Goal: Task Accomplishment & Management: Complete application form

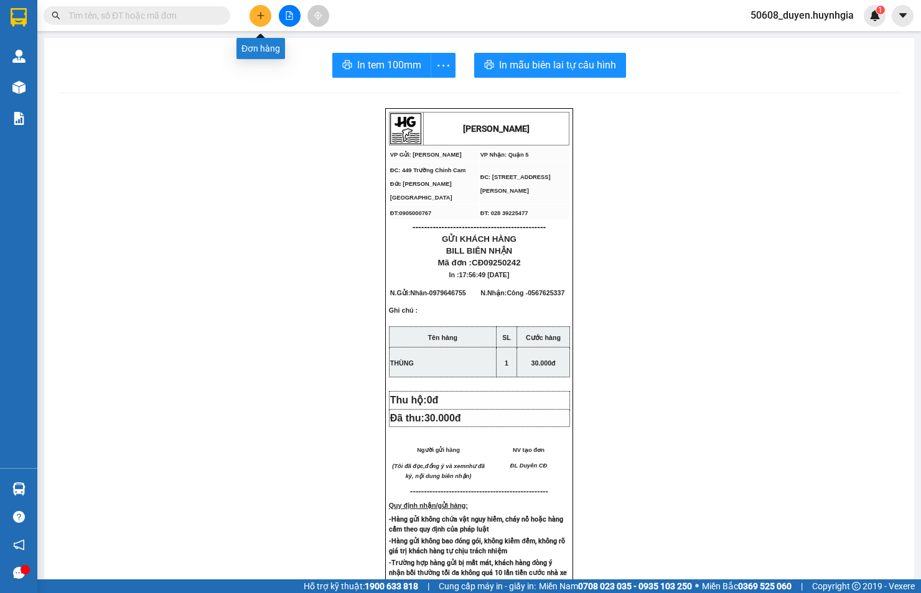
click at [256, 20] on button at bounding box center [260, 16] width 22 height 22
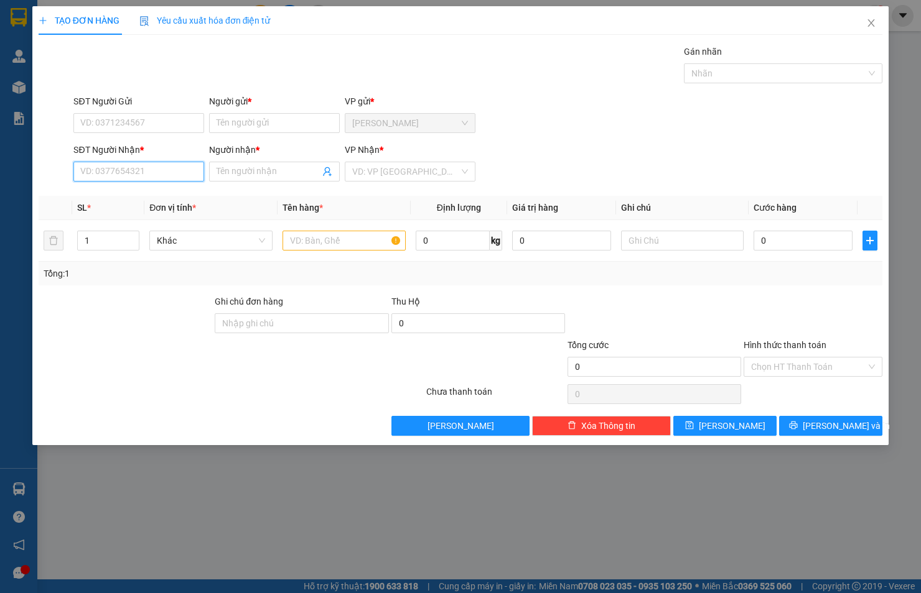
click at [157, 169] on input "SĐT Người Nhận *" at bounding box center [138, 172] width 131 height 20
type input "0925259944"
click at [151, 201] on div "0925259944 - CTY GOLDSUN VN" at bounding box center [144, 197] width 127 height 14
type input "CTY GOLDSUN VN"
type input "0925259944"
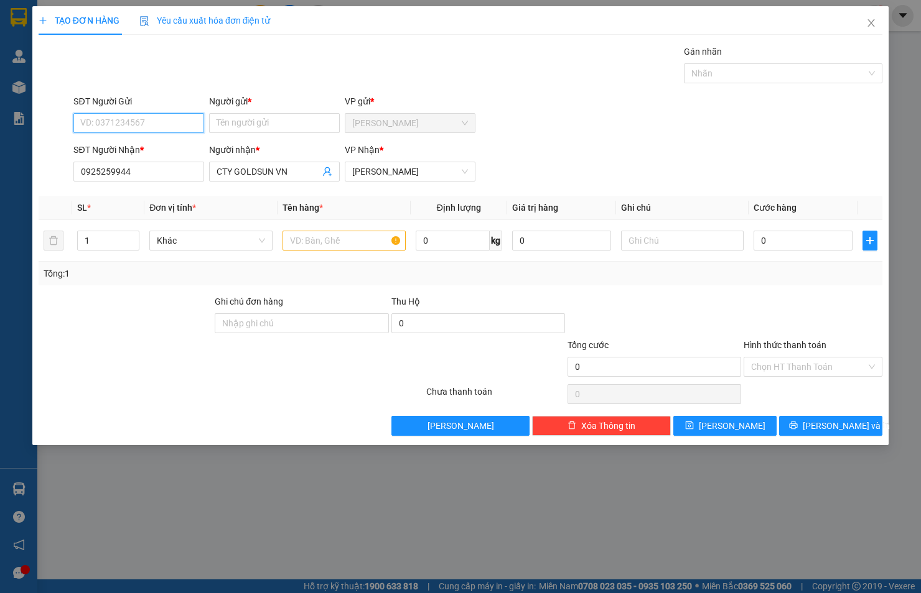
click at [156, 126] on input "SĐT Người Gửi" at bounding box center [138, 123] width 131 height 20
click at [151, 142] on div "0936115265 - TIẾN ĐẠI" at bounding box center [139, 148] width 116 height 14
type input "0936115265"
type input "TIẾN ĐẠI"
click at [333, 241] on input "text" at bounding box center [343, 241] width 123 height 20
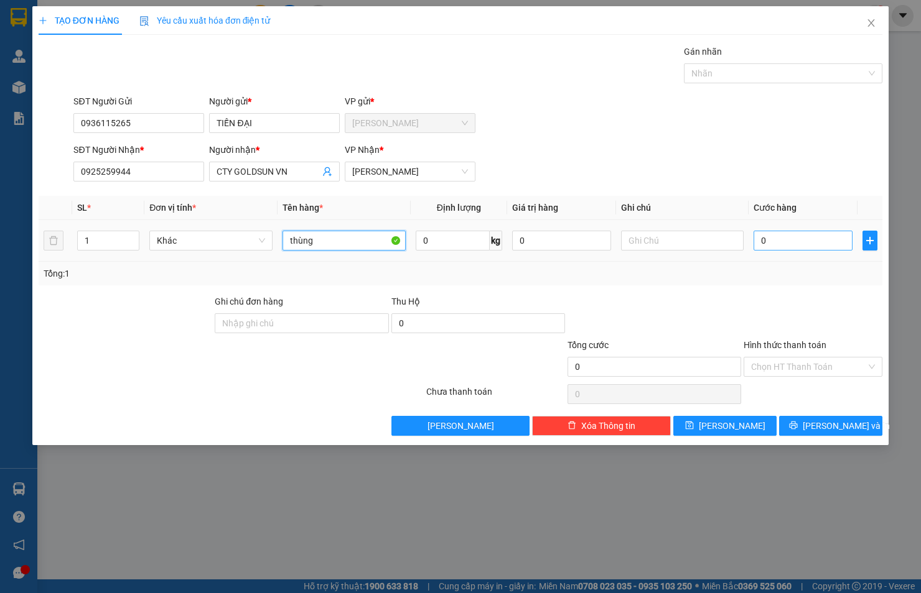
type input "thùng"
click at [825, 241] on input "0" at bounding box center [802, 241] width 99 height 20
type input "4"
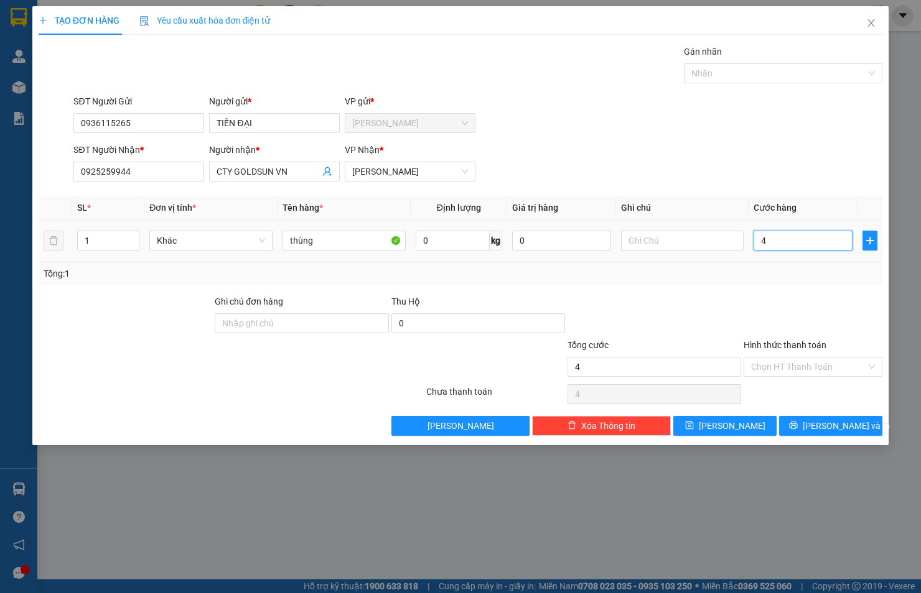
type input "40"
type input "40.000"
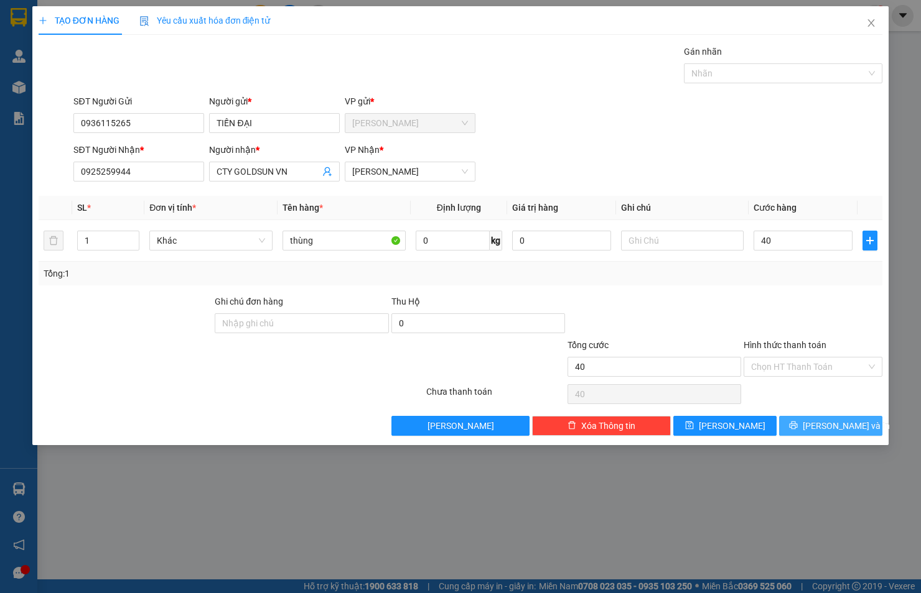
type input "40.000"
click at [849, 425] on span "[PERSON_NAME] và In" at bounding box center [845, 426] width 87 height 14
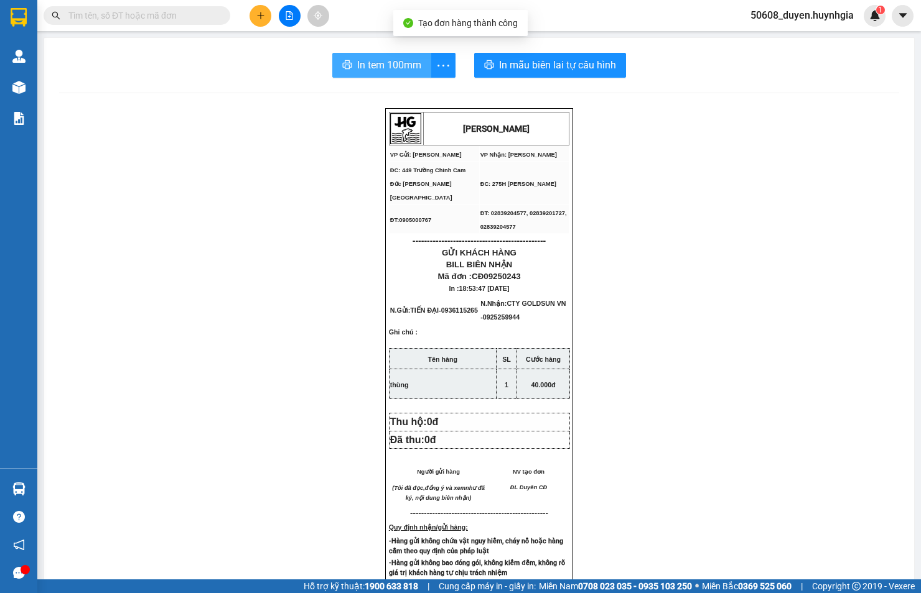
click at [394, 67] on span "In tem 100mm" at bounding box center [389, 65] width 64 height 16
click at [259, 17] on icon "plus" at bounding box center [260, 15] width 9 height 9
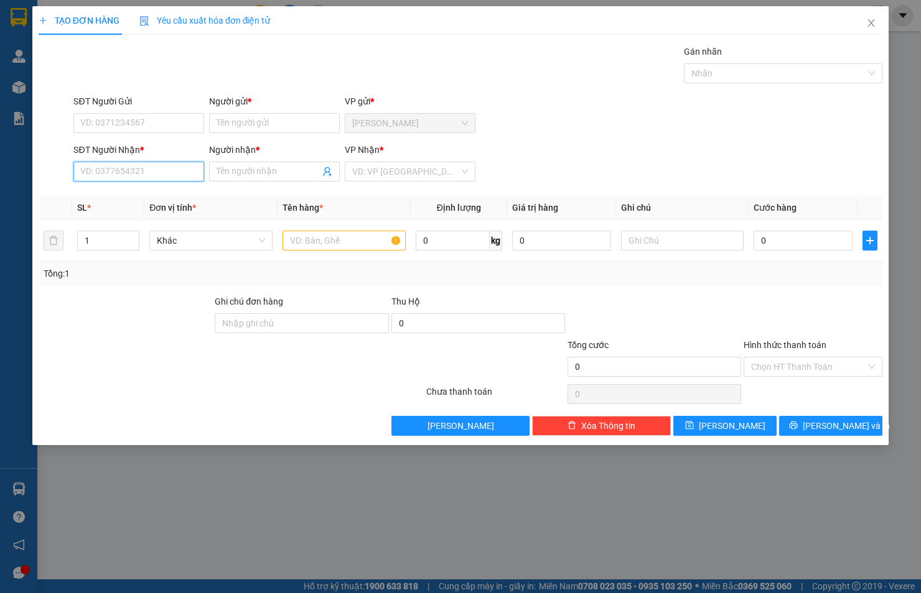
click at [123, 169] on input "SĐT Người Nhận *" at bounding box center [138, 172] width 131 height 20
click at [118, 197] on div "0961632203 - LB THIÊN PHÚ" at bounding box center [139, 197] width 116 height 14
type input "0961632203"
type input "LB THIÊN PHÚ"
type input "0961632203"
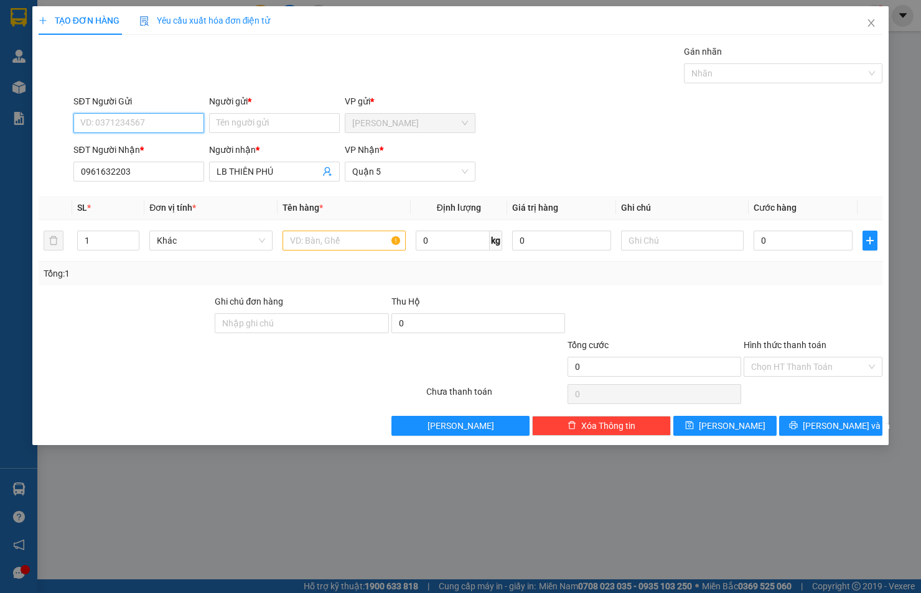
click at [135, 128] on input "SĐT Người Gửi" at bounding box center [138, 123] width 131 height 20
click at [134, 144] on div "0919339818 - HIỆU CĐ" at bounding box center [139, 148] width 116 height 14
type input "0919339818"
type input "HIỆU CĐ"
click at [325, 246] on input "text" at bounding box center [343, 241] width 123 height 20
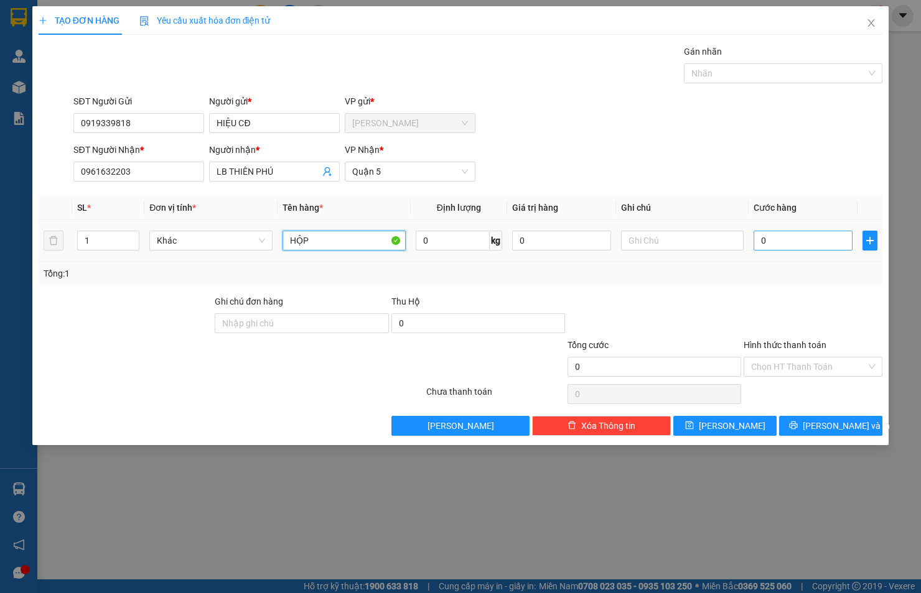
type input "HỘP"
click at [781, 234] on input "0" at bounding box center [802, 241] width 99 height 20
type input "2"
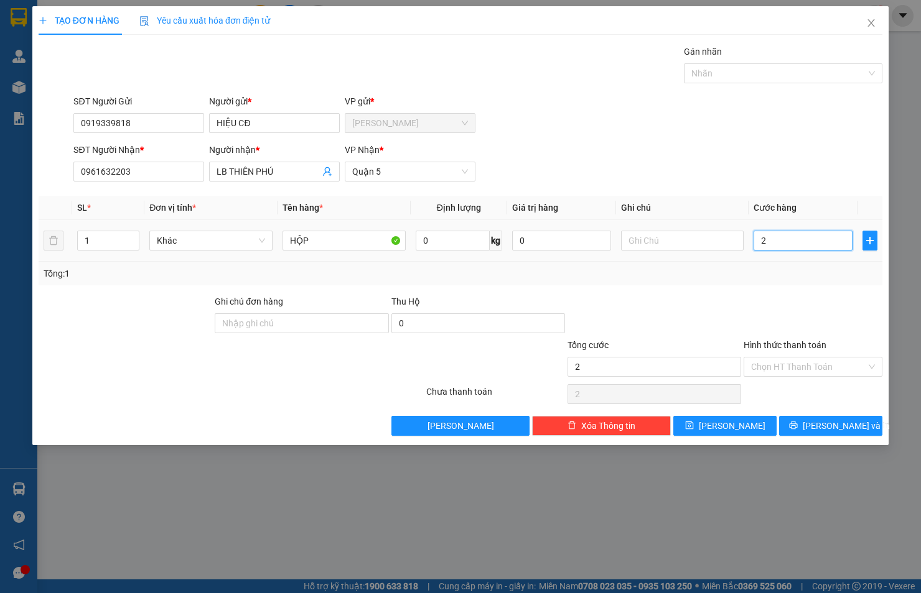
type input "20"
type input "20.000"
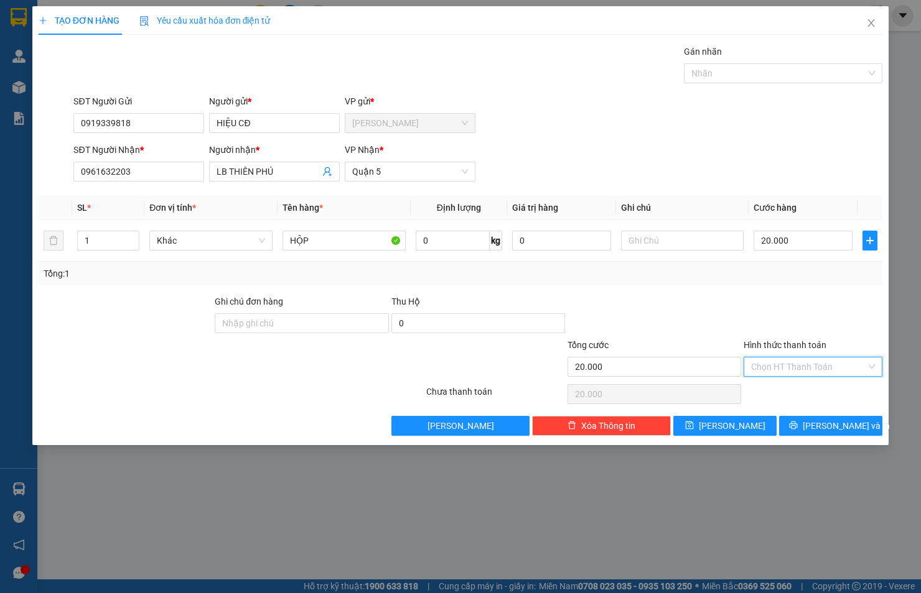
click at [768, 358] on input "Hình thức thanh toán" at bounding box center [808, 367] width 115 height 19
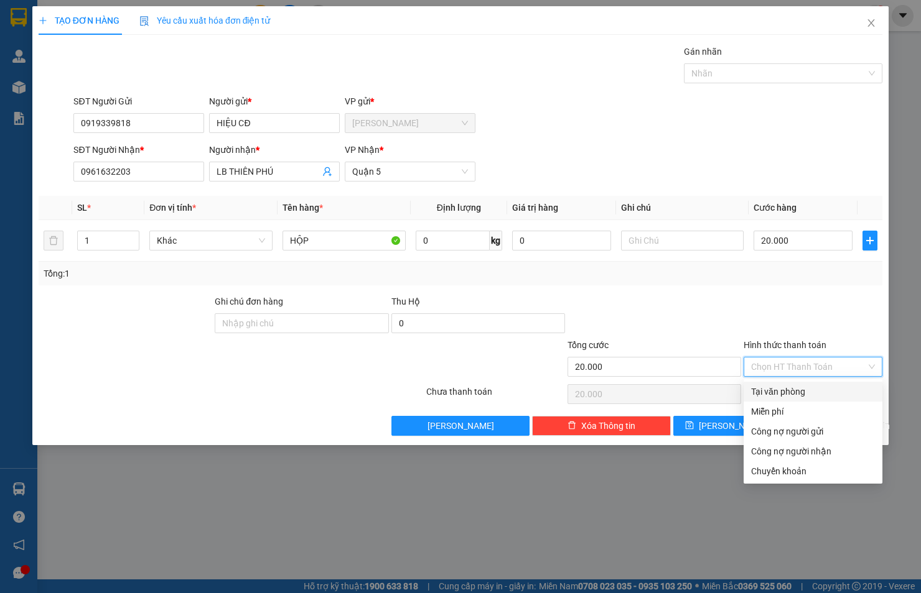
click at [756, 394] on div "Tại văn phòng" at bounding box center [813, 392] width 124 height 14
type input "0"
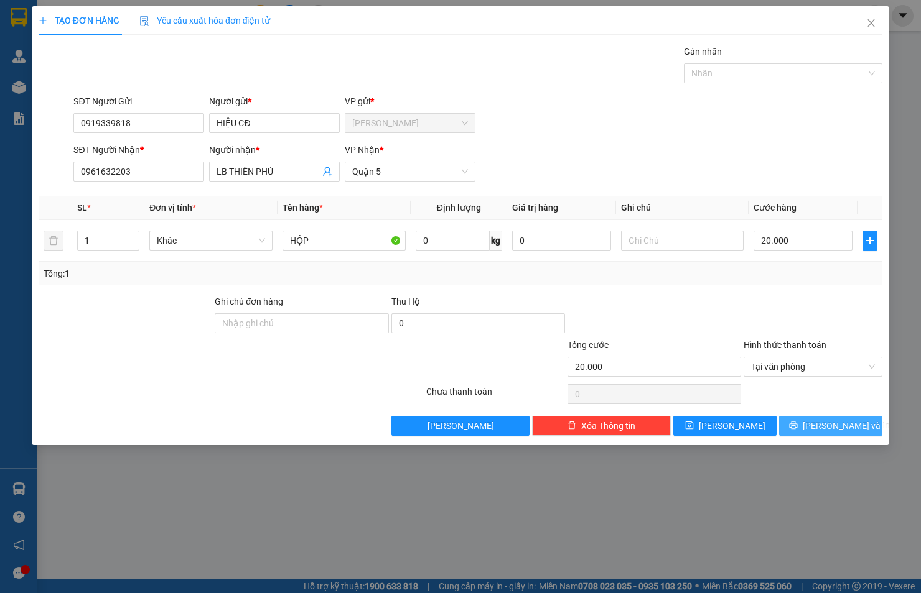
click at [816, 420] on button "[PERSON_NAME] và In" at bounding box center [830, 426] width 103 height 20
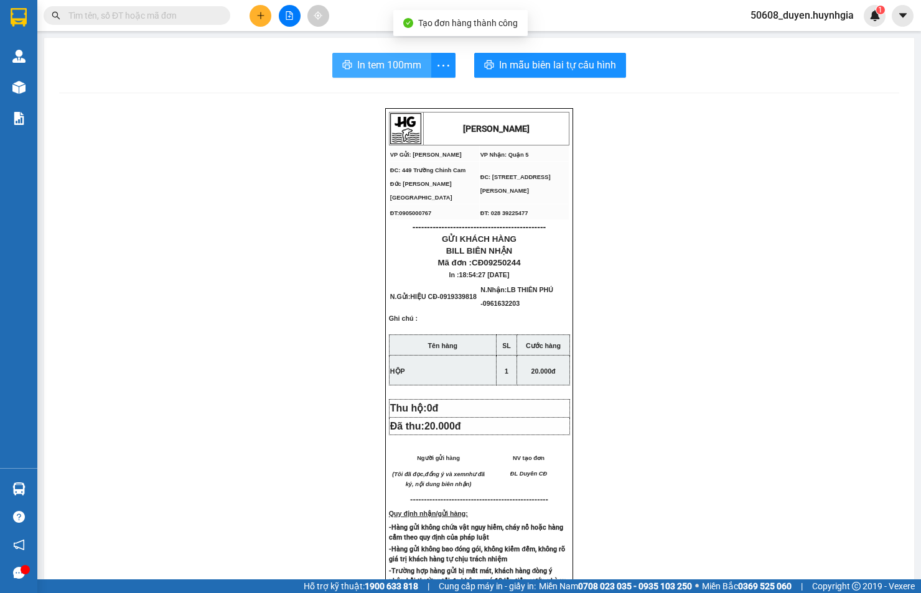
click at [383, 62] on span "In tem 100mm" at bounding box center [389, 65] width 64 height 16
click at [264, 13] on icon "plus" at bounding box center [260, 15] width 9 height 9
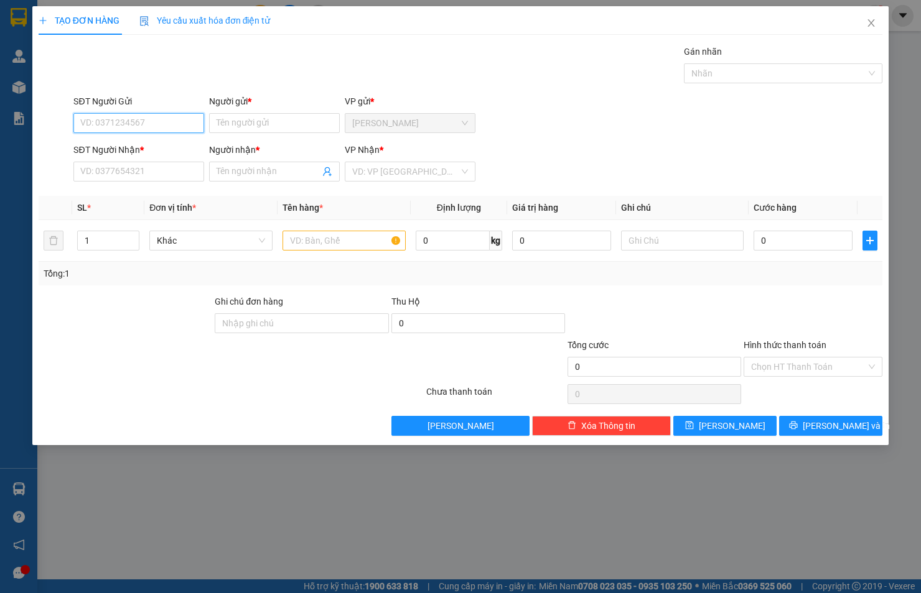
click at [155, 129] on input "SĐT Người Gửi" at bounding box center [138, 123] width 131 height 20
click at [147, 144] on div "0905981745 - TÍ" at bounding box center [139, 148] width 116 height 14
type input "0905981745"
type input "TÍ"
type input "0937676758"
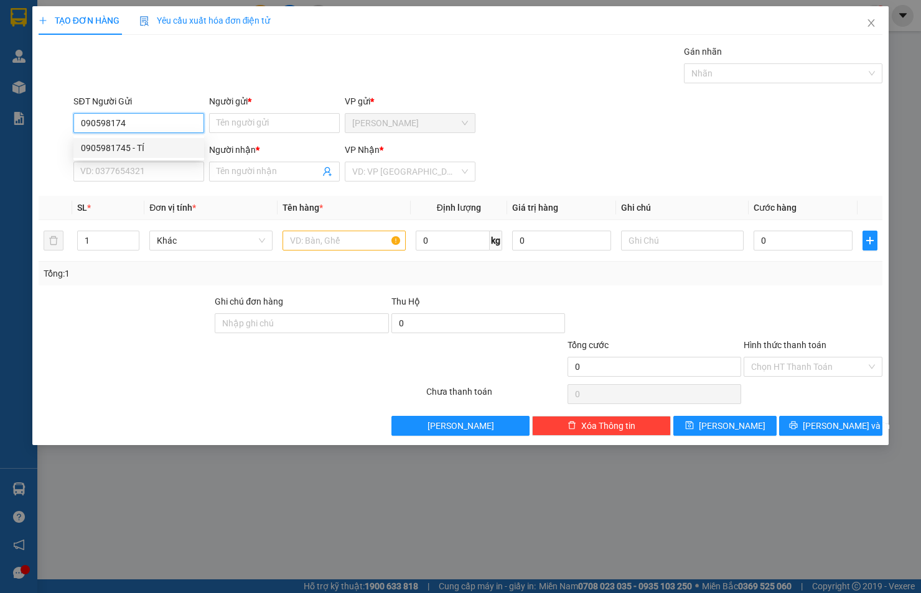
type input "PHƯƠNG"
type input "0905981745"
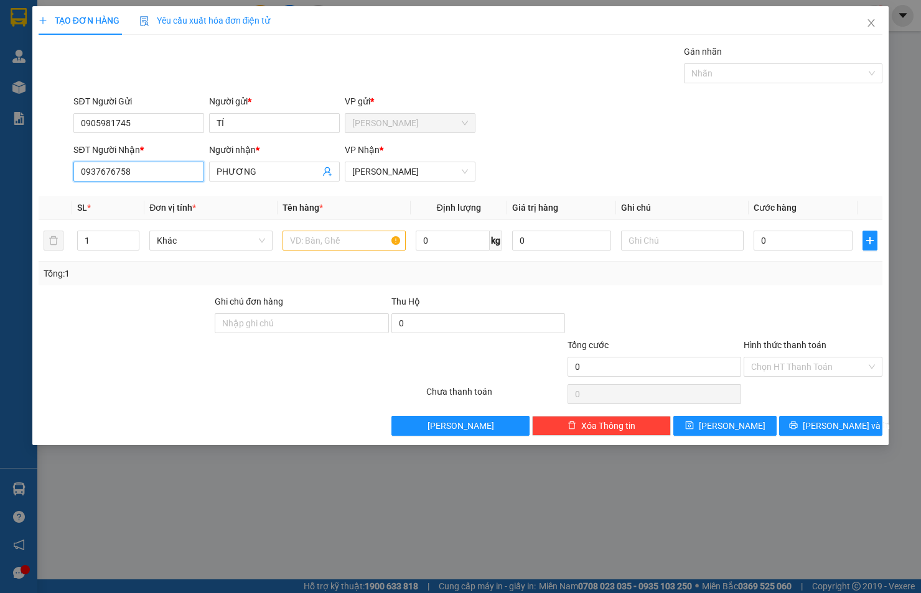
drag, startPoint x: 134, startPoint y: 171, endPoint x: 34, endPoint y: 179, distance: 100.5
click at [34, 179] on div "TẠO ĐƠN HÀNG Yêu cầu xuất hóa đơn điện tử Transit Pickup Surcharge Ids Transit …" at bounding box center [460, 225] width 856 height 439
click at [656, 243] on input "text" at bounding box center [682, 241] width 123 height 20
click at [651, 241] on input "text" at bounding box center [682, 241] width 123 height 20
paste input "Manhattab Glory (M4-108) [GEOGRAPHIC_DATA] Q9 P. [GEOGRAPHIC_DATA]"
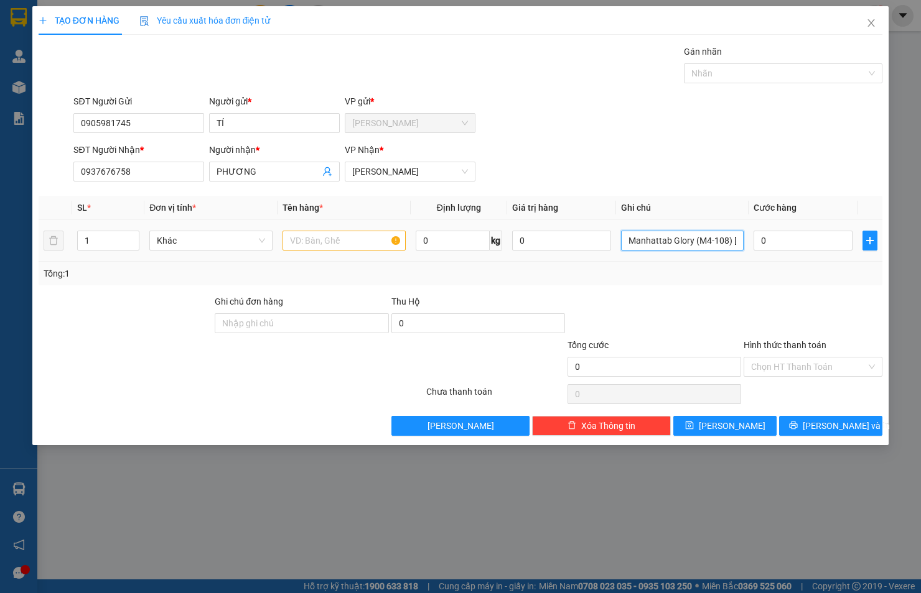
scroll to position [0, 153]
type input "Manhattab Glory (M4-108) [GEOGRAPHIC_DATA] Q9 P. [GEOGRAPHIC_DATA]"
click at [774, 241] on input "0" at bounding box center [802, 241] width 99 height 20
type input "2"
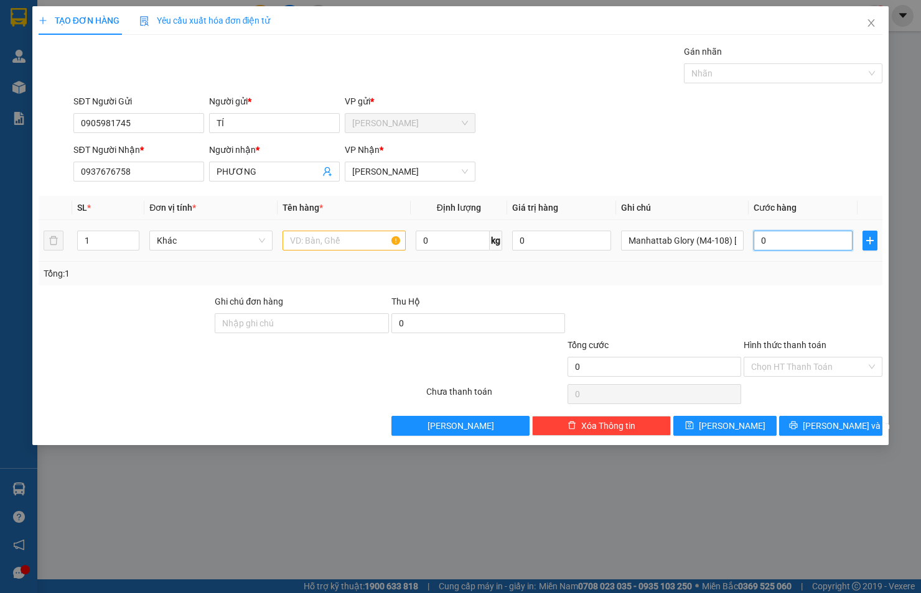
type input "2"
type input "20"
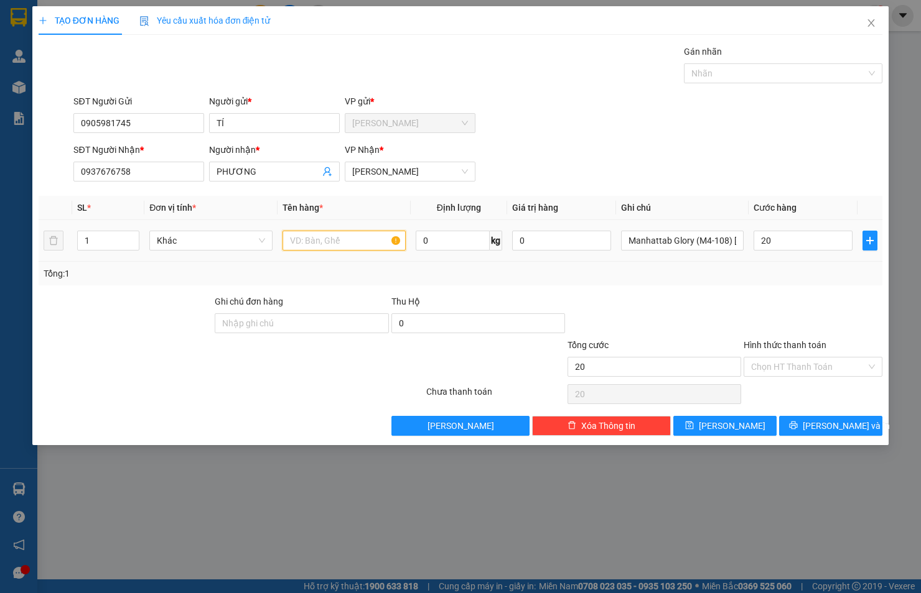
type input "20.000"
click at [344, 233] on input "text" at bounding box center [343, 241] width 123 height 20
type input "HỘP"
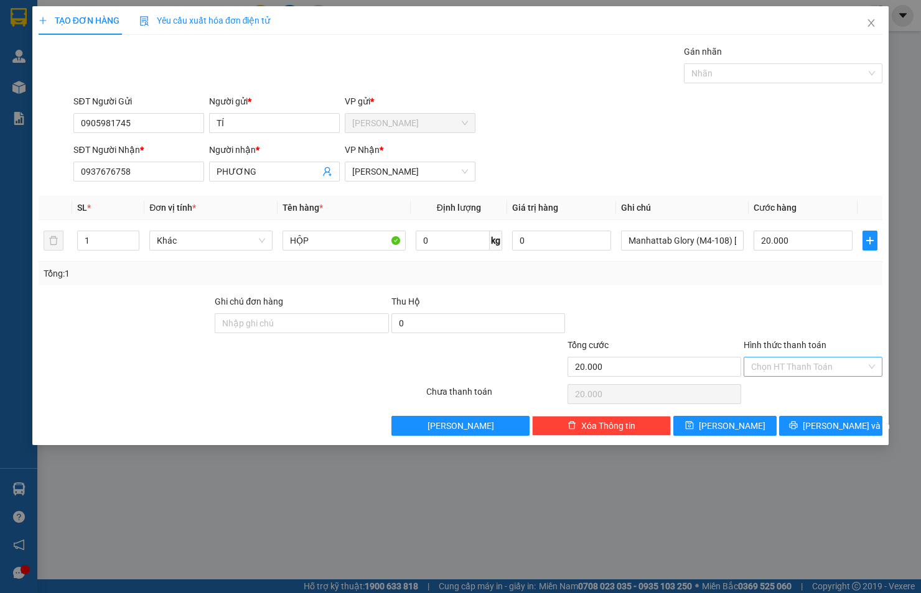
click at [848, 358] on input "Hình thức thanh toán" at bounding box center [808, 367] width 115 height 19
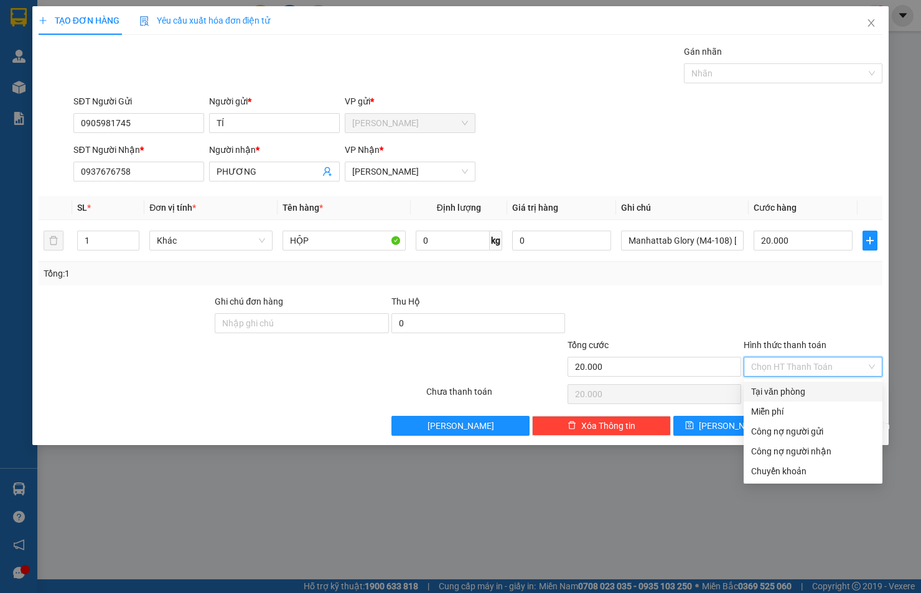
click at [841, 389] on div "Tại văn phòng" at bounding box center [813, 392] width 124 height 14
type input "0"
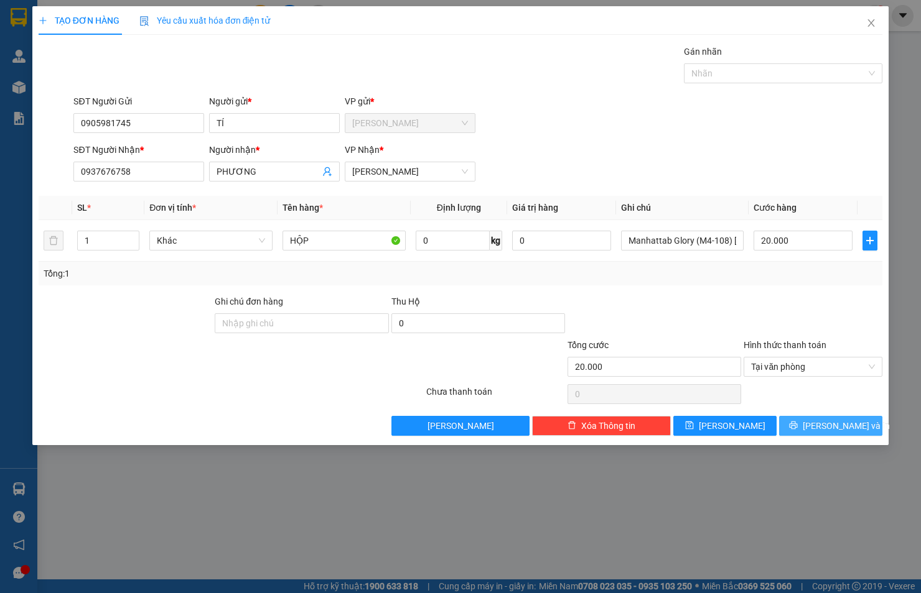
click at [835, 420] on span "[PERSON_NAME] và In" at bounding box center [845, 426] width 87 height 14
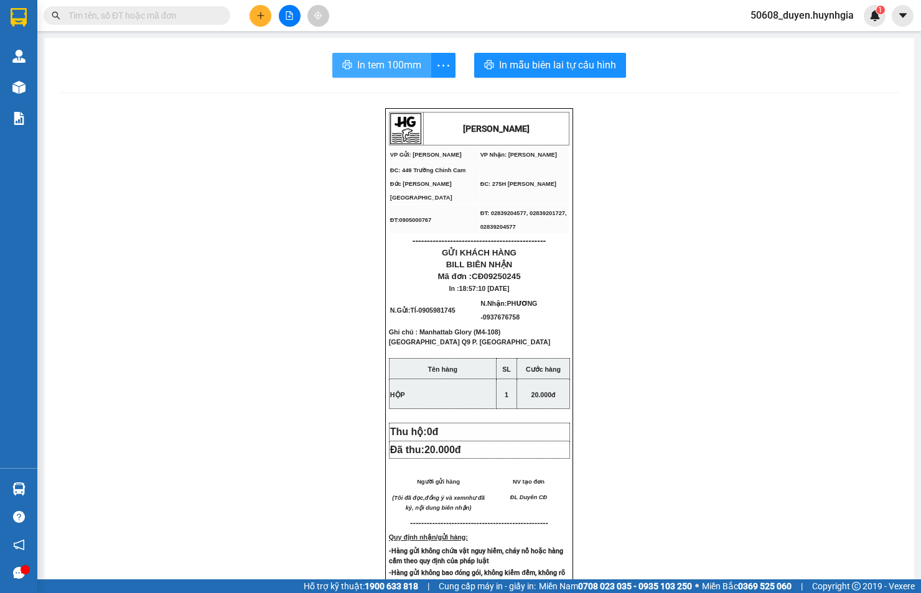
click at [372, 65] on span "In tem 100mm" at bounding box center [389, 65] width 64 height 16
click at [268, 19] on button at bounding box center [260, 16] width 22 height 22
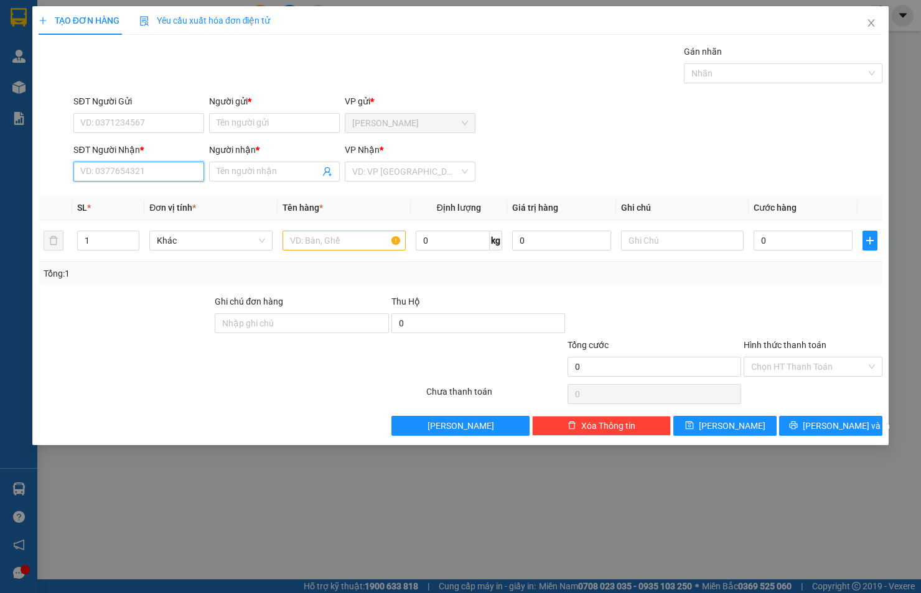
click at [155, 173] on input "SĐT Người Nhận *" at bounding box center [138, 172] width 131 height 20
paste input "088 666 2848"
click at [116, 169] on input "088 666 2848" at bounding box center [138, 172] width 131 height 20
click at [97, 174] on input "088 6662848" at bounding box center [138, 172] width 131 height 20
click at [143, 170] on input "0886662848" at bounding box center [138, 172] width 131 height 20
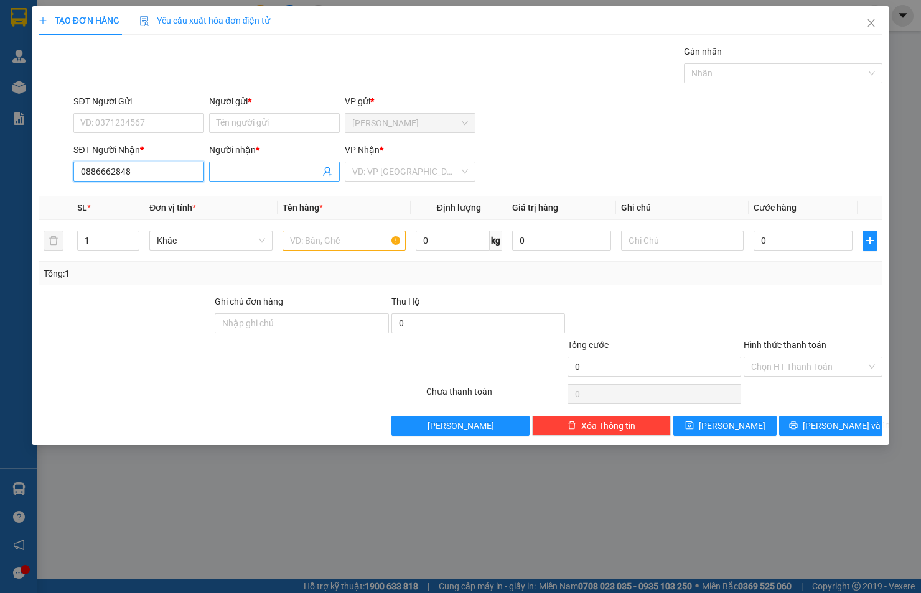
type input "0886662848"
click at [287, 173] on input "Người nhận *" at bounding box center [267, 172] width 103 height 14
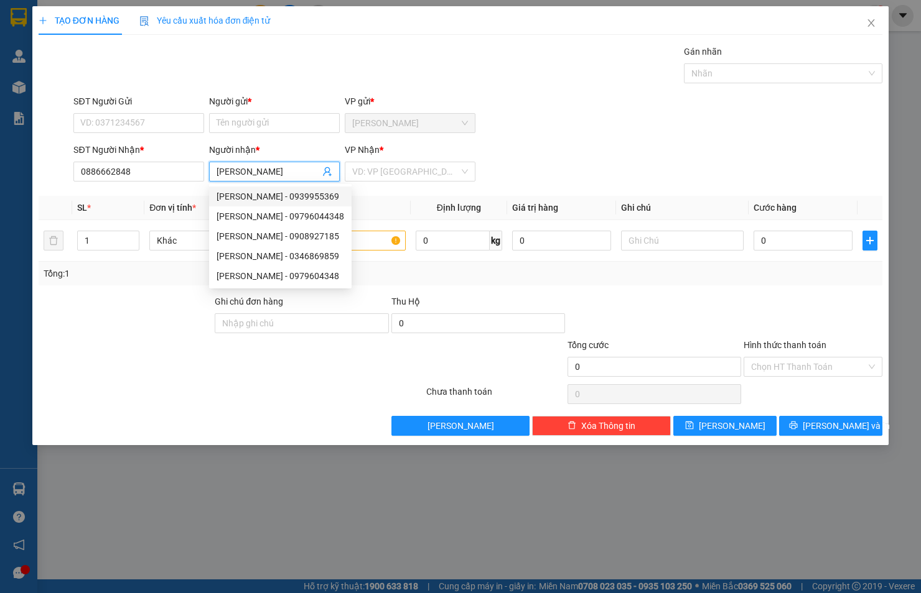
type input "[PERSON_NAME]"
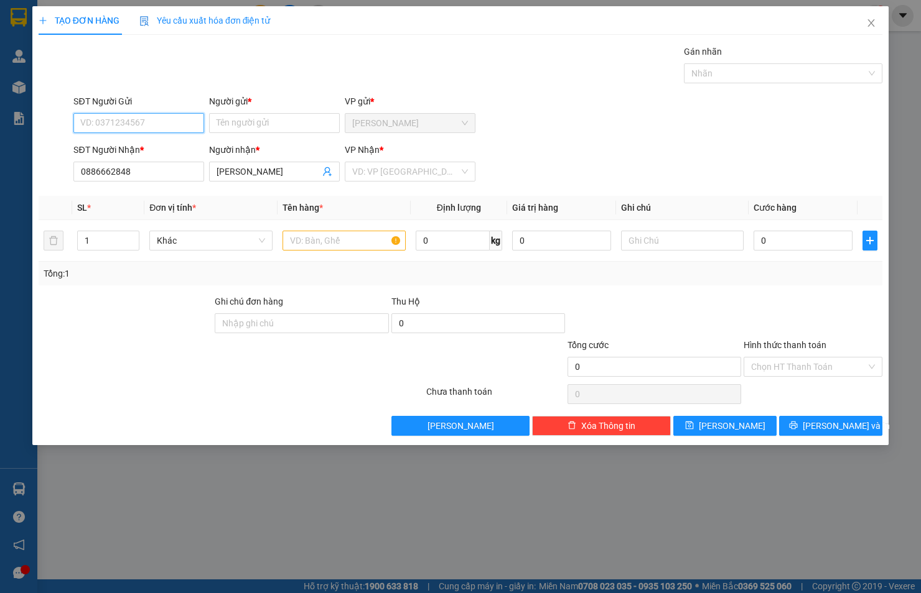
click at [143, 119] on input "SĐT Người Gửi" at bounding box center [138, 123] width 131 height 20
click at [101, 144] on div "0938911451 - VINH" at bounding box center [139, 148] width 116 height 14
type input "0938911451"
type input "VINH"
type input "0938911451"
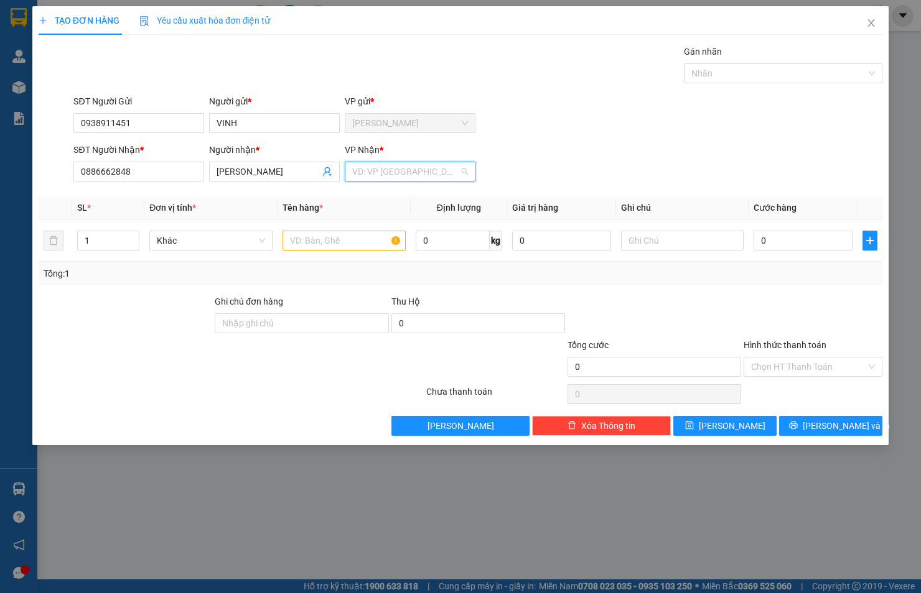
click at [402, 166] on input "search" at bounding box center [405, 171] width 107 height 19
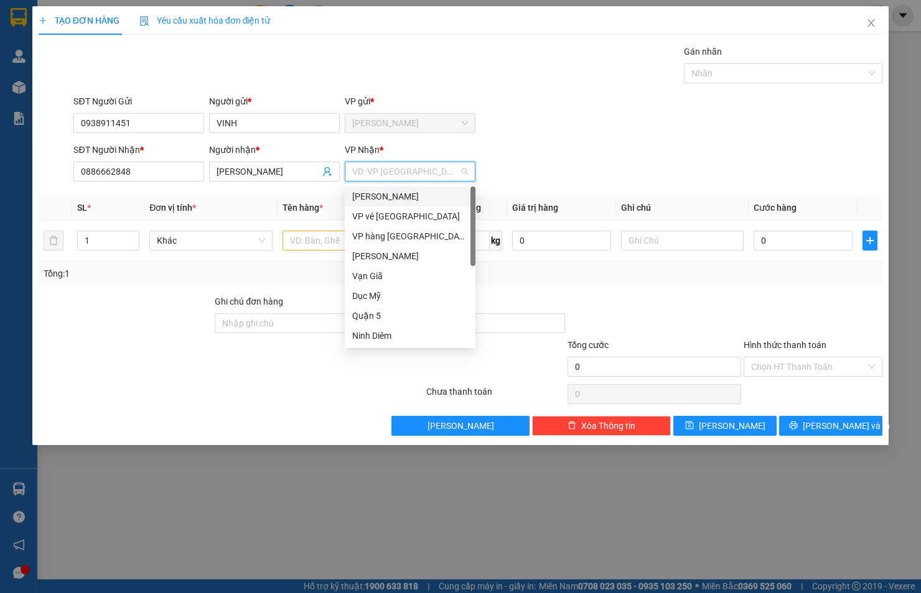
click at [411, 197] on div "[PERSON_NAME]" at bounding box center [410, 197] width 116 height 14
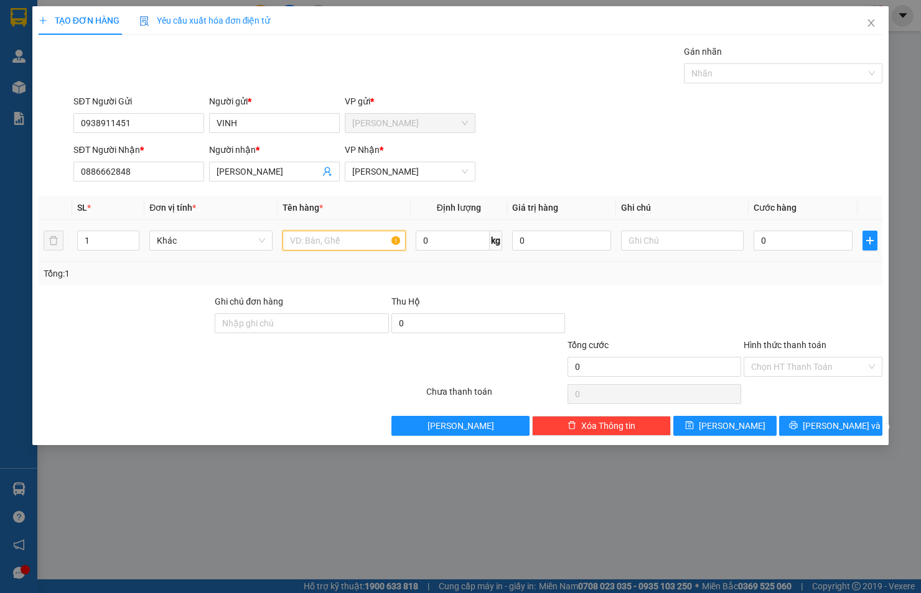
click at [366, 245] on input "text" at bounding box center [343, 241] width 123 height 20
type input "KIỆN"
click at [833, 236] on input "0" at bounding box center [802, 241] width 99 height 20
type input "3"
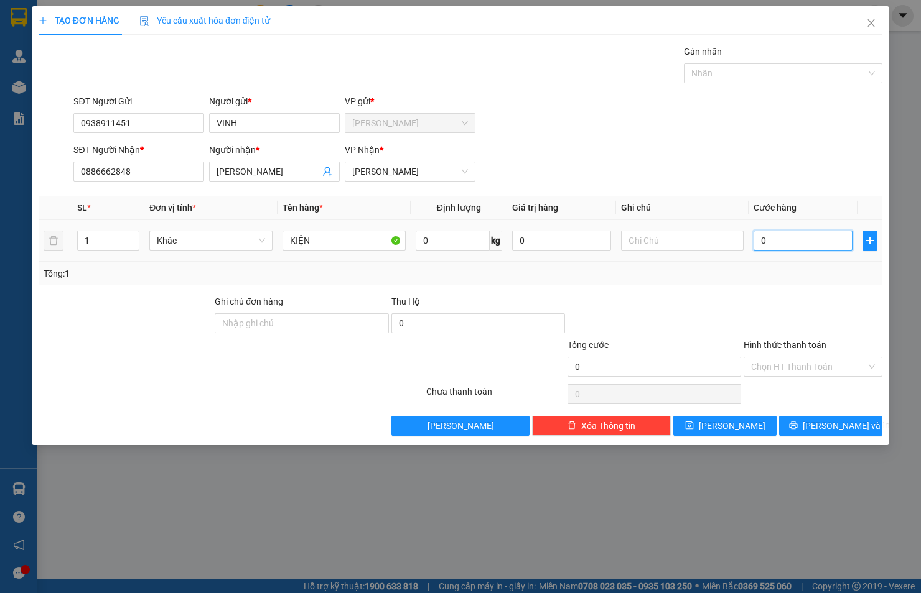
type input "3"
type input "30"
type input "30.000"
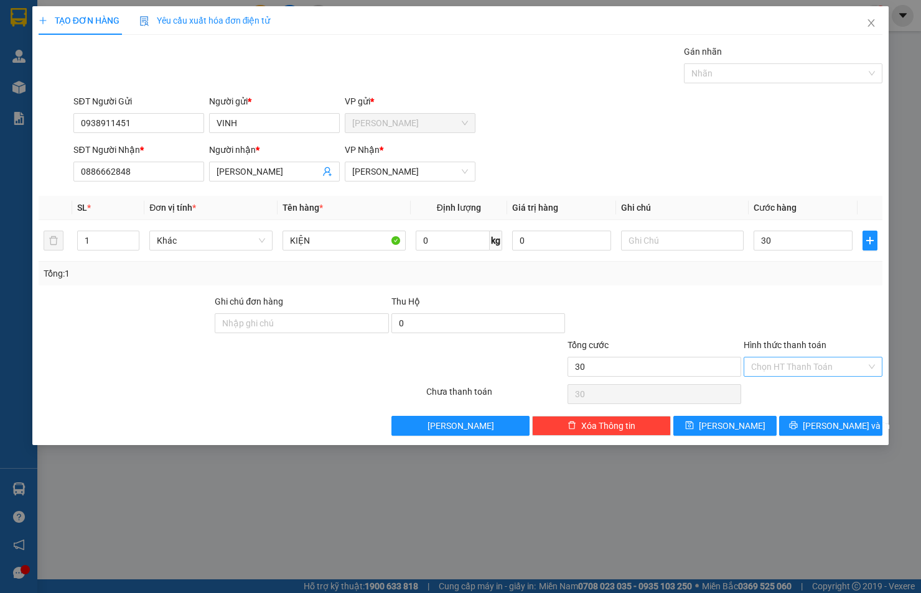
type input "30.000"
click at [812, 363] on input "Hình thức thanh toán" at bounding box center [808, 367] width 115 height 19
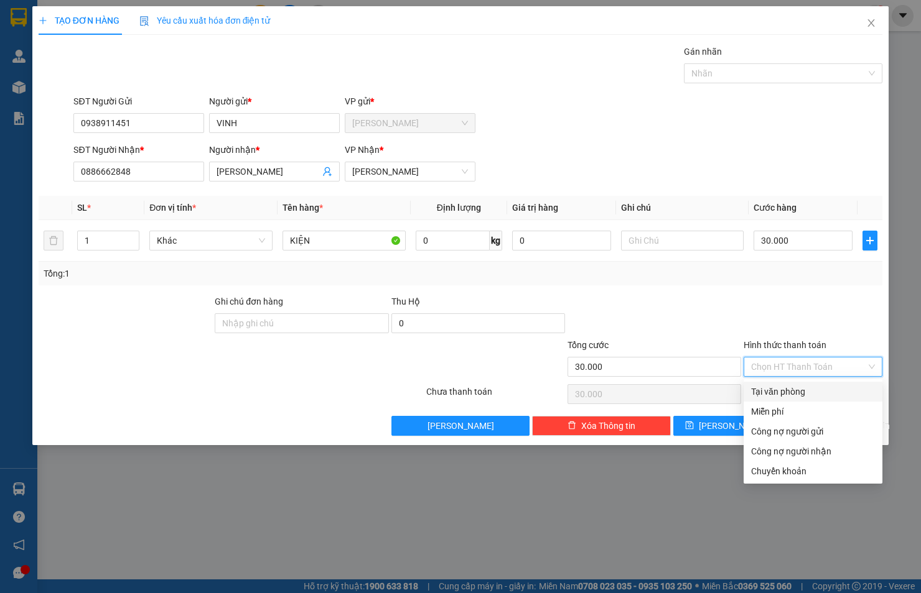
click at [804, 389] on div "Tại văn phòng" at bounding box center [813, 392] width 124 height 14
type input "0"
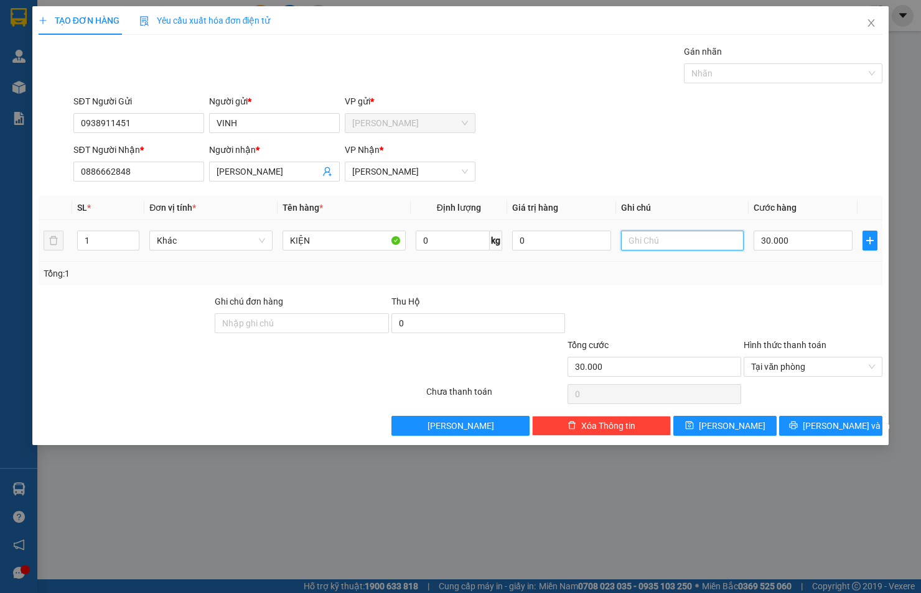
click at [651, 238] on input "text" at bounding box center [682, 241] width 123 height 20
paste input "Địa chỉ: [STREET_ADDRESS], p. [PERSON_NAME], Tp. HCM"
type input "Địa chỉ: [STREET_ADDRESS], p. [PERSON_NAME], Q3"
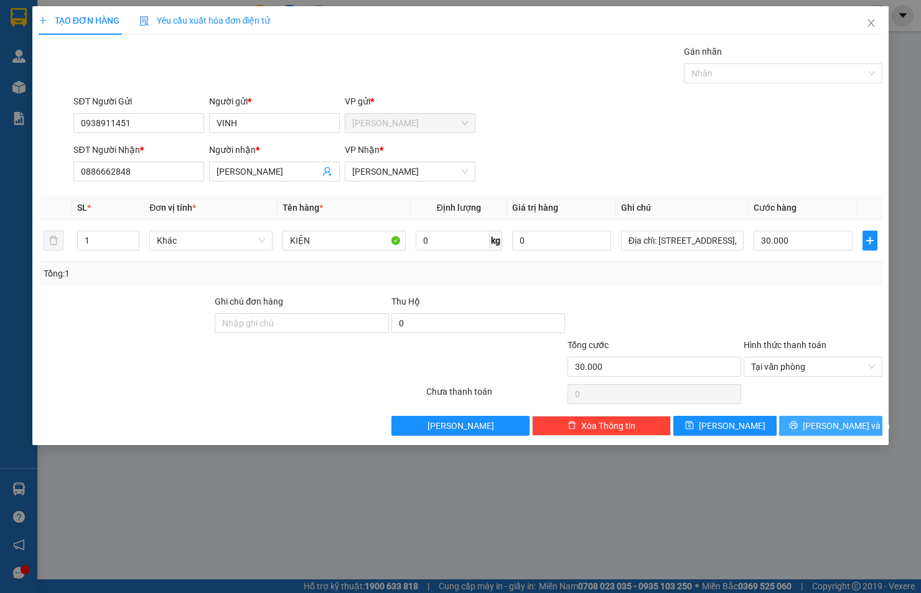
click at [824, 427] on span "[PERSON_NAME] và In" at bounding box center [845, 426] width 87 height 14
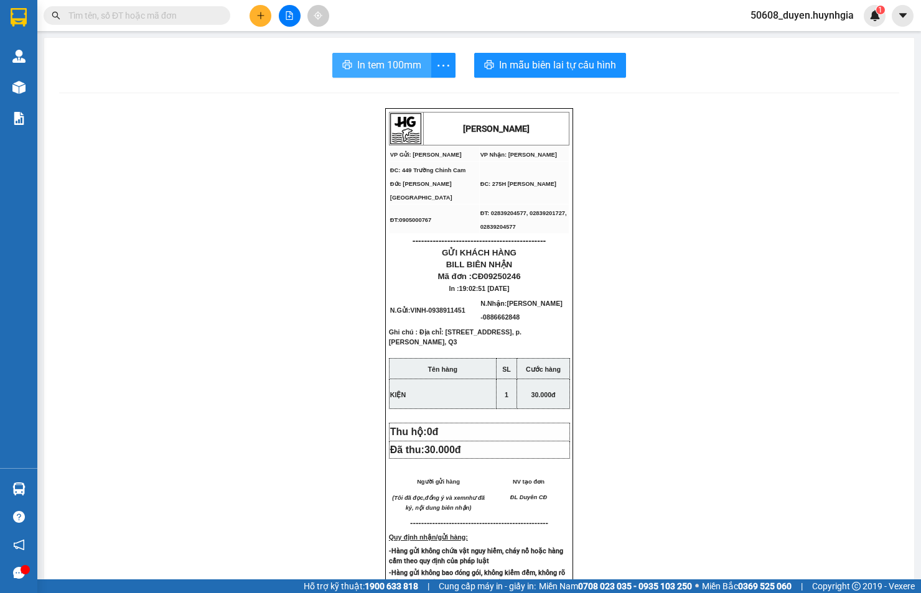
click at [379, 64] on span "In tem 100mm" at bounding box center [389, 65] width 64 height 16
click at [258, 11] on icon "plus" at bounding box center [260, 15] width 9 height 9
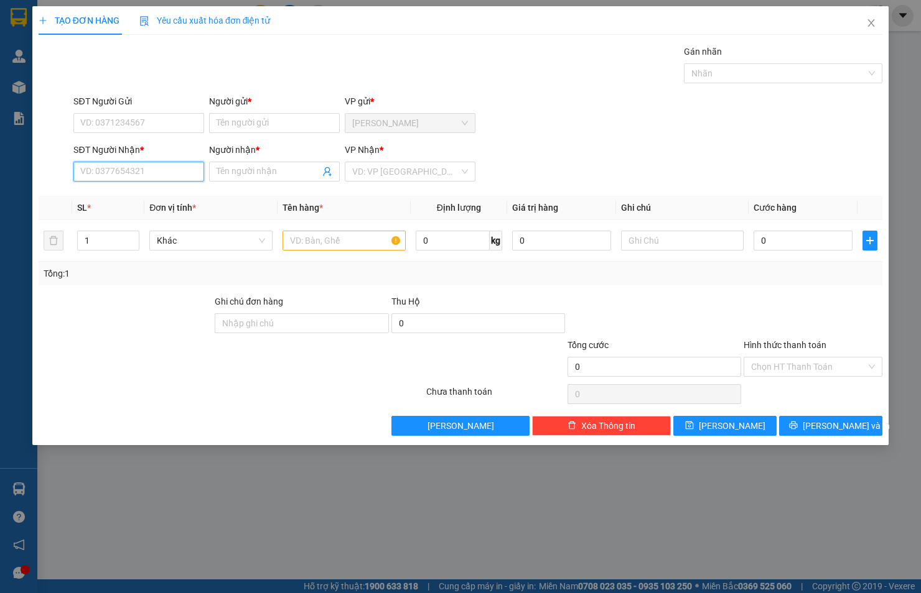
click at [144, 168] on input "SĐT Người Nhận *" at bounding box center [138, 172] width 131 height 20
paste input "0923807879"
type input "0923807879"
click at [144, 197] on div "0923807879 - TUÂN" at bounding box center [139, 197] width 116 height 14
type input "TUÂN"
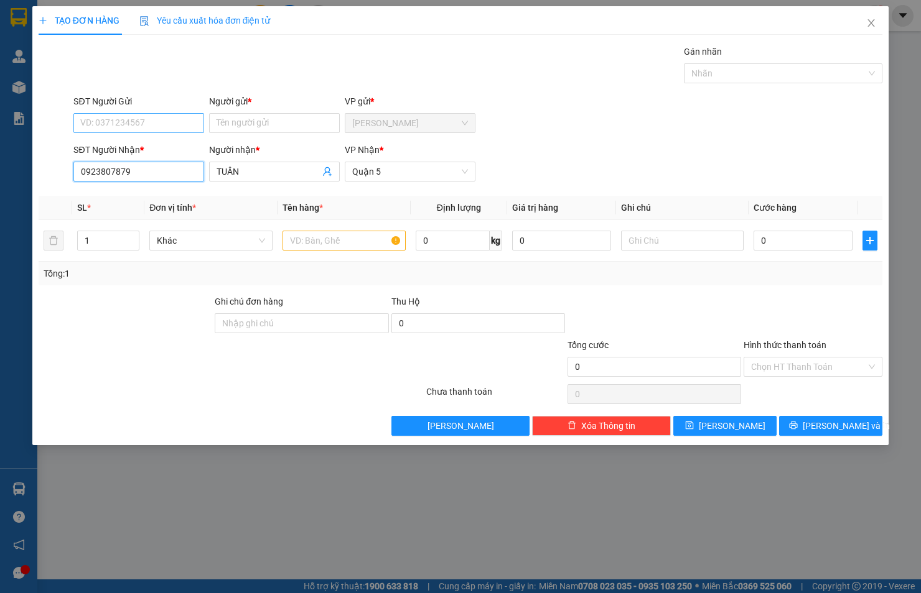
type input "0923807879"
click at [159, 120] on input "SĐT Người Gửi" at bounding box center [138, 123] width 131 height 20
click at [154, 142] on div "0792768883 - LINH" at bounding box center [139, 148] width 116 height 14
type input "0792768883"
type input "LINH"
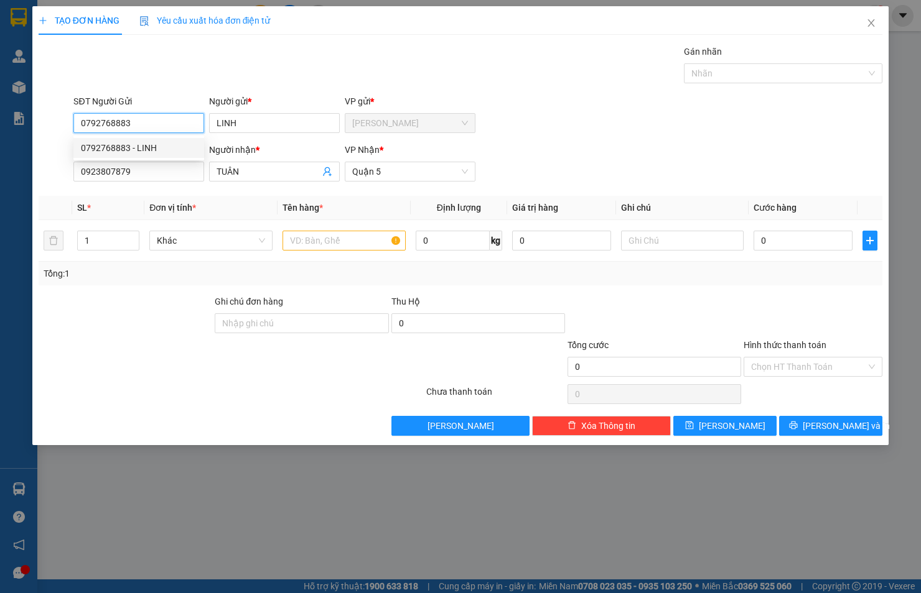
drag, startPoint x: 93, startPoint y: 119, endPoint x: 56, endPoint y: 123, distance: 37.5
click at [56, 123] on div "SĐT Người Gửi 0792768883 Người gửi * LINH VP gửi * [PERSON_NAME]" at bounding box center [460, 117] width 846 height 44
click at [85, 141] on div "0918635468 - LINH" at bounding box center [139, 148] width 116 height 14
type input "0918635468"
click at [328, 239] on input "text" at bounding box center [343, 241] width 123 height 20
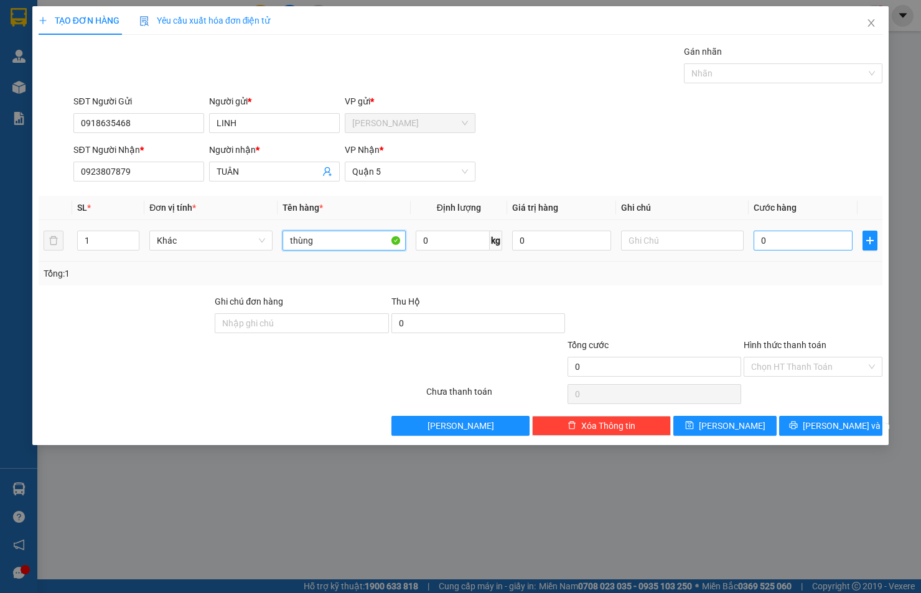
type input "thùng"
click at [785, 245] on input "0" at bounding box center [802, 241] width 99 height 20
type input "4"
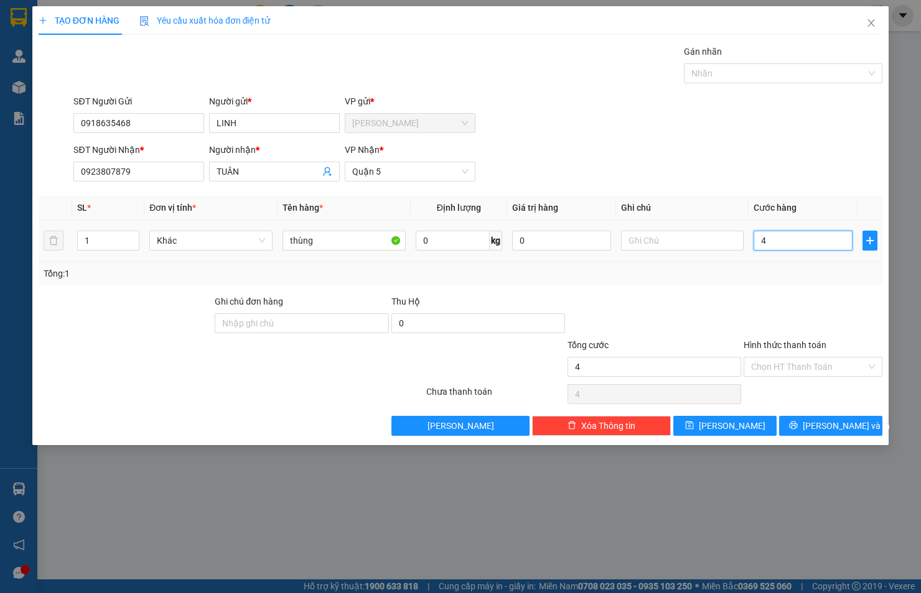
type input "40"
type input "40.000"
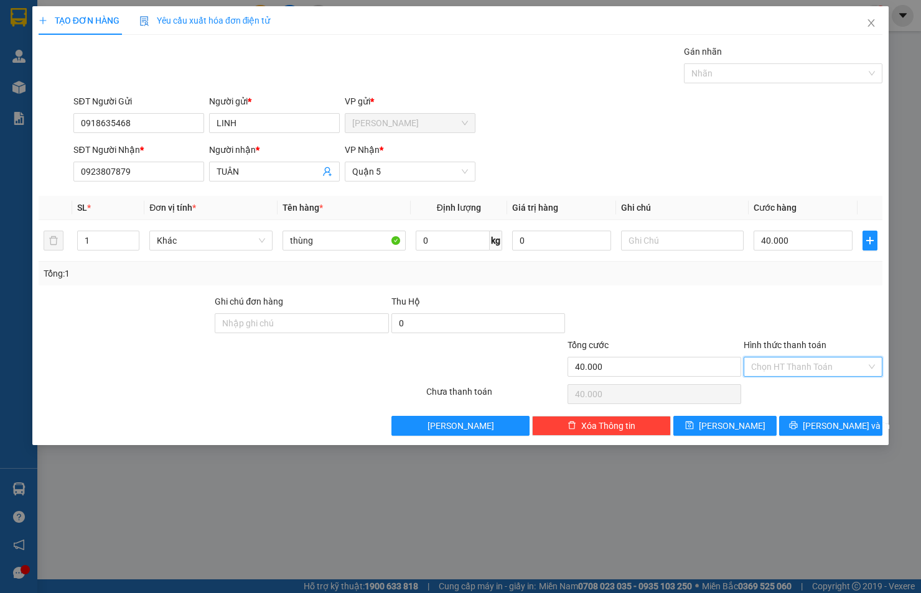
click at [803, 364] on input "Hình thức thanh toán" at bounding box center [808, 367] width 115 height 19
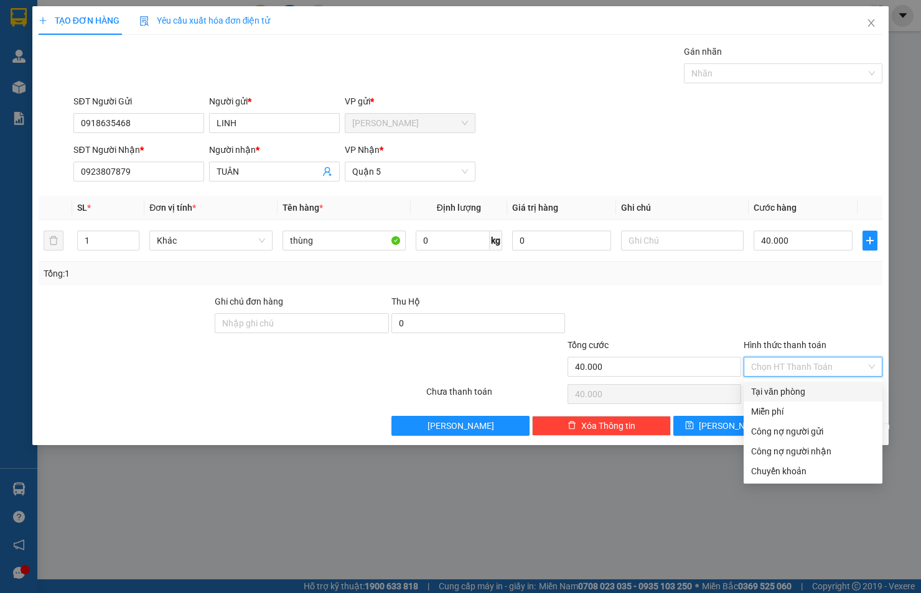
click at [801, 382] on div "Tại văn phòng" at bounding box center [812, 392] width 139 height 20
type input "0"
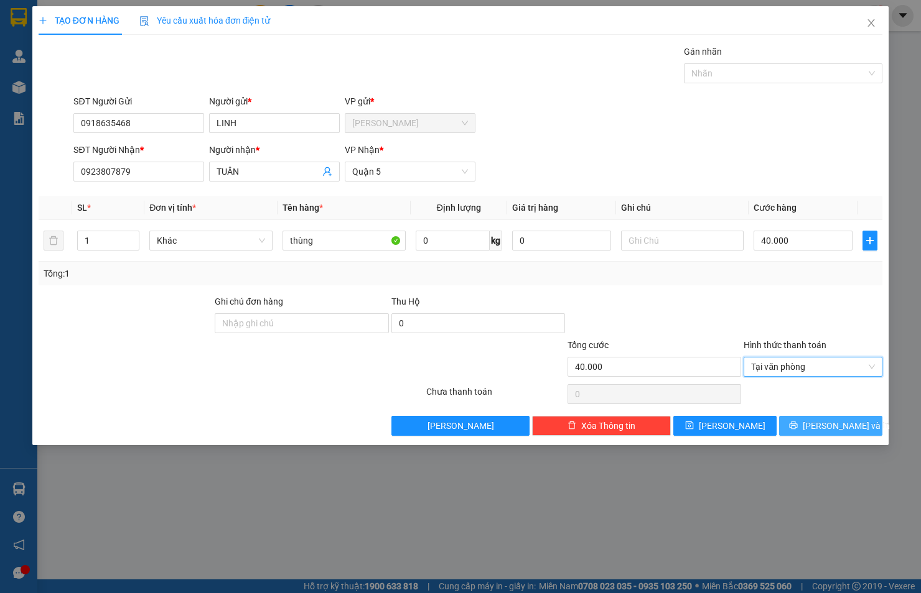
click at [797, 422] on icon "printer" at bounding box center [793, 425] width 9 height 9
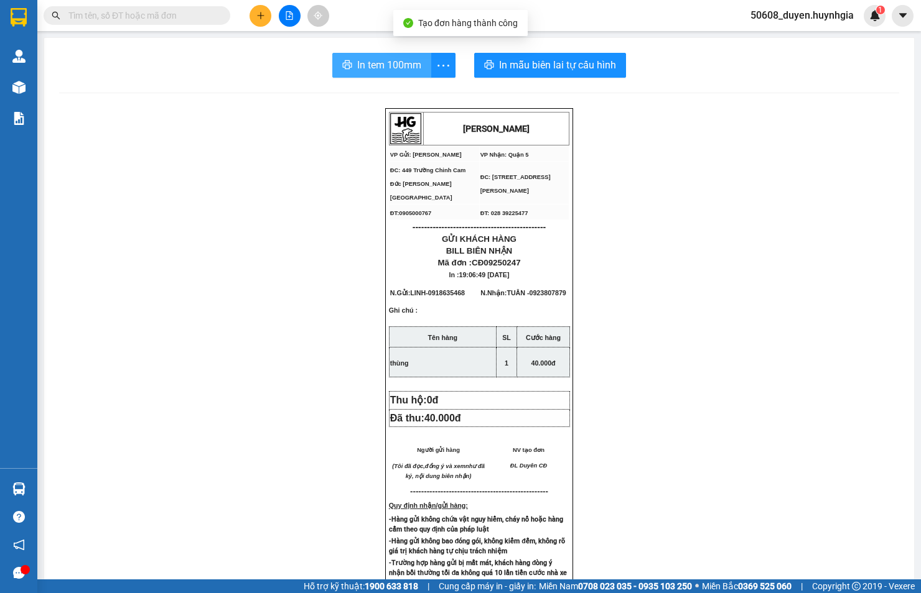
click at [382, 65] on span "In tem 100mm" at bounding box center [389, 65] width 64 height 16
click at [266, 13] on button at bounding box center [260, 16] width 22 height 22
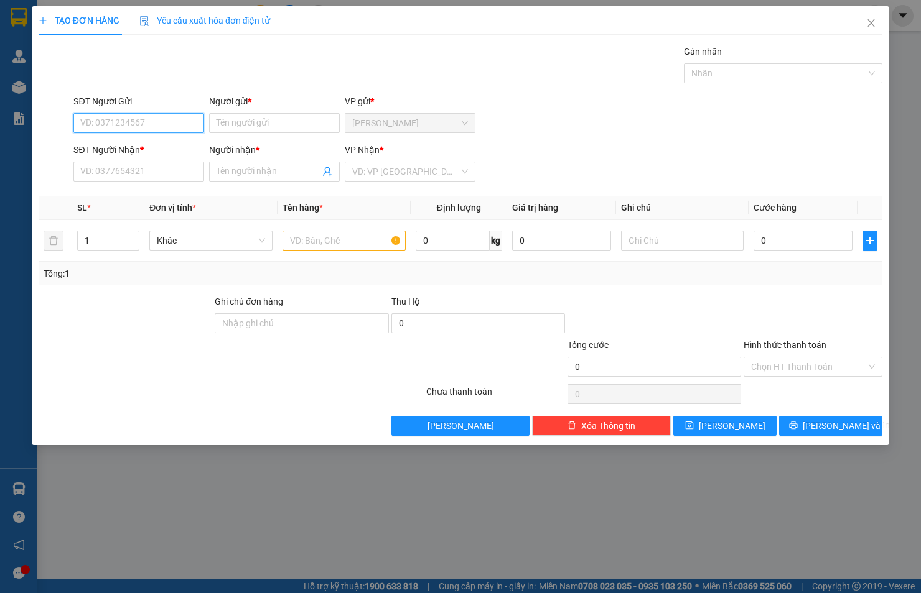
click at [190, 123] on input "SĐT Người Gửi" at bounding box center [138, 123] width 131 height 20
click at [220, 121] on input "Người gửi *" at bounding box center [274, 123] width 131 height 20
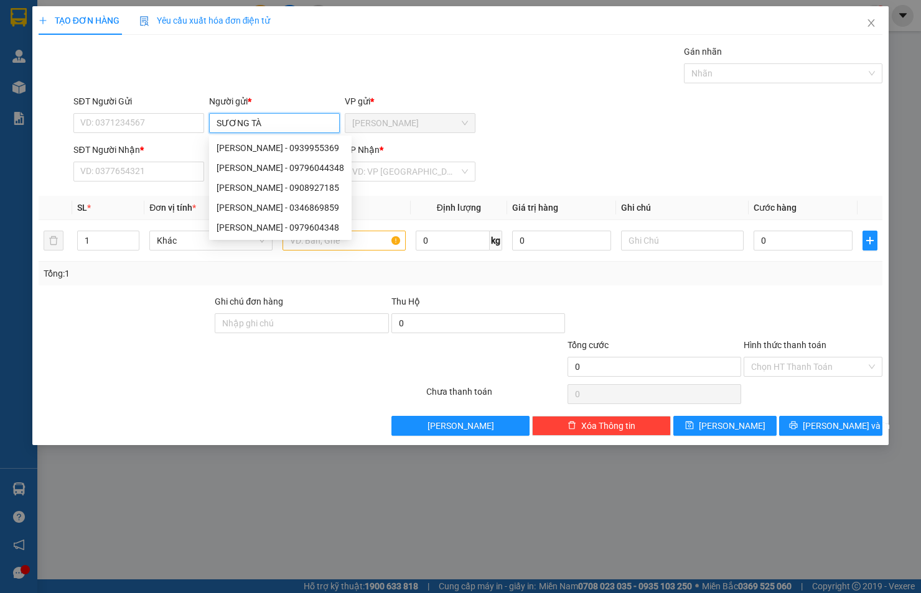
type input "SƯƠNG TÀI"
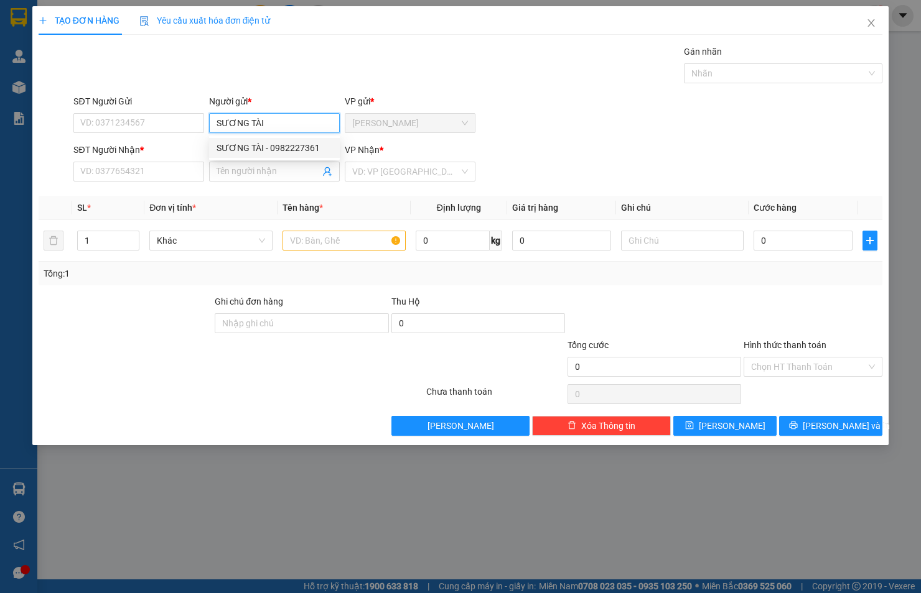
click at [307, 142] on div "SƯƠNG TÀI - 0982227361" at bounding box center [274, 148] width 116 height 14
type input "0982227361"
type input "SƯƠNG TÀI"
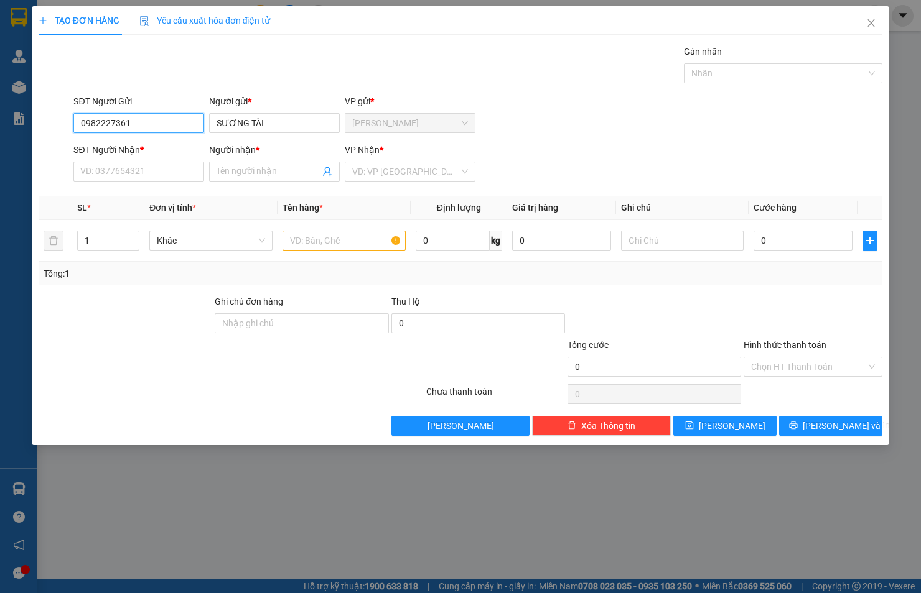
drag, startPoint x: 140, startPoint y: 127, endPoint x: 21, endPoint y: 134, distance: 119.7
click at [21, 134] on div "TẠO ĐƠN HÀNG Yêu cầu xuất hóa đơn điện tử Transit Pickup Surcharge Ids Transit …" at bounding box center [460, 296] width 921 height 593
click at [169, 172] on input "SĐT Người Nhận *" at bounding box center [138, 172] width 131 height 20
click at [269, 172] on input "Người nhận *" at bounding box center [267, 172] width 103 height 14
type input "NHUNG TÂN BÌNH"
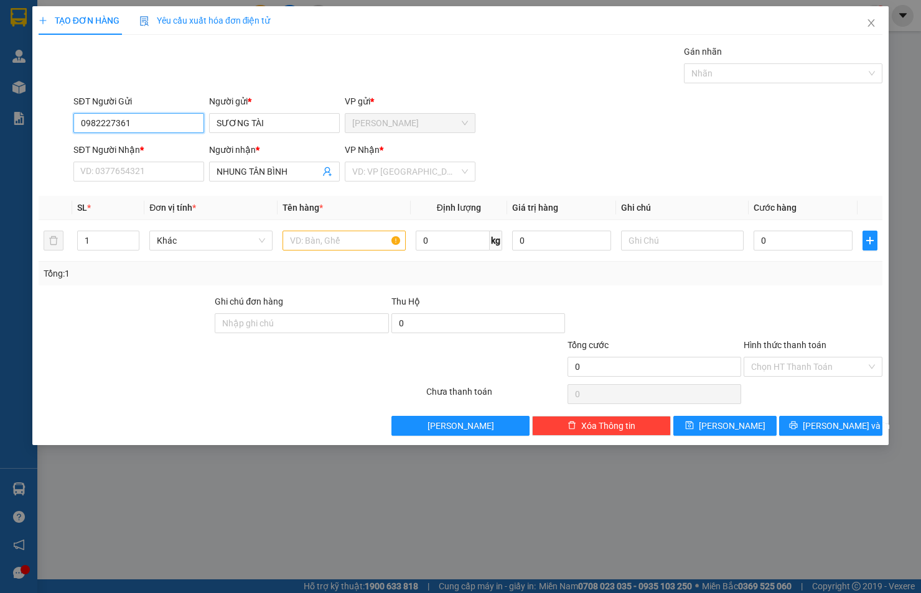
drag, startPoint x: 154, startPoint y: 129, endPoint x: 27, endPoint y: 141, distance: 126.9
click at [27, 141] on div "TẠO ĐƠN HÀNG Yêu cầu xuất hóa đơn điện tử Transit Pickup Surcharge Ids Transit …" at bounding box center [460, 296] width 921 height 593
click at [90, 173] on input "SĐT Người Nhận *" at bounding box center [138, 172] width 131 height 20
paste input "0982227361"
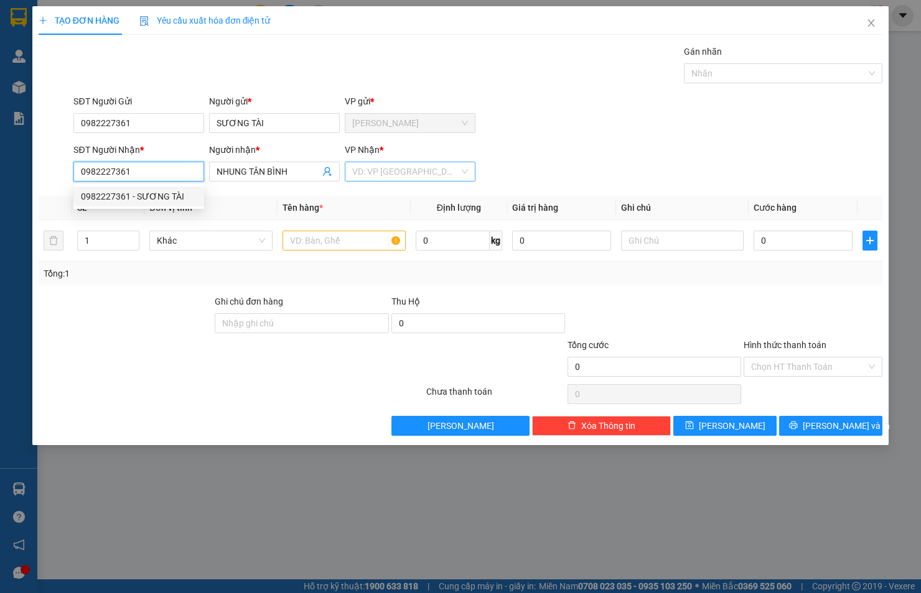
type input "0982227361"
click at [363, 165] on input "search" at bounding box center [405, 171] width 107 height 19
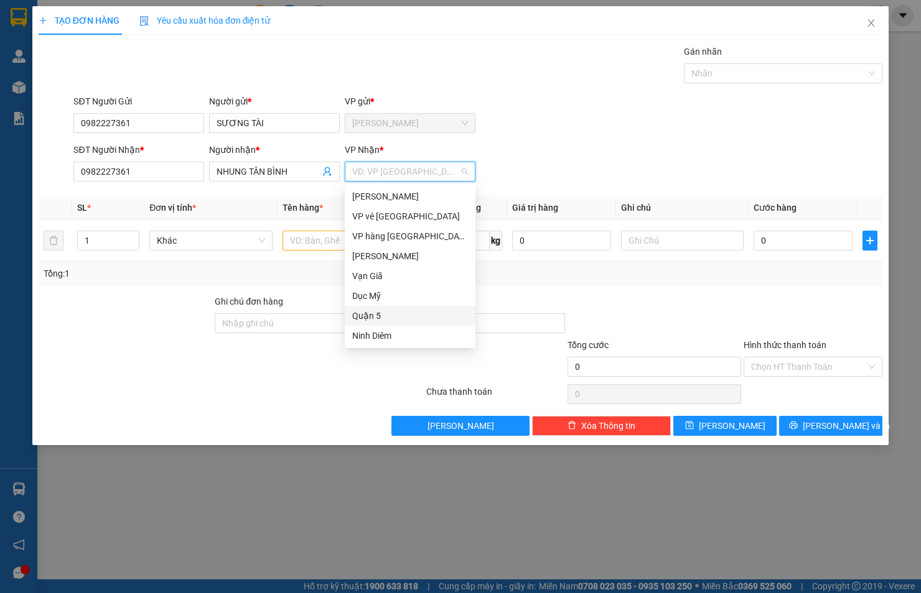
drag, startPoint x: 380, startPoint y: 315, endPoint x: 333, endPoint y: 292, distance: 51.7
click at [369, 311] on div "Quận 5" at bounding box center [410, 316] width 116 height 14
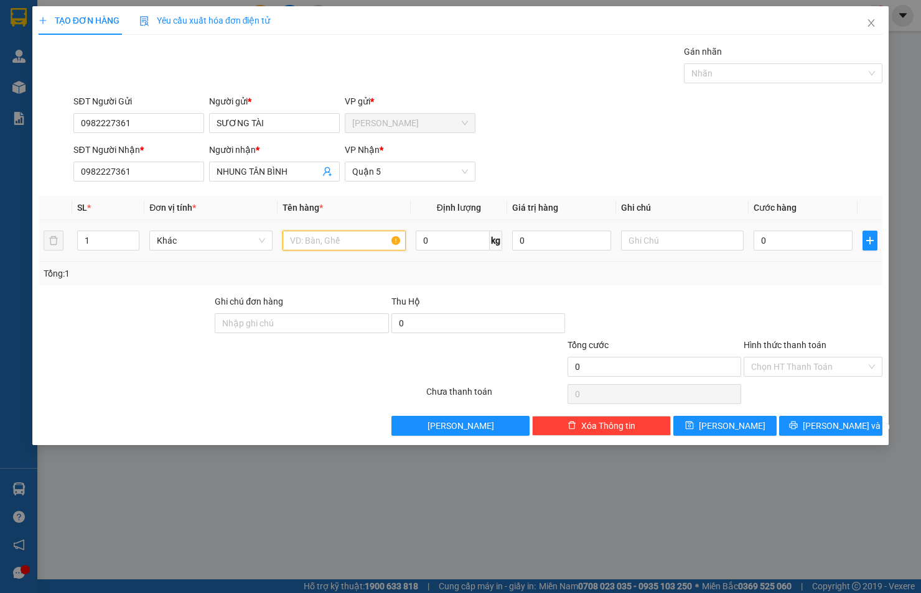
click at [324, 243] on input "text" at bounding box center [343, 241] width 123 height 20
type input "CỤC ĐEN"
click at [792, 247] on input "0" at bounding box center [802, 241] width 99 height 20
type input "3"
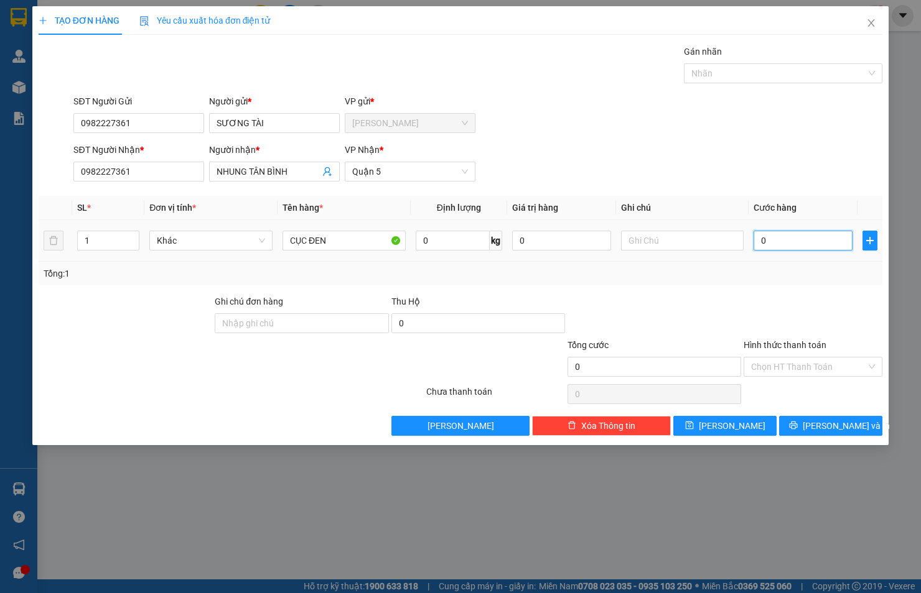
type input "3"
type input "30"
type input "30.000"
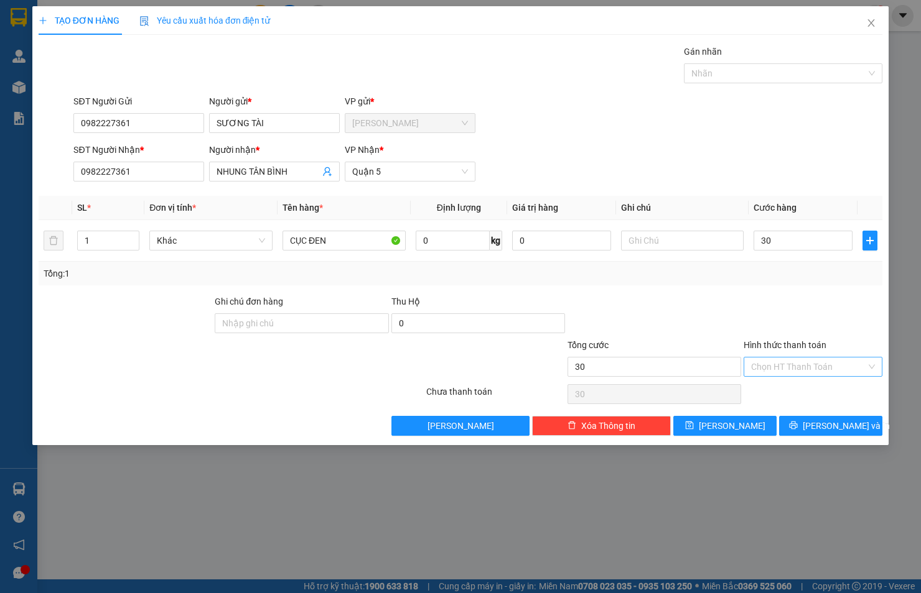
type input "30.000"
click at [805, 364] on input "Hình thức thanh toán" at bounding box center [808, 367] width 115 height 19
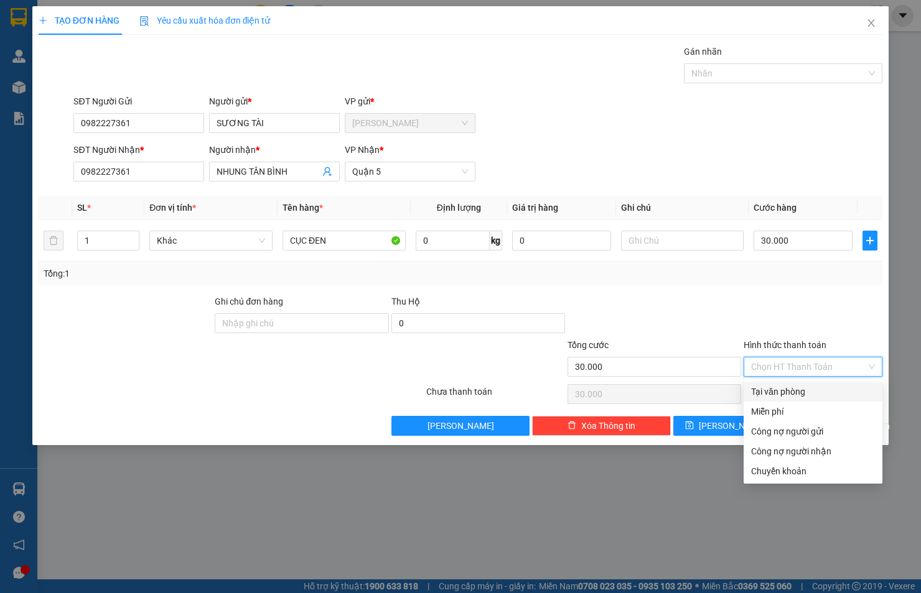
click at [807, 387] on div "Tại văn phòng" at bounding box center [813, 392] width 124 height 14
type input "0"
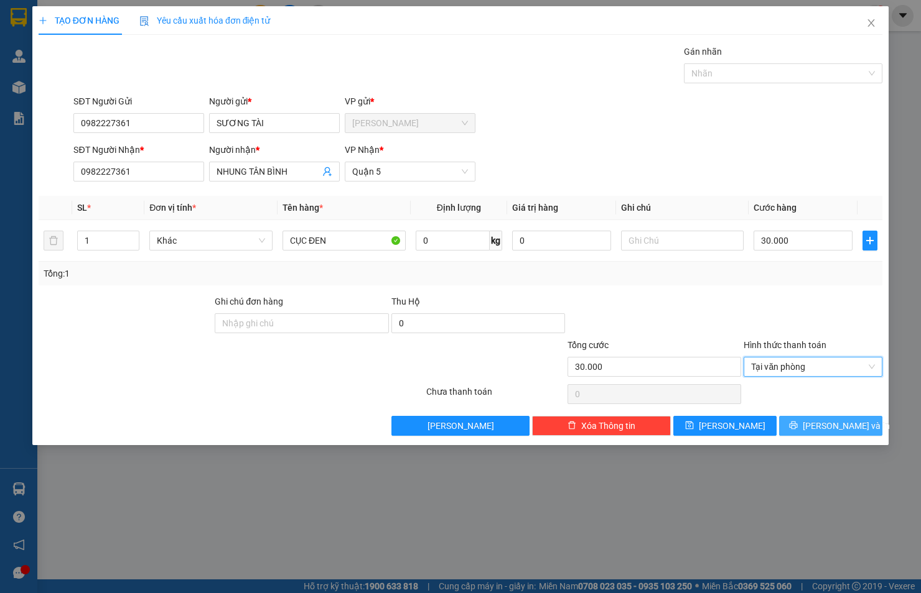
click at [803, 425] on button "[PERSON_NAME] và In" at bounding box center [830, 426] width 103 height 20
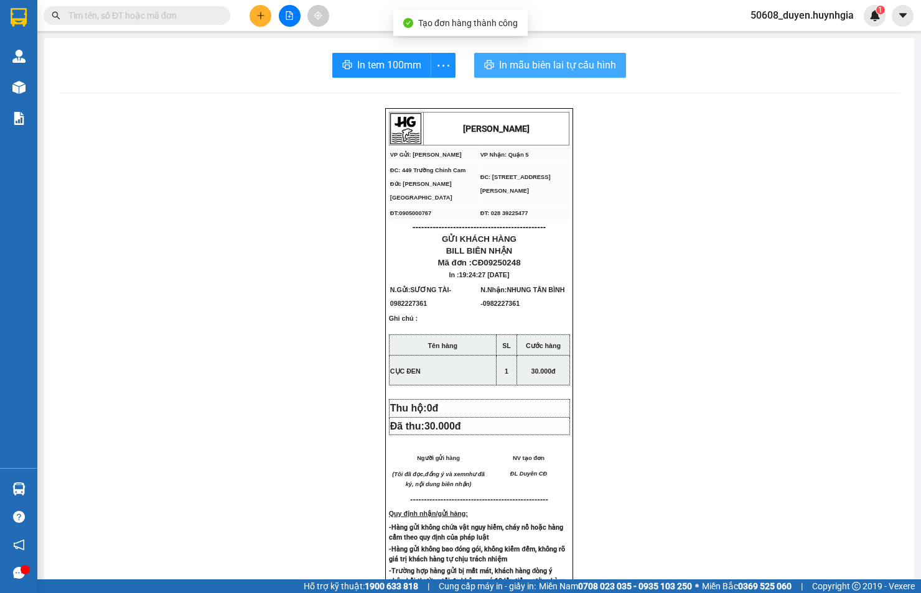
click at [560, 65] on span "In mẫu biên lai tự cấu hình" at bounding box center [557, 65] width 117 height 16
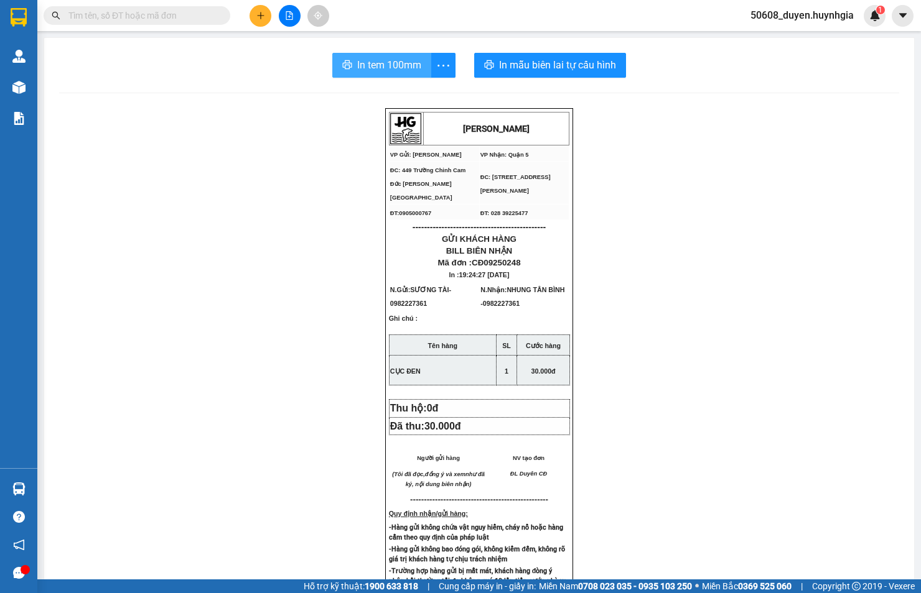
click at [371, 66] on span "In tem 100mm" at bounding box center [389, 65] width 64 height 16
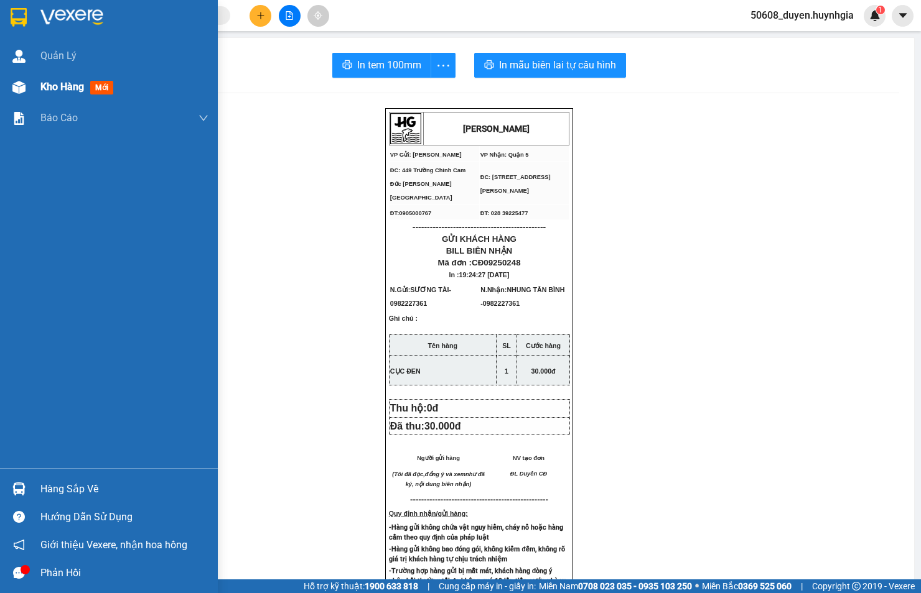
click at [35, 94] on div "Kho hàng mới" at bounding box center [109, 87] width 218 height 31
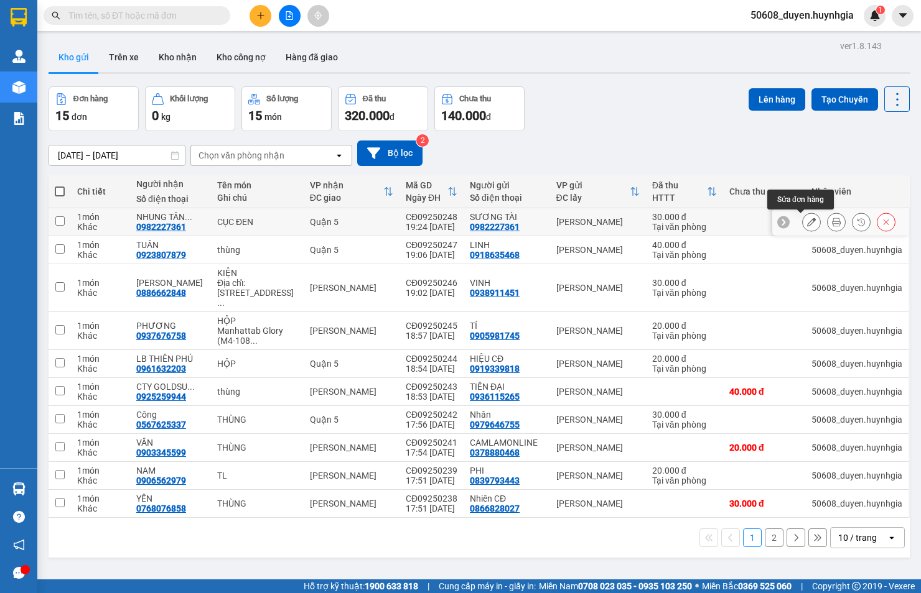
click at [807, 224] on button at bounding box center [810, 222] width 17 height 22
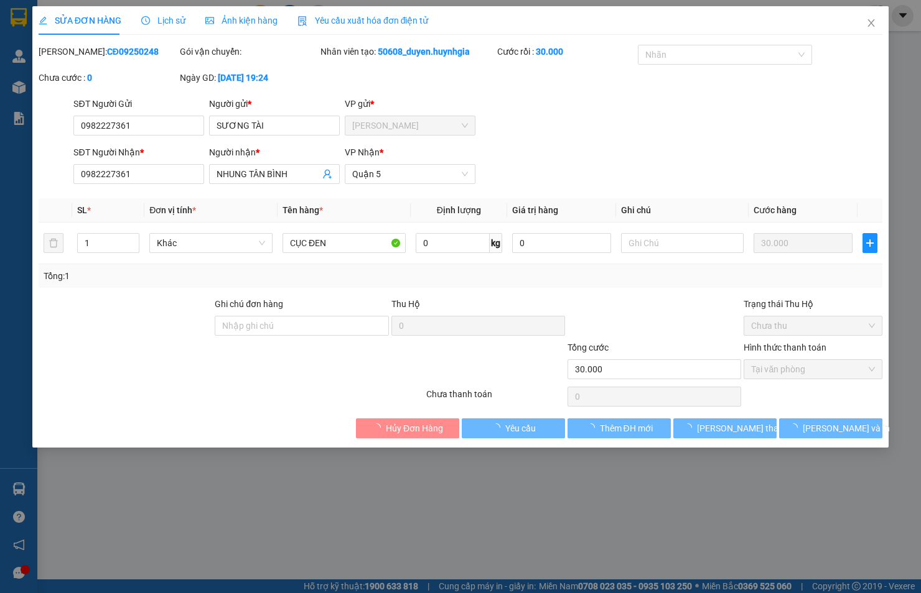
type input "0982227361"
type input "SƯƠNG TÀI"
type input "0982227361"
type input "NHUNG TÂN BÌNH"
type input "30.000"
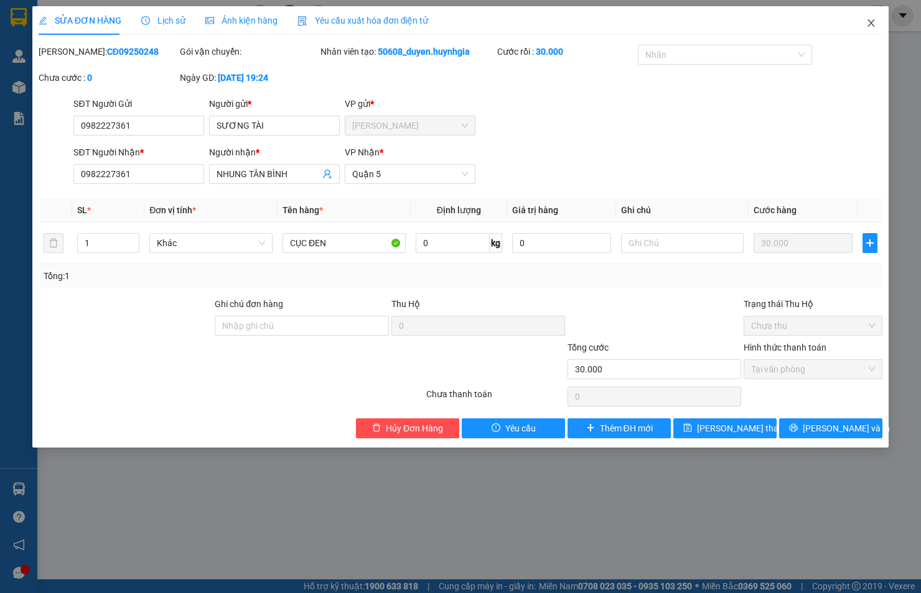
click at [866, 20] on icon "close" at bounding box center [871, 23] width 10 height 10
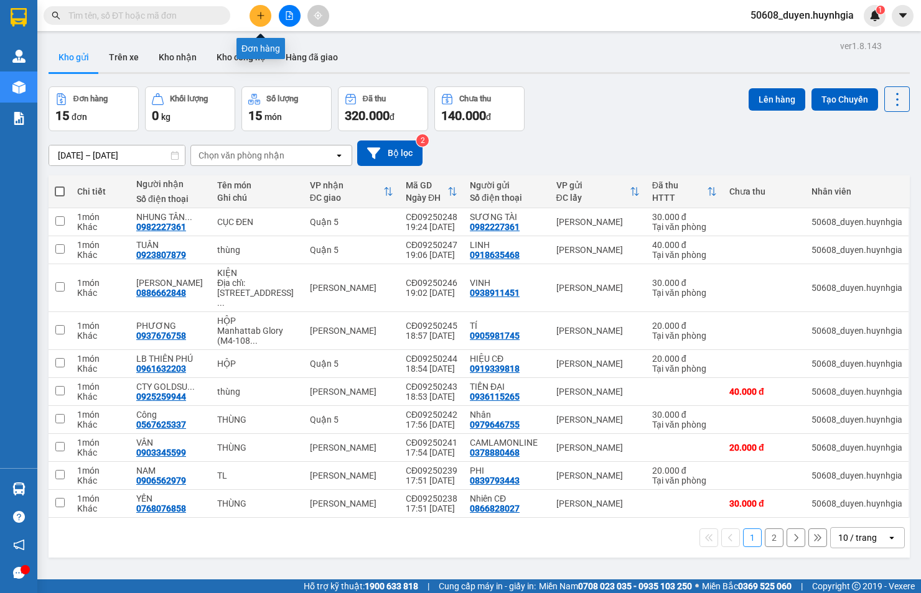
click at [256, 16] on icon "plus" at bounding box center [260, 15] width 9 height 9
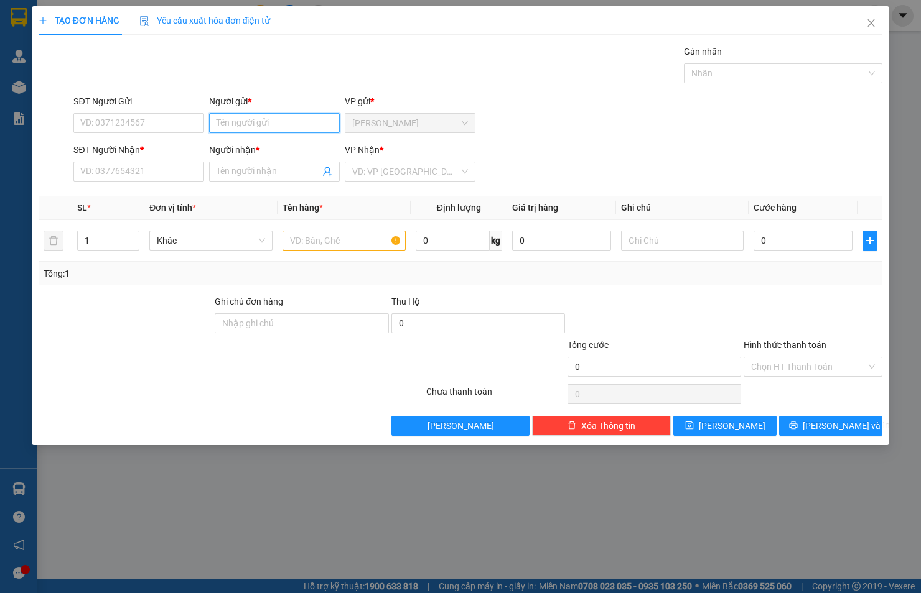
click at [228, 128] on input "Người gửi *" at bounding box center [274, 123] width 131 height 20
type input "SƯƠNG TÀI"
click at [244, 139] on div "SƯƠNG TÀI - 0982227361" at bounding box center [274, 148] width 131 height 20
type input "0982227361"
type input "SƯƠNG TÀI"
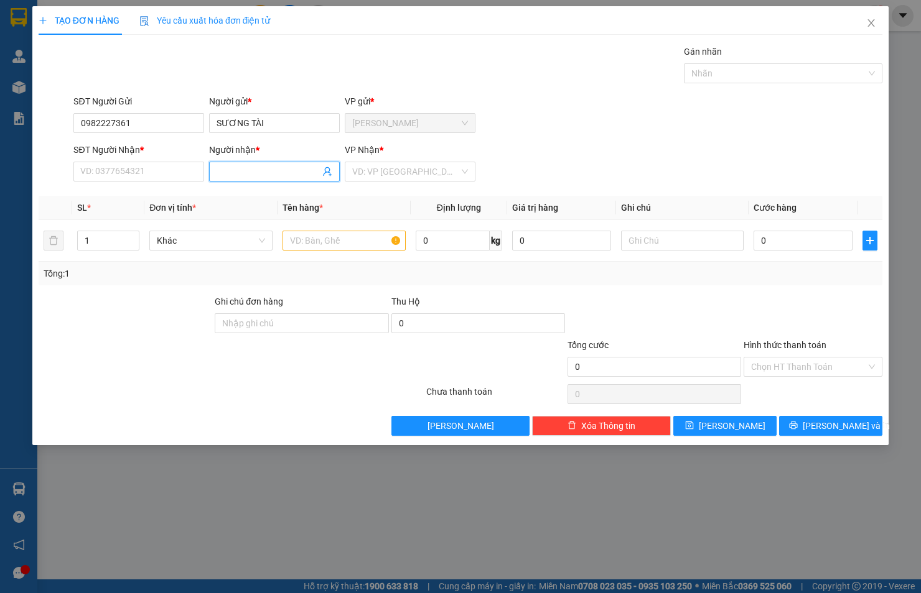
click at [251, 173] on input "Người nhận *" at bounding box center [267, 172] width 103 height 14
type input "LINH AN ĐÔNG"
click at [170, 172] on input "SĐT Người Nhận *" at bounding box center [138, 172] width 131 height 20
drag, startPoint x: 154, startPoint y: 123, endPoint x: 63, endPoint y: 133, distance: 91.4
click at [63, 133] on div "SĐT Người Gửi 0982227361 0982227361 Người gửi * SƯƠNG TÀI VP gửi * [PERSON_NAME]" at bounding box center [460, 117] width 846 height 44
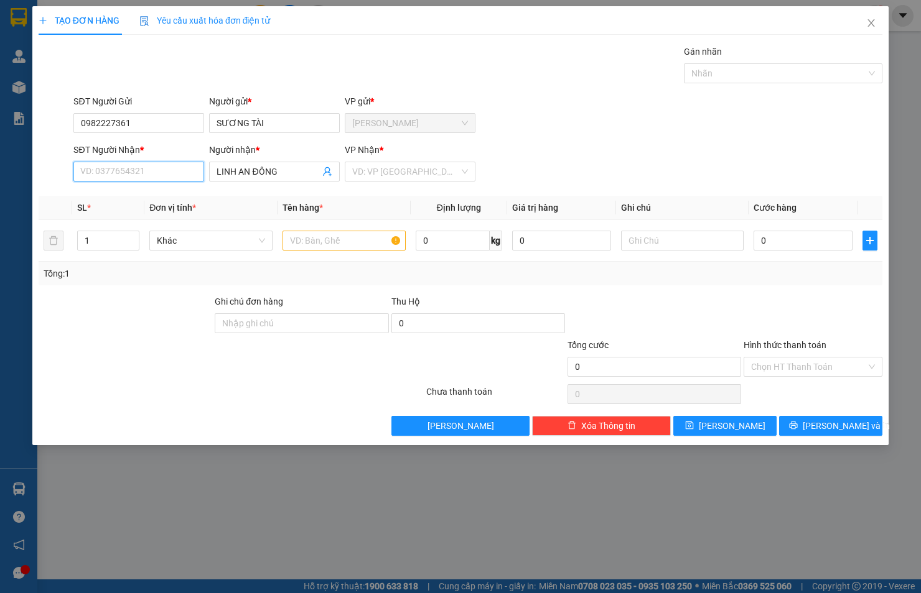
click at [95, 169] on input "SĐT Người Nhận *" at bounding box center [138, 172] width 131 height 20
paste input "0982227361"
type input "0982227361"
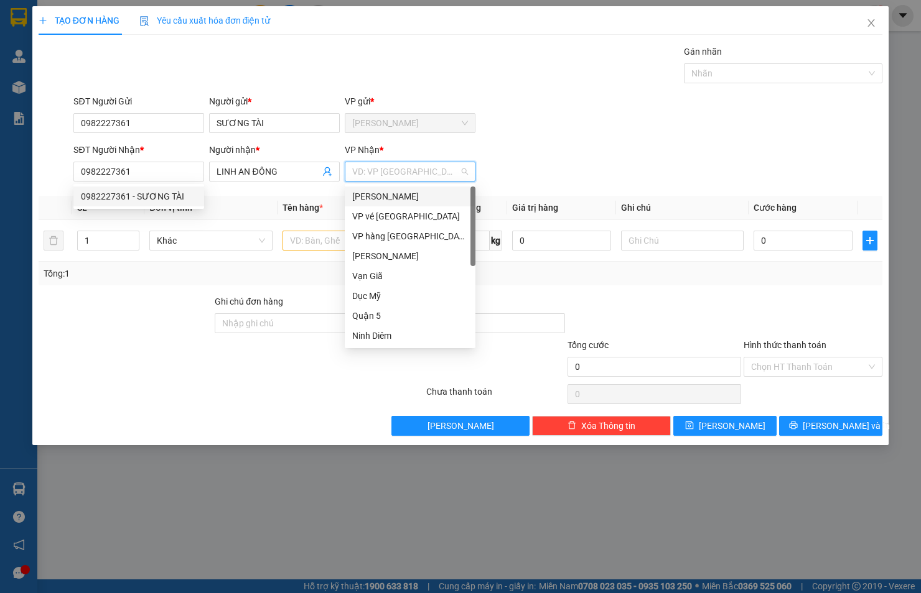
click at [373, 172] on input "search" at bounding box center [405, 171] width 107 height 19
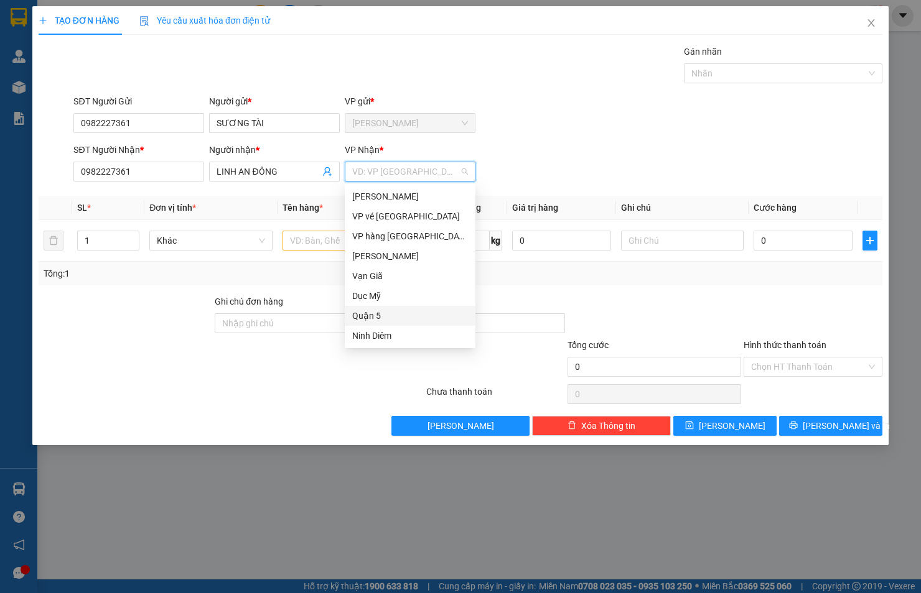
click at [396, 311] on div "Quận 5" at bounding box center [410, 316] width 116 height 14
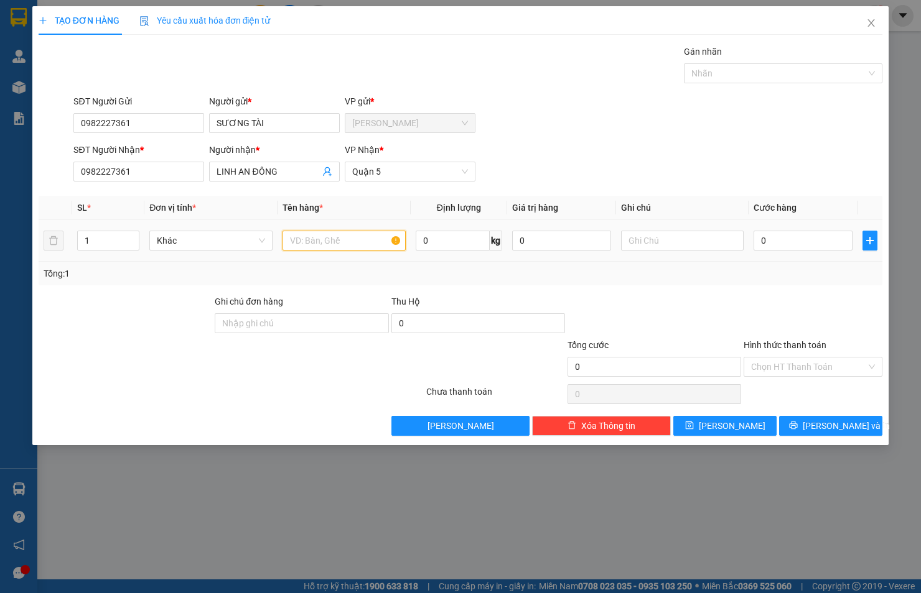
click at [346, 241] on input "text" at bounding box center [343, 241] width 123 height 20
type input "CỤC ĐEN"
click at [769, 249] on input "0" at bounding box center [802, 241] width 99 height 20
type input "2"
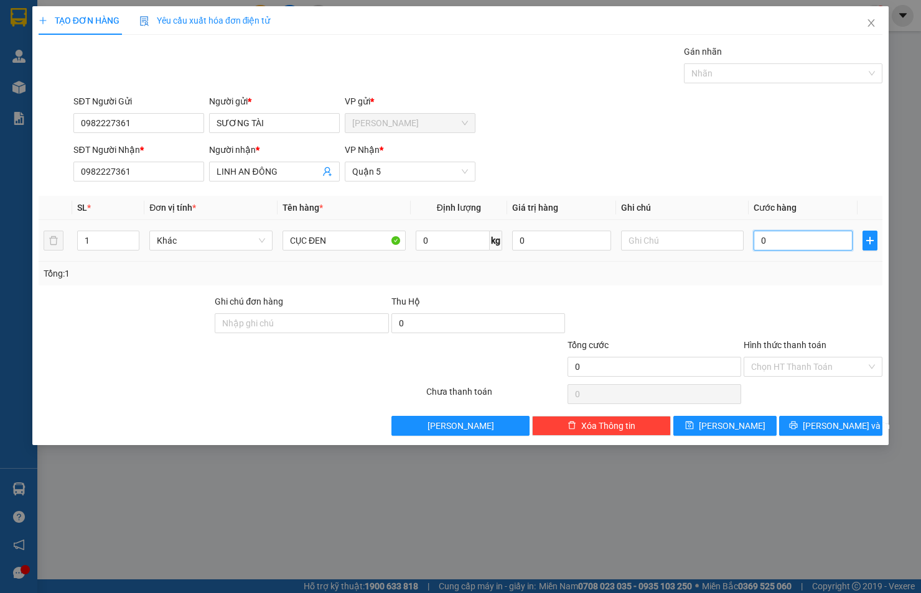
type input "2"
type input "20"
type input "20.000"
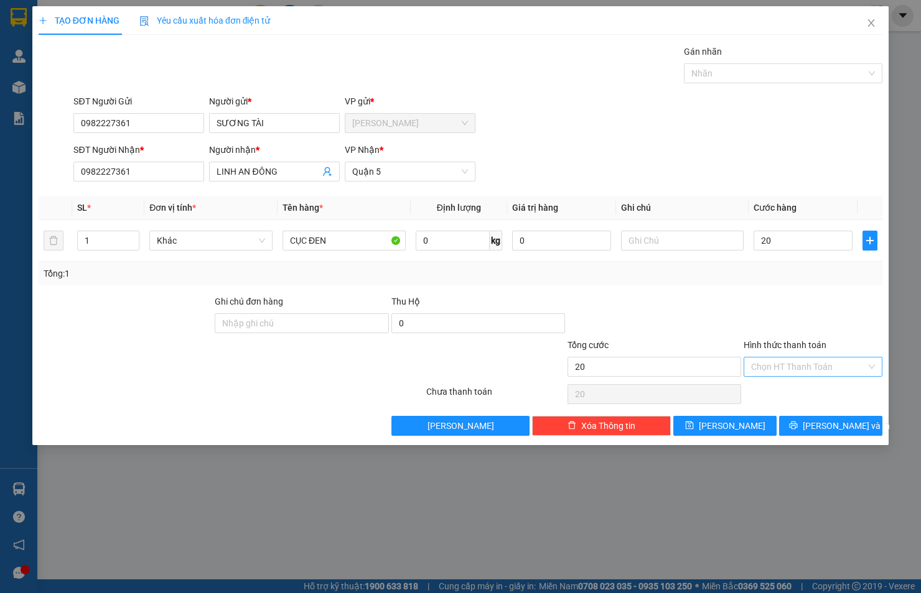
type input "20.000"
click at [797, 365] on input "Hình thức thanh toán" at bounding box center [808, 367] width 115 height 19
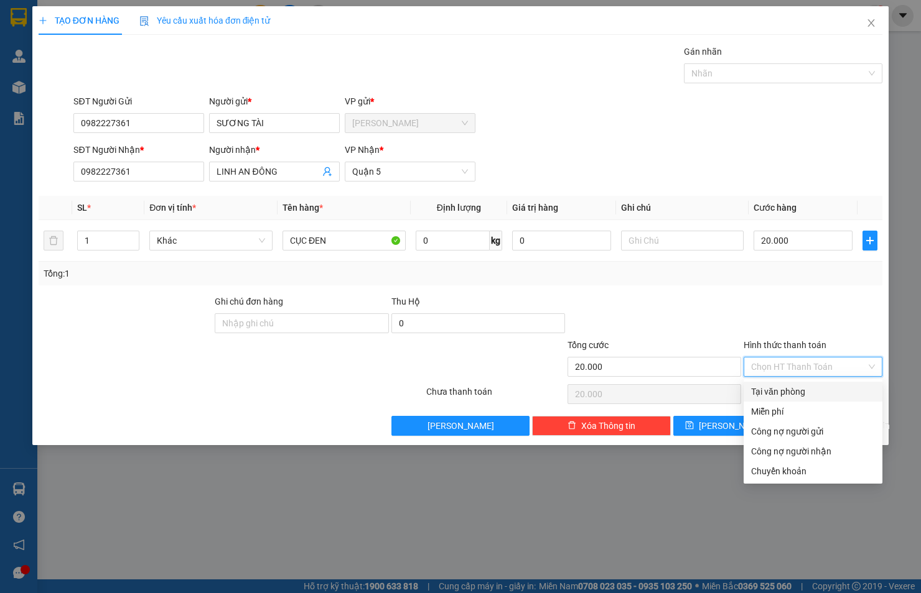
click at [799, 390] on div "Tại văn phòng" at bounding box center [813, 392] width 124 height 14
type input "0"
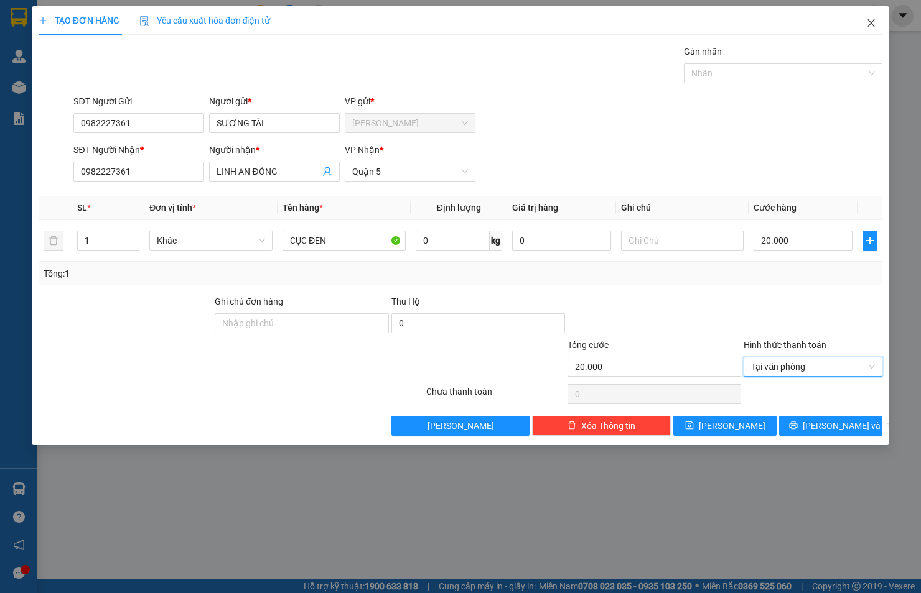
click at [873, 25] on icon "close" at bounding box center [871, 23] width 10 height 10
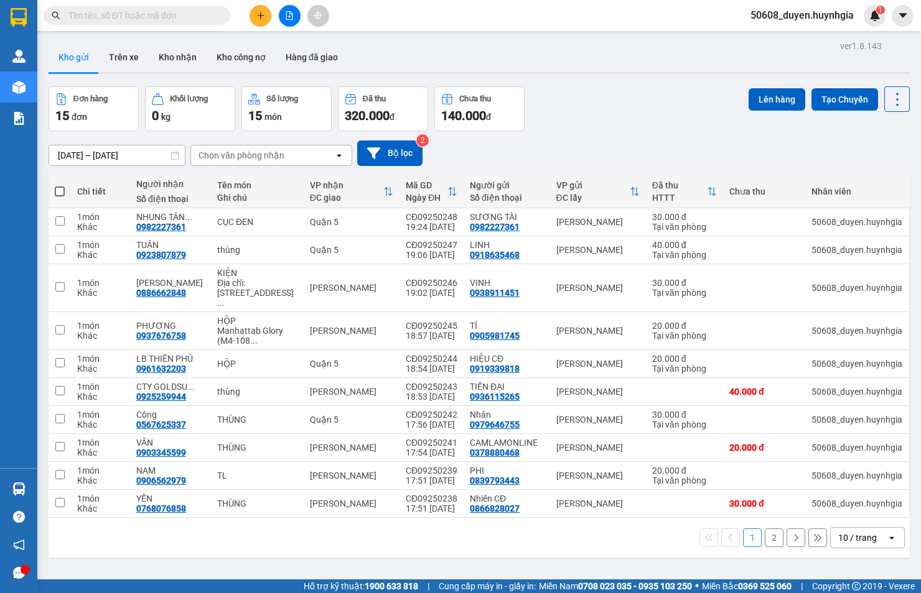
click at [697, 108] on div "Đơn hàng 15 đơn Khối lượng 0 kg Số lượng 15 món Đã thu 320.000 đ Chưa thu 140.0…" at bounding box center [479, 108] width 861 height 45
click at [382, 17] on div "Kết quả tìm kiếm ( 0 ) Bộ lọc No Data 50608_duyen.huynhgia 1" at bounding box center [460, 15] width 921 height 31
click at [251, 17] on button at bounding box center [260, 16] width 22 height 22
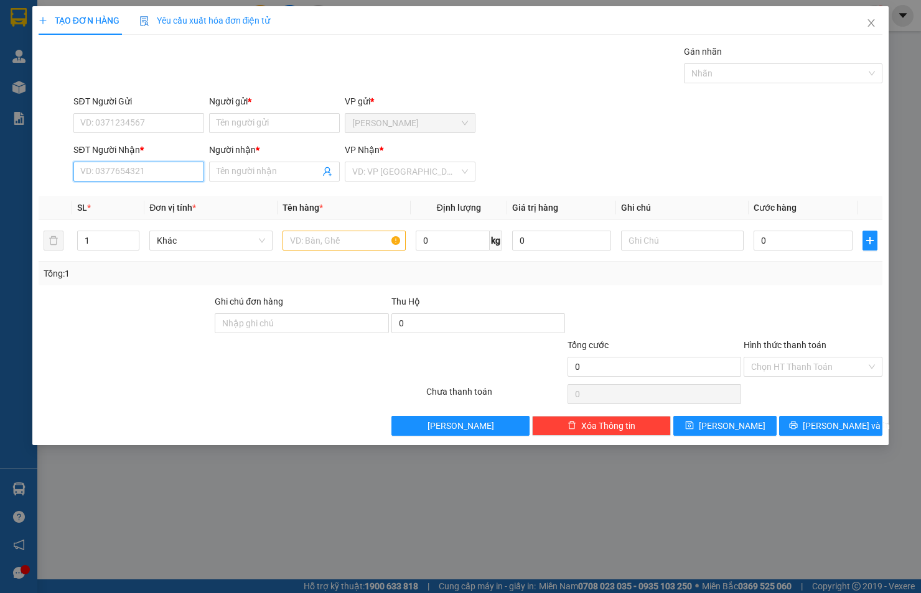
click at [162, 169] on input "SĐT Người Nhận *" at bounding box center [138, 172] width 131 height 20
click at [148, 196] on div "0914894959 - Khải" at bounding box center [139, 197] width 116 height 14
type input "0914894959"
type input "Khải"
drag, startPoint x: 146, startPoint y: 171, endPoint x: 49, endPoint y: 178, distance: 97.3
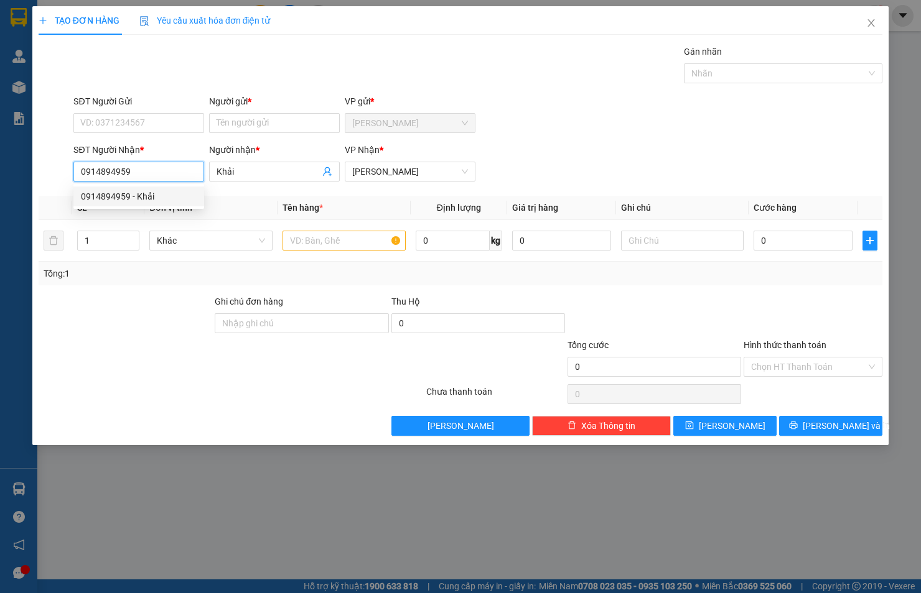
click at [49, 178] on div "SĐT Người Nhận * 0914894959 Người nhận * Khải VP Nhận * [PERSON_NAME]" at bounding box center [460, 165] width 846 height 44
type input "0914894959"
click at [113, 126] on input "SĐT Người Gửi" at bounding box center [138, 123] width 131 height 20
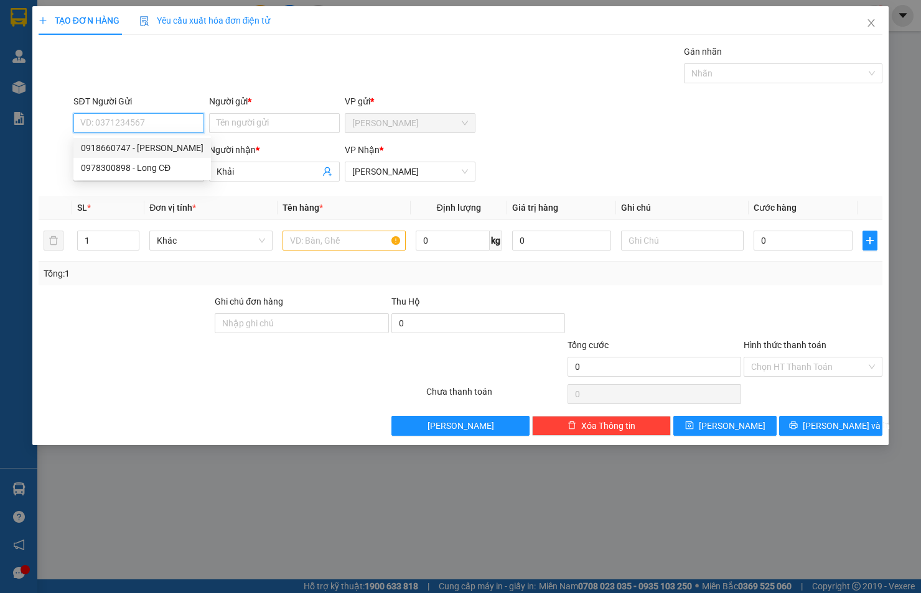
click at [126, 146] on div "0918660747 - [PERSON_NAME]" at bounding box center [142, 148] width 123 height 14
type input "0918660747"
type input "LINH"
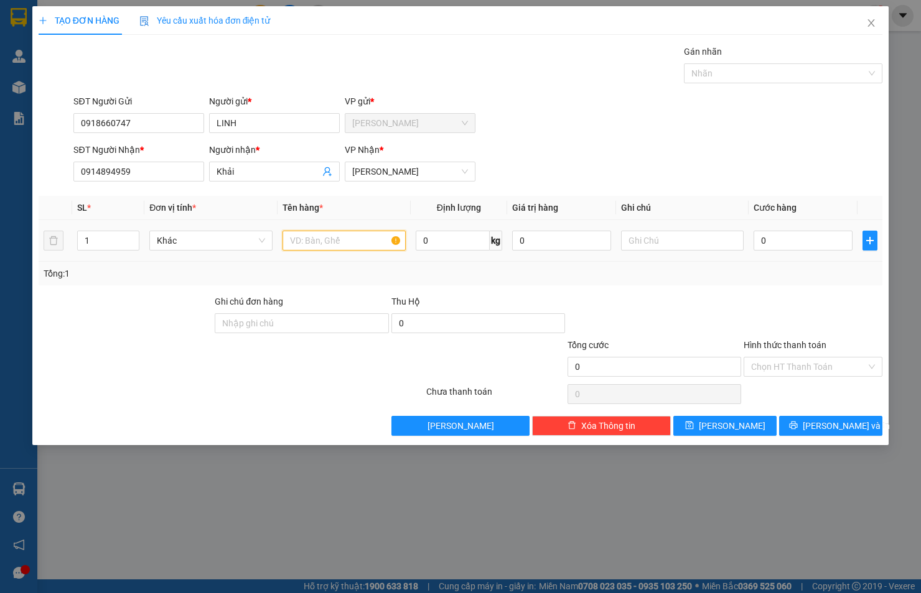
click at [372, 244] on input "text" at bounding box center [343, 241] width 123 height 20
type input "THÙNG XỐP"
click at [827, 239] on input "0" at bounding box center [802, 241] width 99 height 20
type input "5"
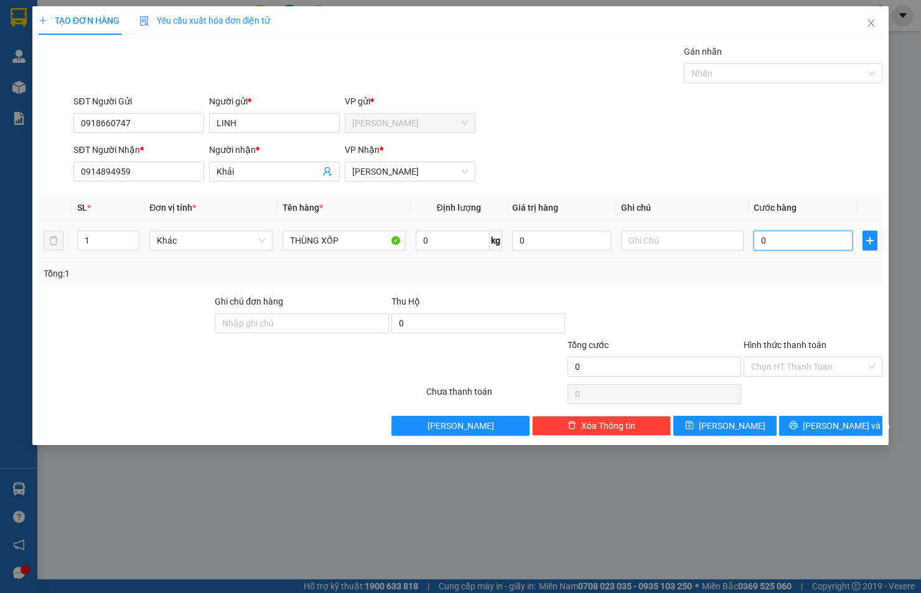
type input "5"
type input "50"
type input "50.000"
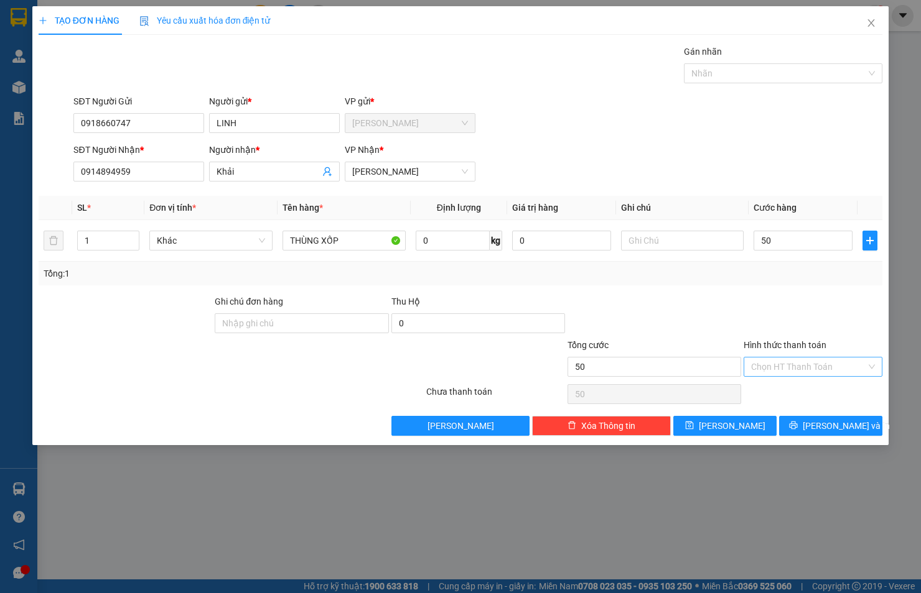
type input "50.000"
click at [758, 365] on input "Hình thức thanh toán" at bounding box center [808, 367] width 115 height 19
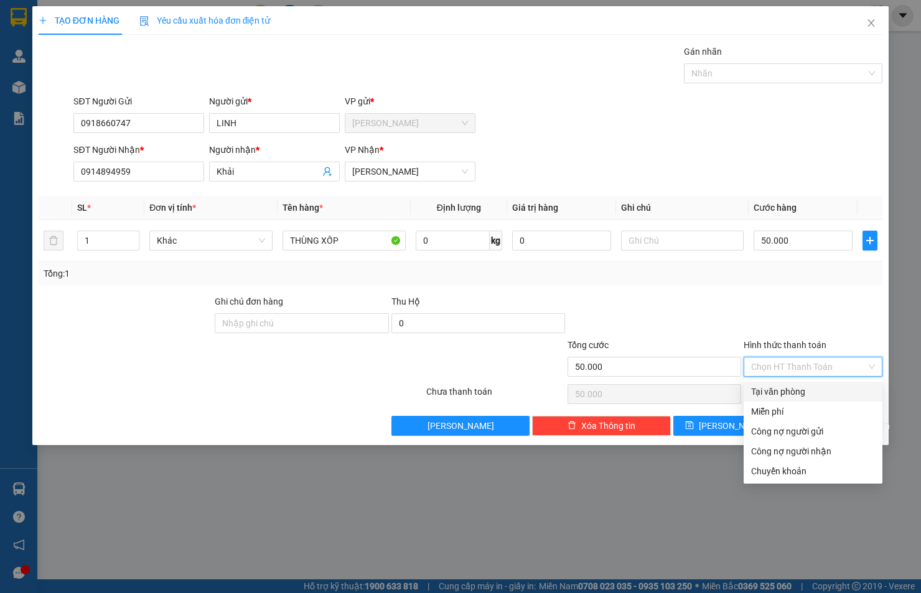
click at [756, 391] on div "Tại văn phòng" at bounding box center [813, 392] width 124 height 14
type input "0"
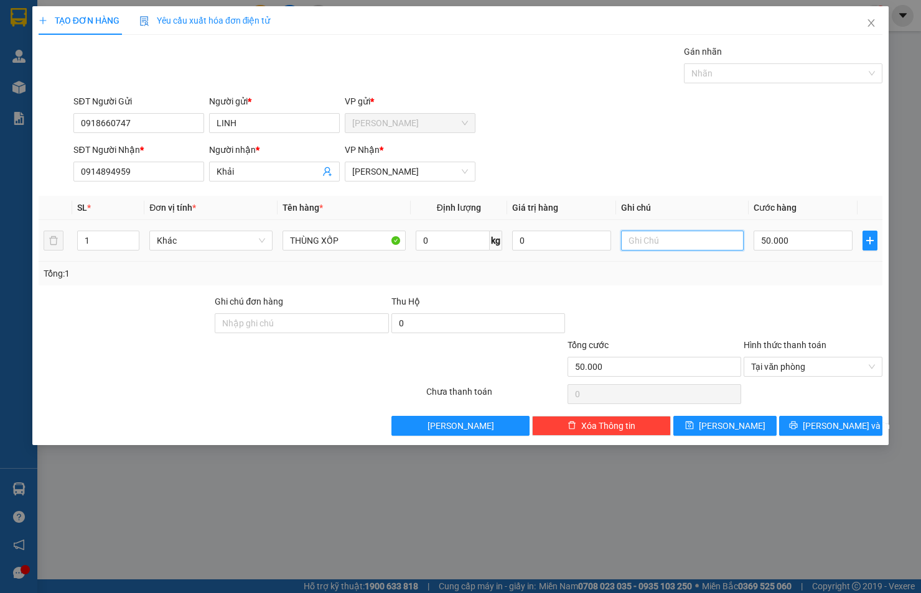
click at [659, 235] on input "text" at bounding box center [682, 241] width 123 height 20
paste input "THE REVANA, TÒA A2, [GEOGRAPHIC_DATA], [GEOGRAPHIC_DATA], [GEOGRAPHIC_DATA]"
type input "THE REVANA, TÒA A2, [GEOGRAPHIC_DATA], [GEOGRAPHIC_DATA], [GEOGRAPHIC_DATA]"
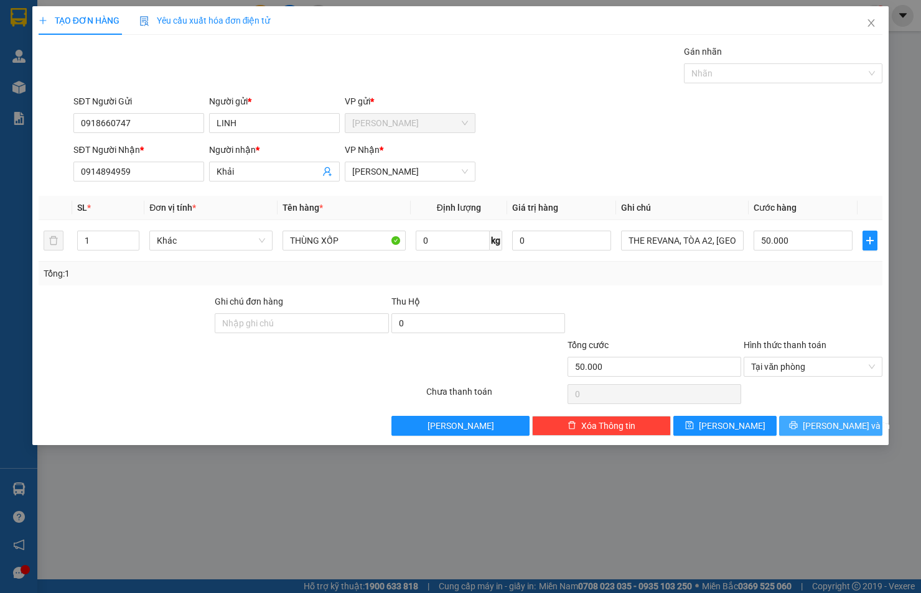
click at [850, 419] on span "[PERSON_NAME] và In" at bounding box center [845, 426] width 87 height 14
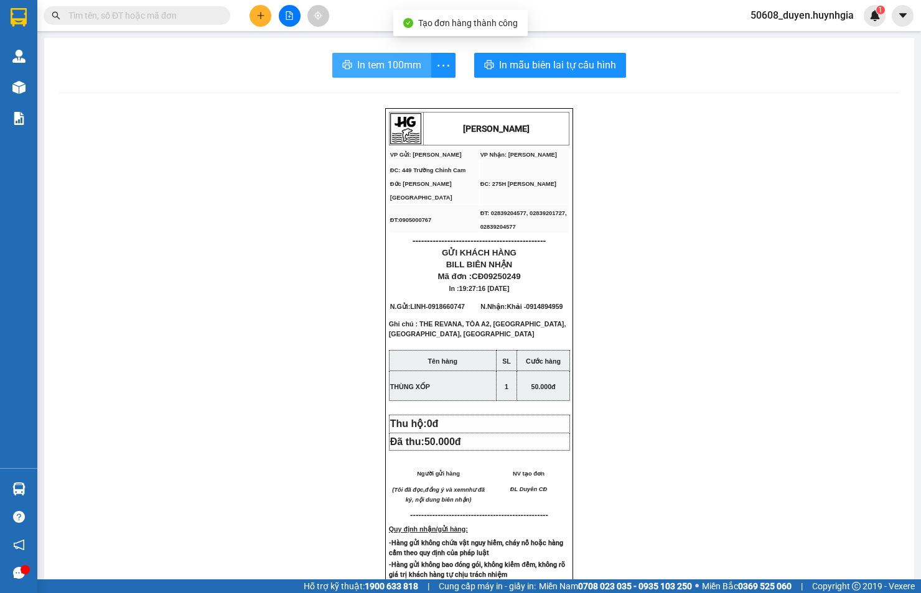
click at [362, 64] on span "In tem 100mm" at bounding box center [389, 65] width 64 height 16
click at [259, 15] on icon "plus" at bounding box center [260, 15] width 7 height 1
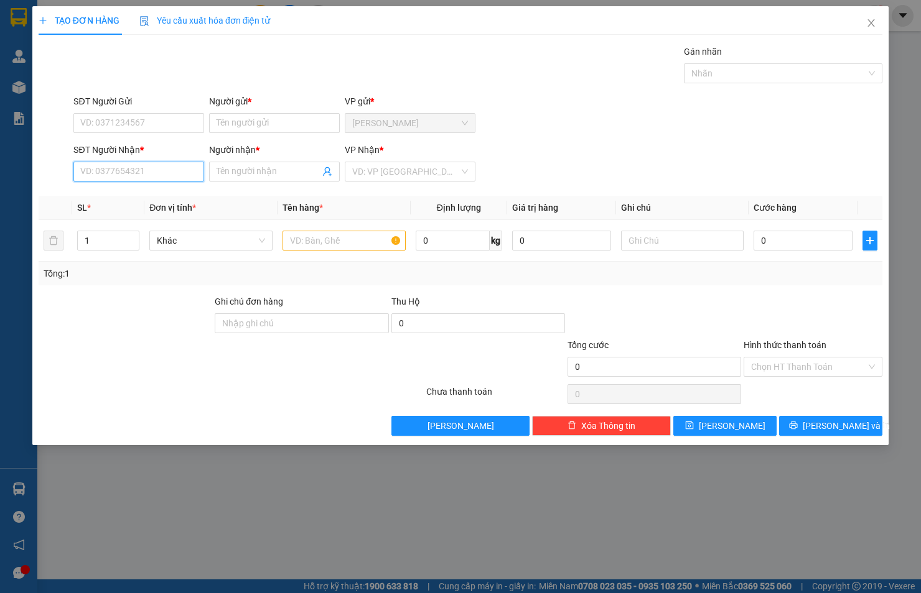
click at [110, 172] on input "SĐT Người Nhận *" at bounding box center [138, 172] width 131 height 20
type input "0962691669"
click at [227, 167] on input "Người nhận *" at bounding box center [267, 172] width 103 height 14
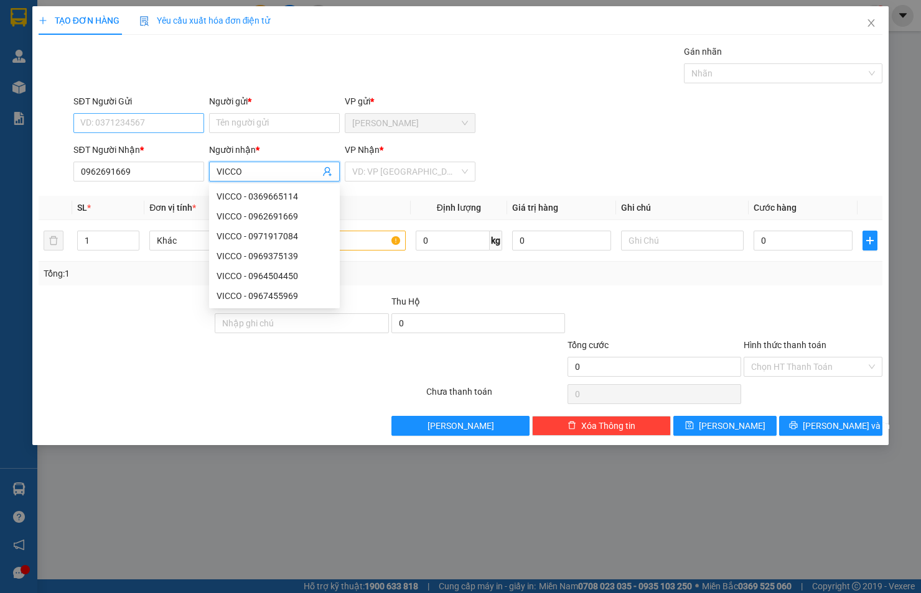
type input "VICCO"
click at [177, 126] on input "SĐT Người Gửi" at bounding box center [138, 123] width 131 height 20
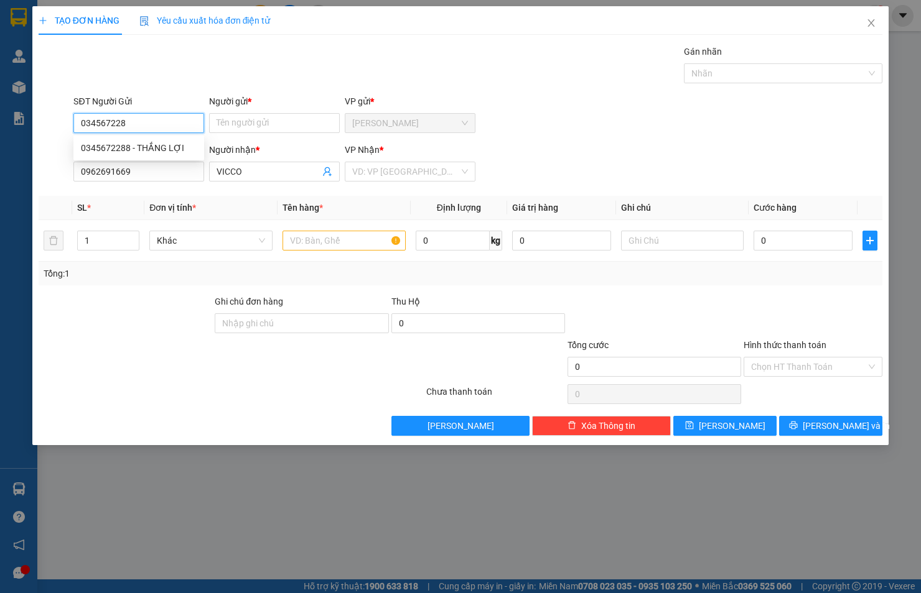
type input "0345672288"
click at [155, 146] on div "0345672288 - THẮNG LỢI" at bounding box center [139, 148] width 116 height 14
type input "THẮNG LỢI"
type input "0345672288"
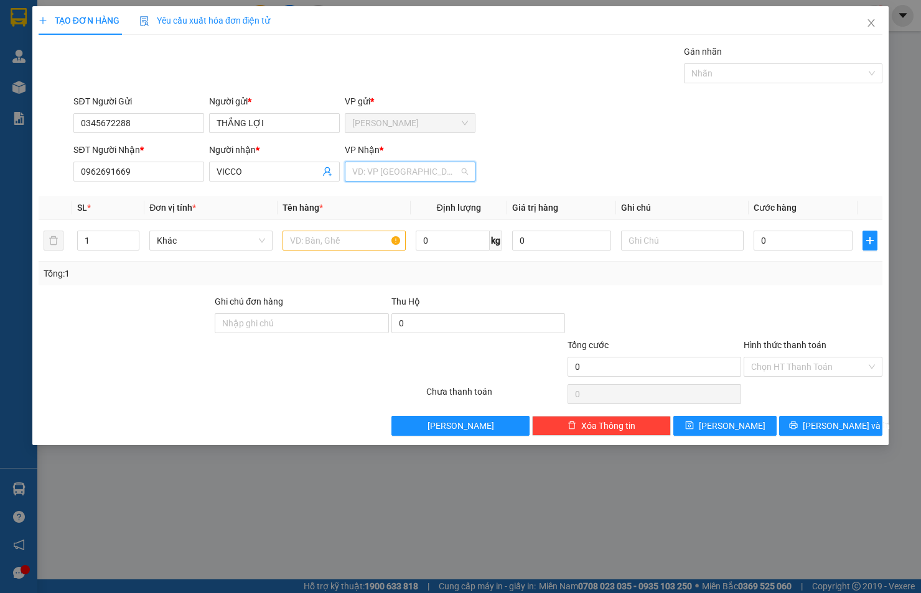
click at [374, 166] on input "search" at bounding box center [405, 171] width 107 height 19
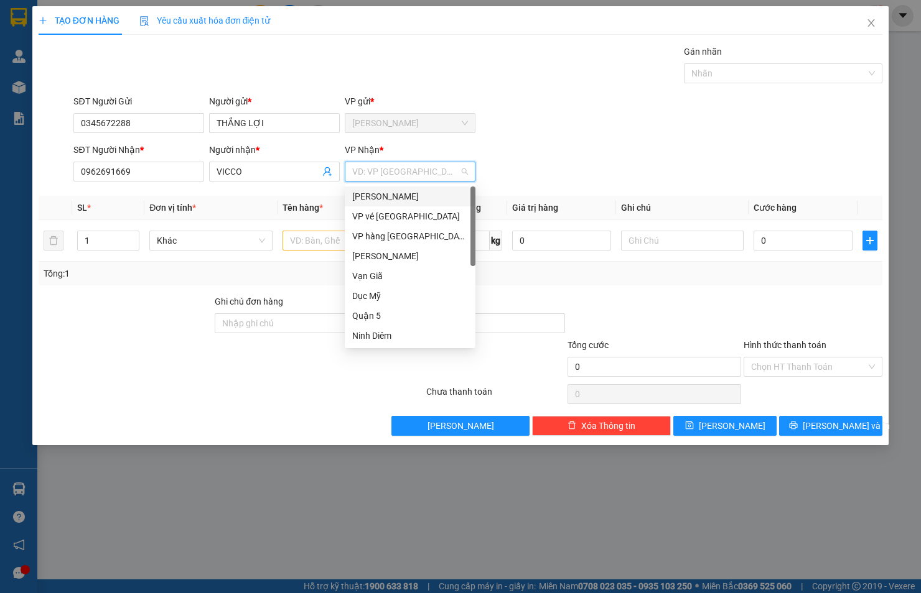
click at [376, 195] on div "[PERSON_NAME]" at bounding box center [410, 197] width 116 height 14
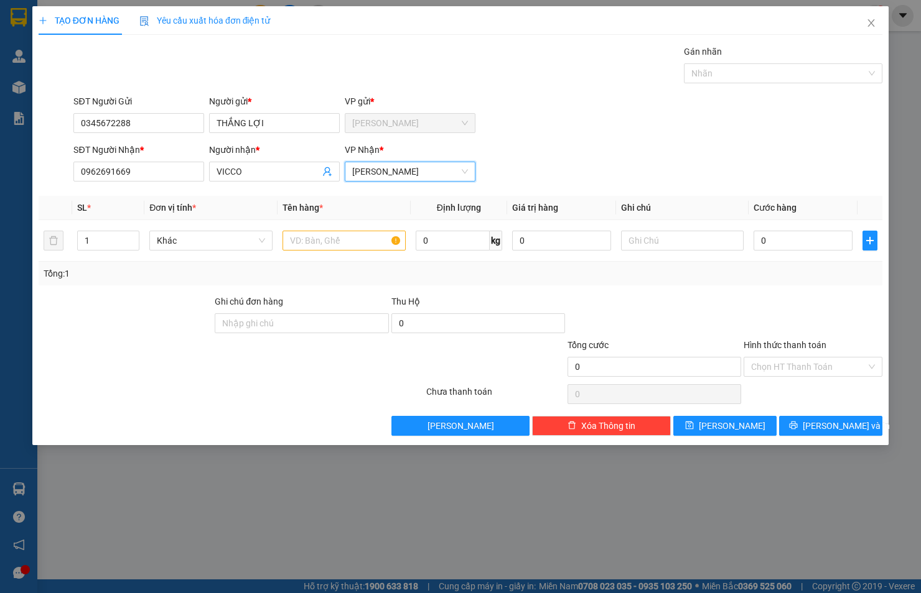
drag, startPoint x: 427, startPoint y: 165, endPoint x: 343, endPoint y: 175, distance: 84.6
click at [343, 175] on div "VP Nhận * [PERSON_NAME] Lão [PERSON_NAME]" at bounding box center [410, 165] width 136 height 44
click at [392, 177] on span "[PERSON_NAME]" at bounding box center [410, 171] width 116 height 19
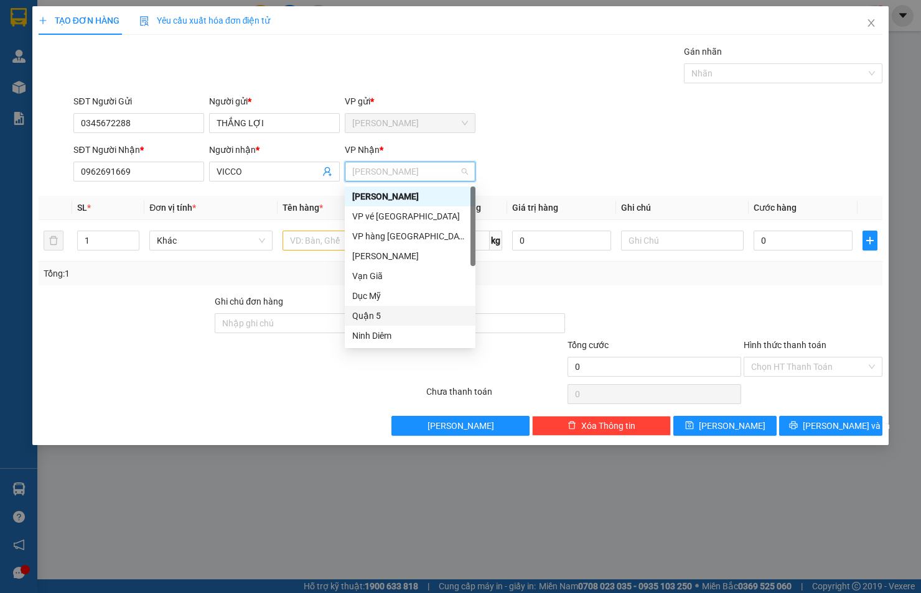
click at [399, 318] on div "Quận 5" at bounding box center [410, 316] width 116 height 14
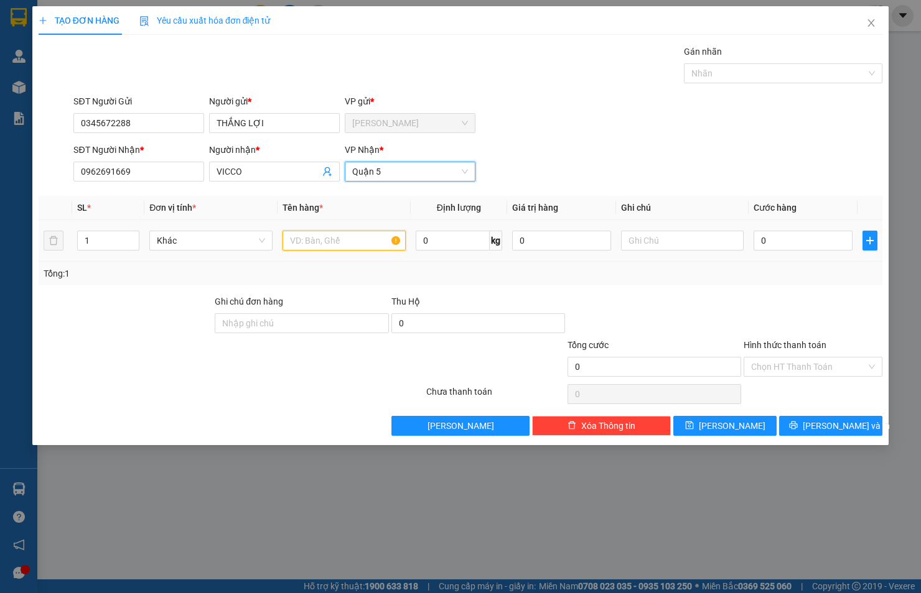
click at [340, 237] on input "text" at bounding box center [343, 241] width 123 height 20
type input "CÂY"
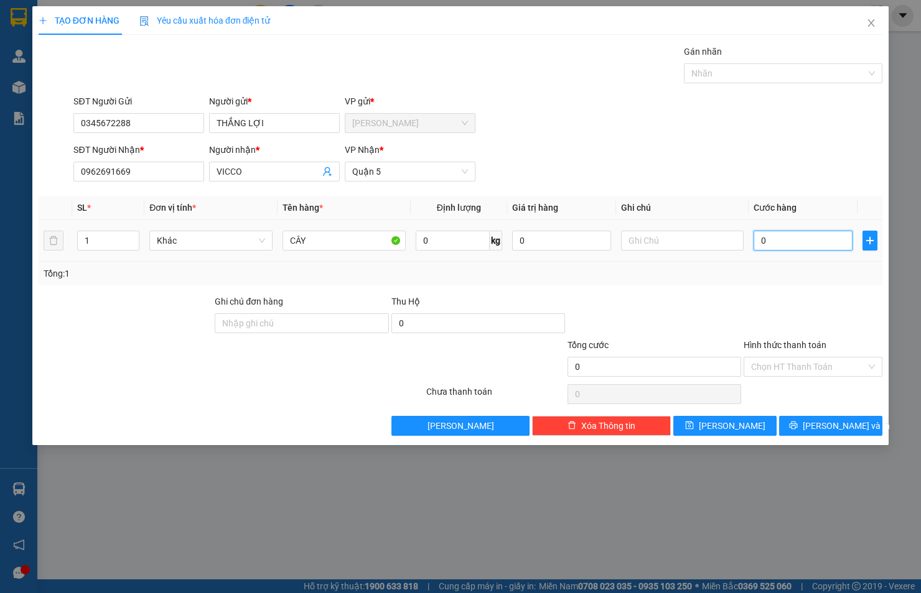
click at [785, 241] on input "0" at bounding box center [802, 241] width 99 height 20
type input "6"
type input "60"
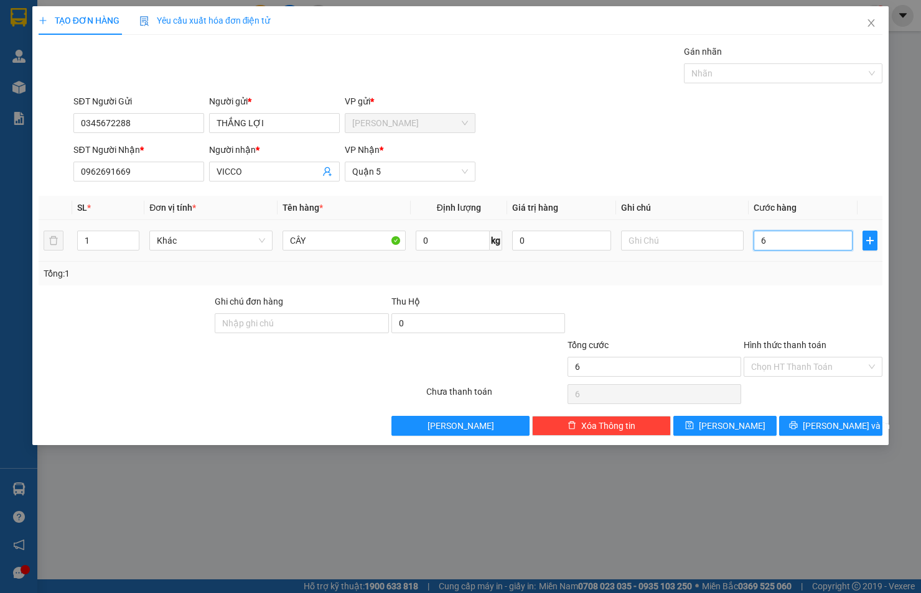
type input "60"
type input "60.000"
click at [841, 362] on input "Hình thức thanh toán" at bounding box center [808, 367] width 115 height 19
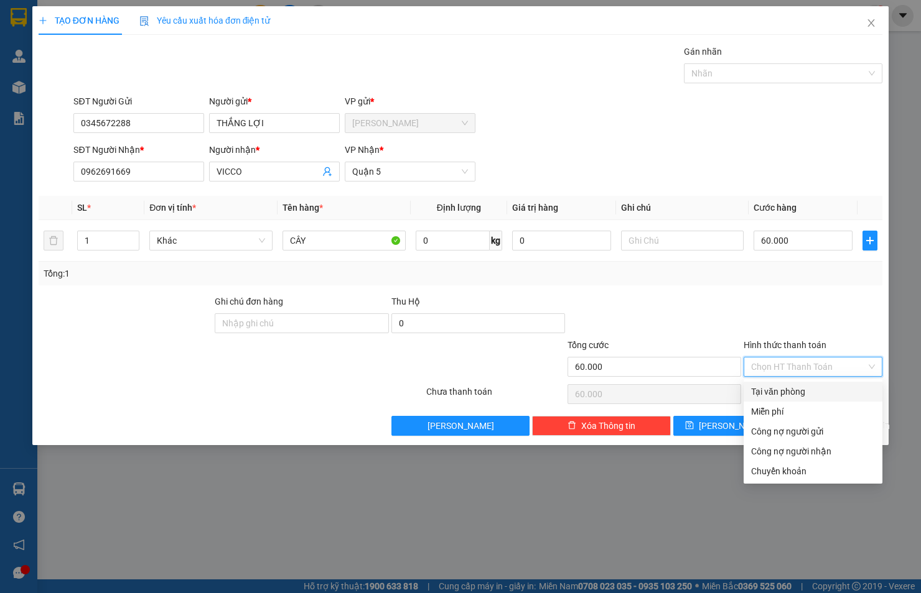
click at [828, 383] on div "Tại văn phòng" at bounding box center [812, 392] width 139 height 20
type input "0"
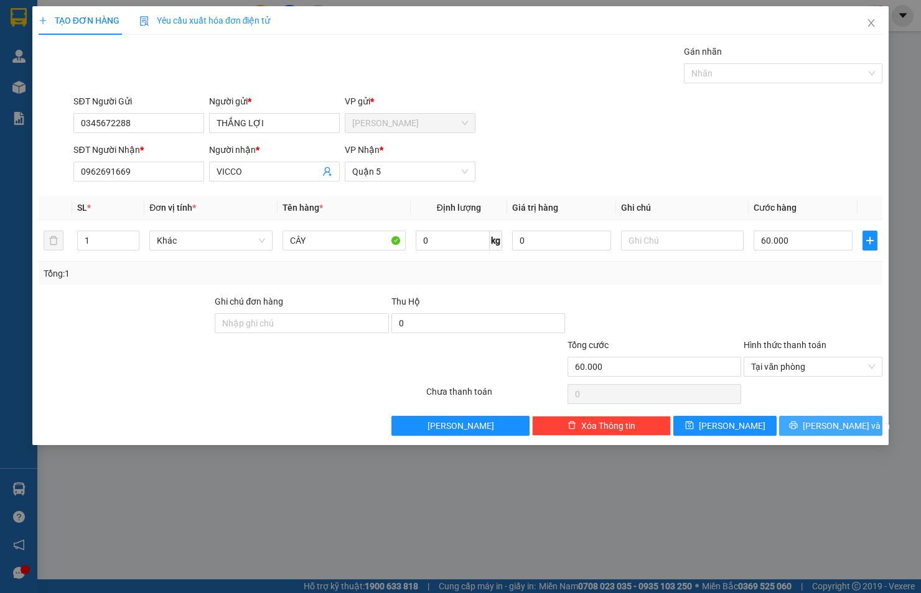
click at [837, 427] on span "[PERSON_NAME] và In" at bounding box center [845, 426] width 87 height 14
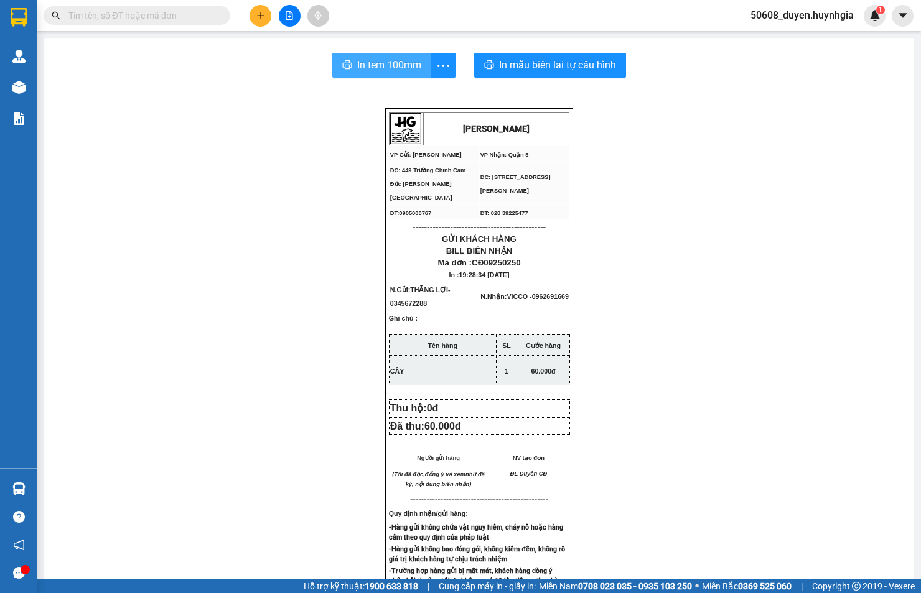
click at [401, 67] on span "In tem 100mm" at bounding box center [389, 65] width 64 height 16
click at [259, 17] on icon "plus" at bounding box center [260, 15] width 9 height 9
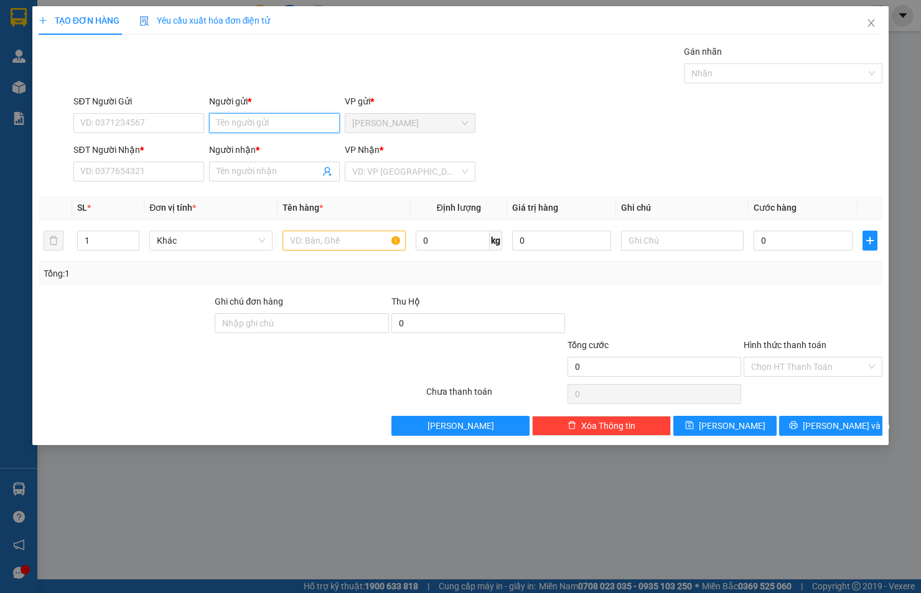
click at [261, 127] on input "Người gửi *" at bounding box center [274, 123] width 131 height 20
type input "SƯƠNG TÀI"
click at [176, 129] on input "SĐT Người Gửi" at bounding box center [138, 123] width 131 height 20
click at [282, 126] on input "SƯƠNG TÀI" at bounding box center [274, 123] width 131 height 20
click at [88, 116] on input "SĐT Người Gửi" at bounding box center [138, 123] width 131 height 20
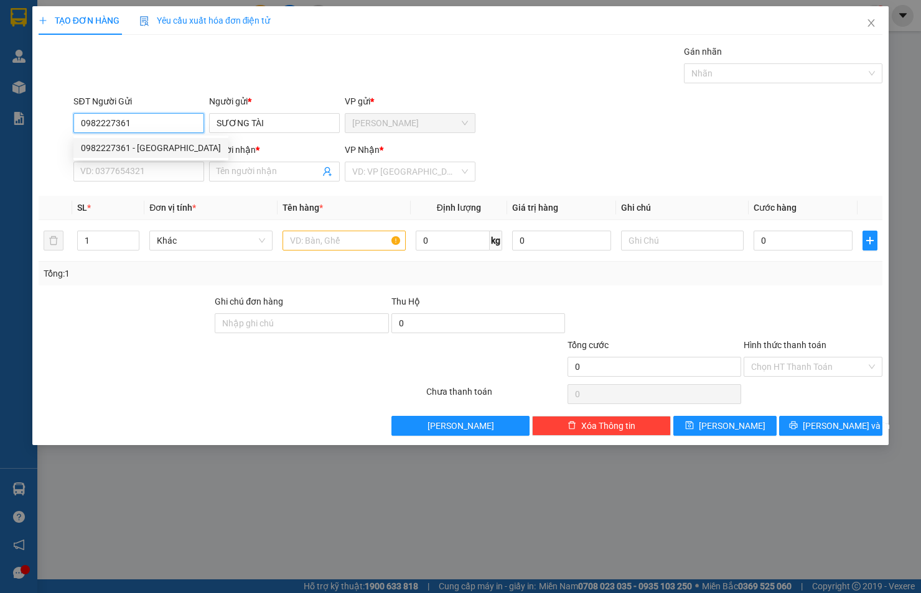
click at [137, 126] on input "0982227361" at bounding box center [138, 123] width 131 height 20
type input "0982227361"
click at [177, 170] on input "SĐT Người Nhận *" at bounding box center [138, 172] width 131 height 20
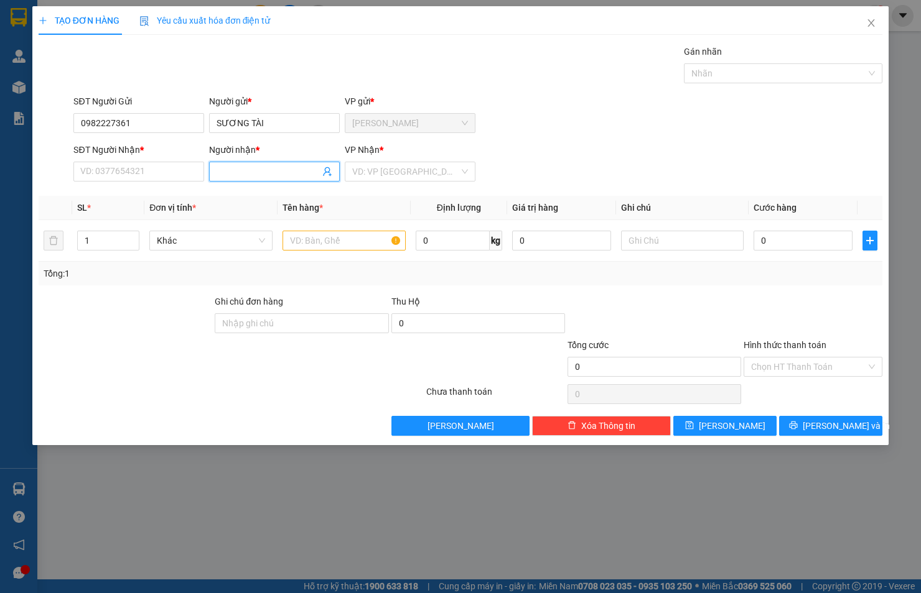
click at [238, 169] on input "Người nhận *" at bounding box center [267, 172] width 103 height 14
click at [866, 23] on icon "close" at bounding box center [871, 23] width 10 height 10
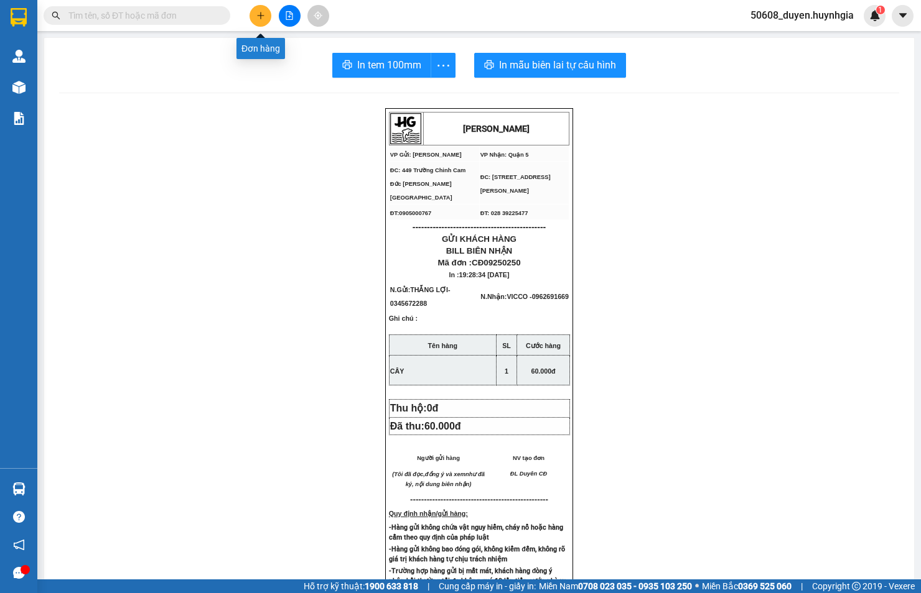
click at [263, 16] on icon "plus" at bounding box center [260, 15] width 9 height 9
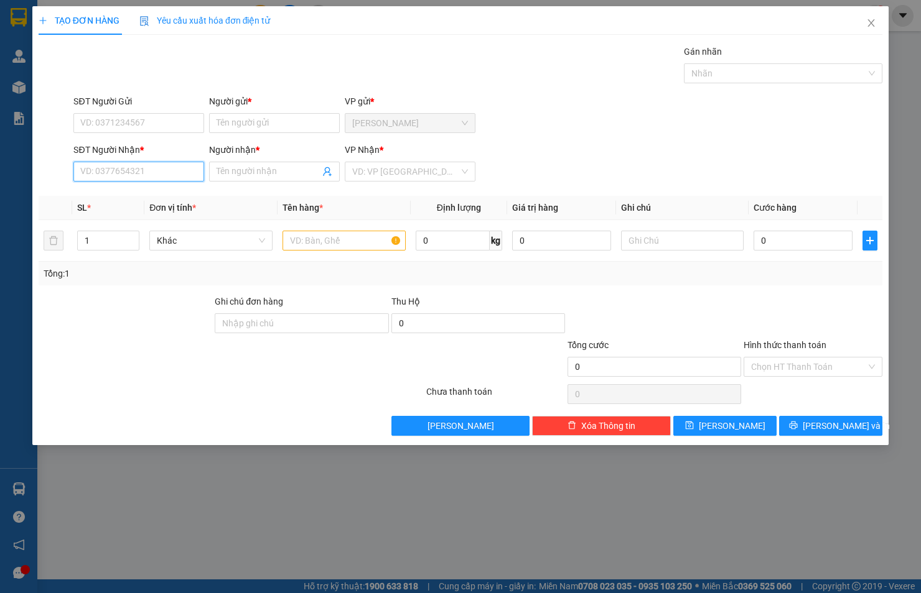
click at [187, 164] on input "SĐT Người Nhận *" at bounding box center [138, 172] width 131 height 20
click at [154, 197] on div "0702202079 - KHA" at bounding box center [139, 197] width 116 height 14
type input "0702202079"
type input "KHA"
type input "0702202079"
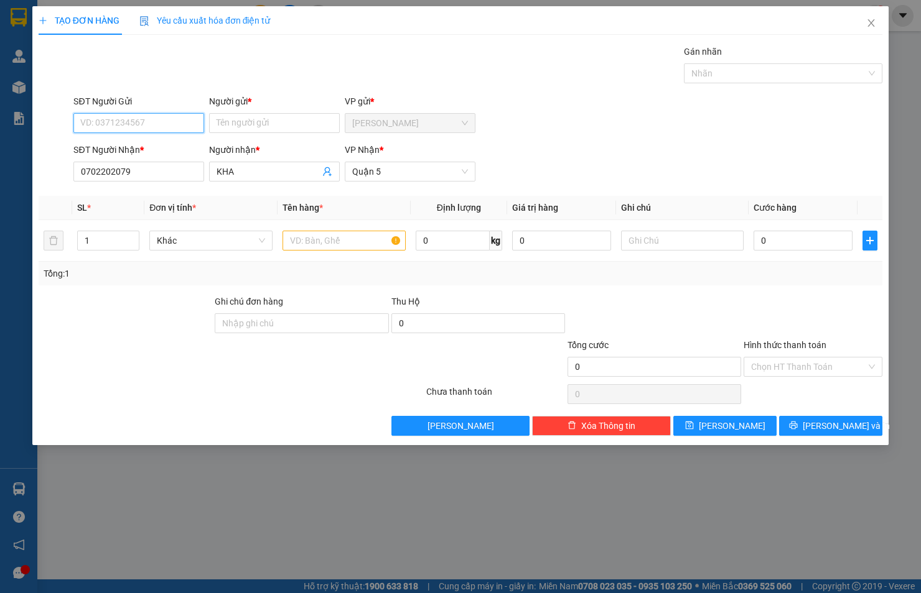
click at [154, 116] on input "SĐT Người Gửi" at bounding box center [138, 123] width 131 height 20
click at [144, 146] on div "0702202079 - KHA" at bounding box center [139, 148] width 116 height 14
type input "0702202079"
type input "KHA"
click at [358, 247] on input "text" at bounding box center [343, 241] width 123 height 20
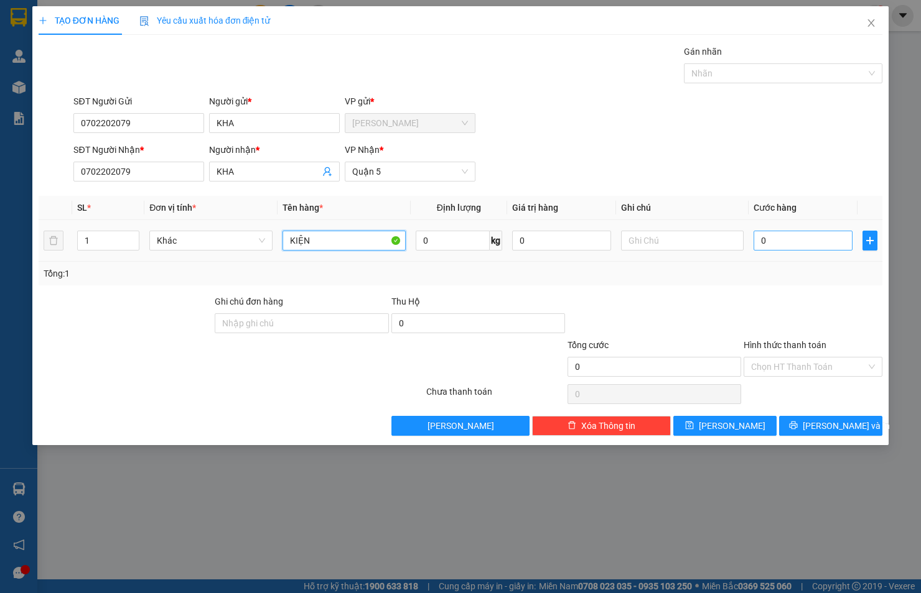
type input "KIỆN"
click at [837, 244] on input "0" at bounding box center [802, 241] width 99 height 20
type input "2"
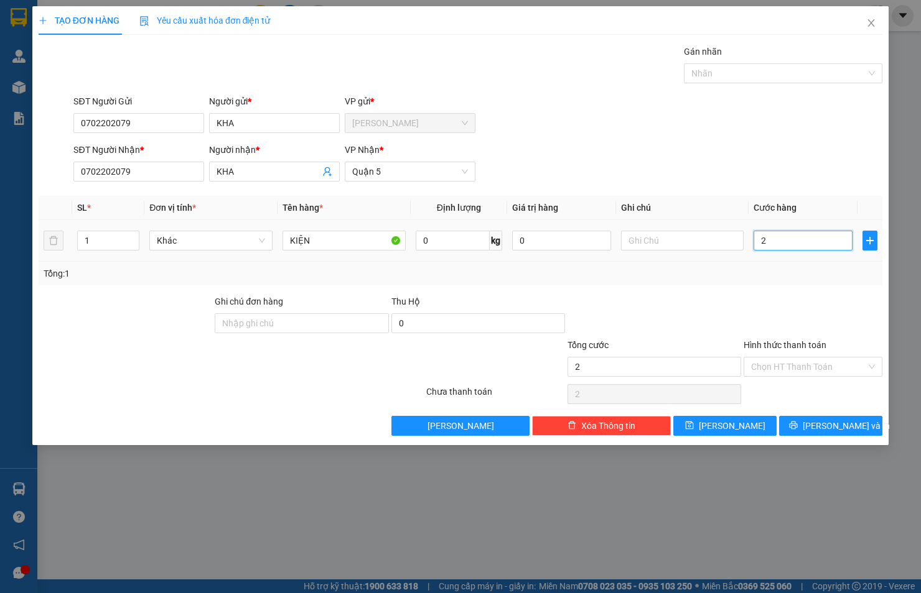
type input "20"
type input "20.000"
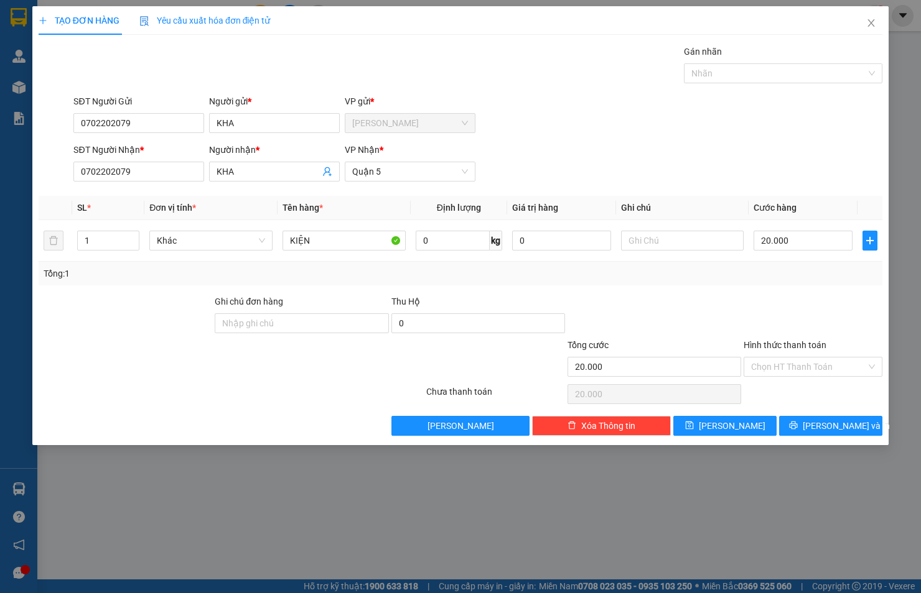
click at [817, 355] on div "Hình thức thanh toán" at bounding box center [812, 347] width 139 height 19
click at [817, 367] on input "Hình thức thanh toán" at bounding box center [808, 367] width 115 height 19
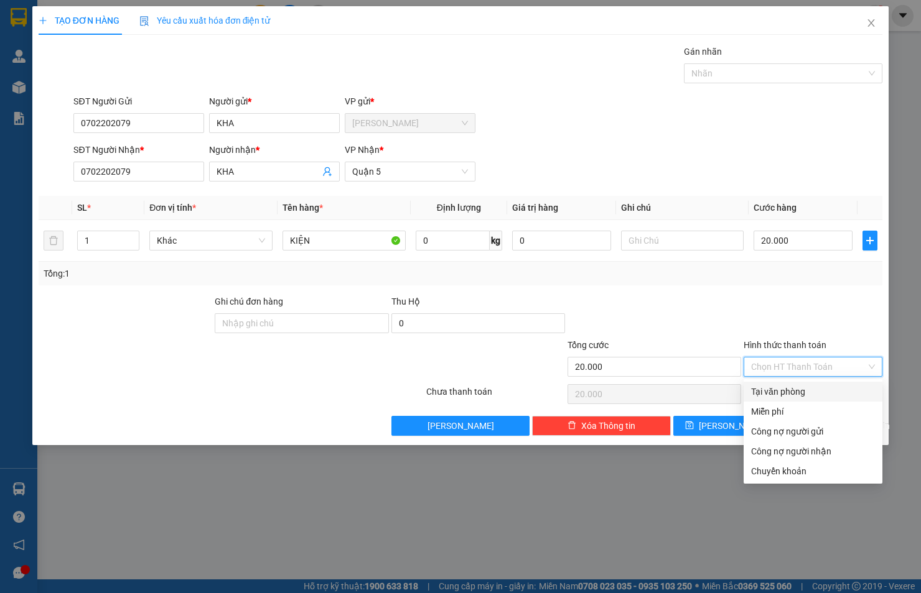
click at [805, 389] on div "Tại văn phòng" at bounding box center [813, 392] width 124 height 14
type input "0"
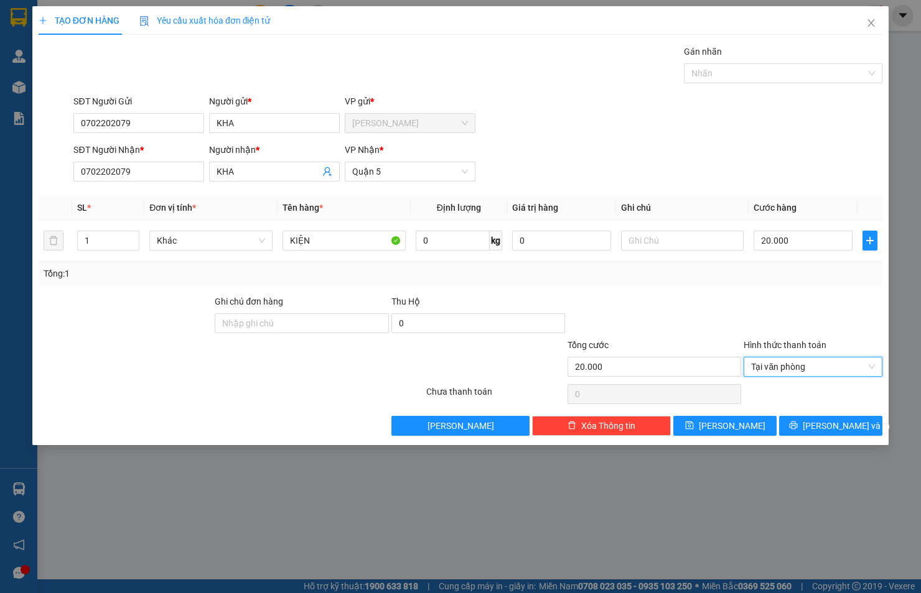
click at [822, 332] on div at bounding box center [812, 317] width 141 height 44
click at [824, 428] on span "[PERSON_NAME] và In" at bounding box center [845, 426] width 87 height 14
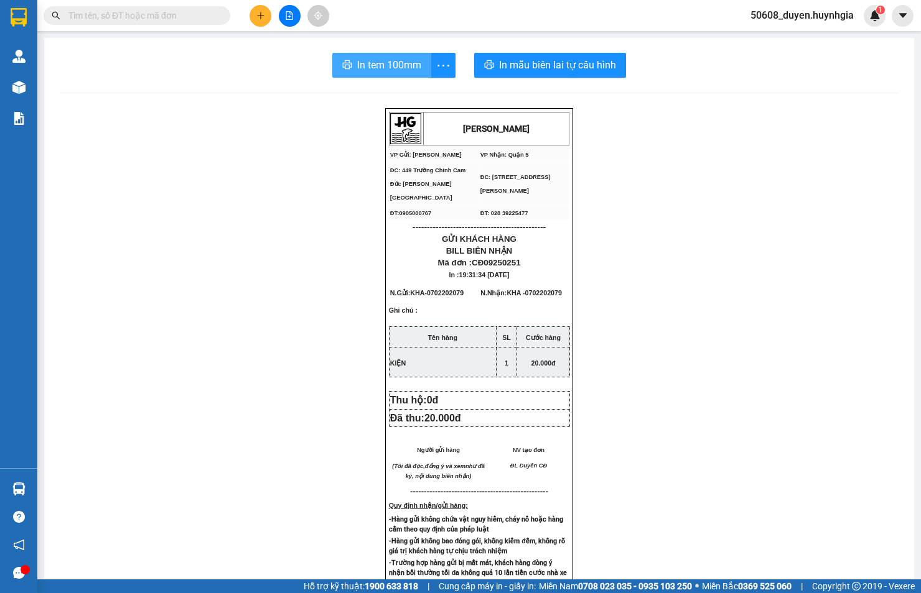
click at [350, 67] on button "In tem 100mm" at bounding box center [381, 65] width 99 height 25
click at [256, 13] on icon "plus" at bounding box center [260, 15] width 9 height 9
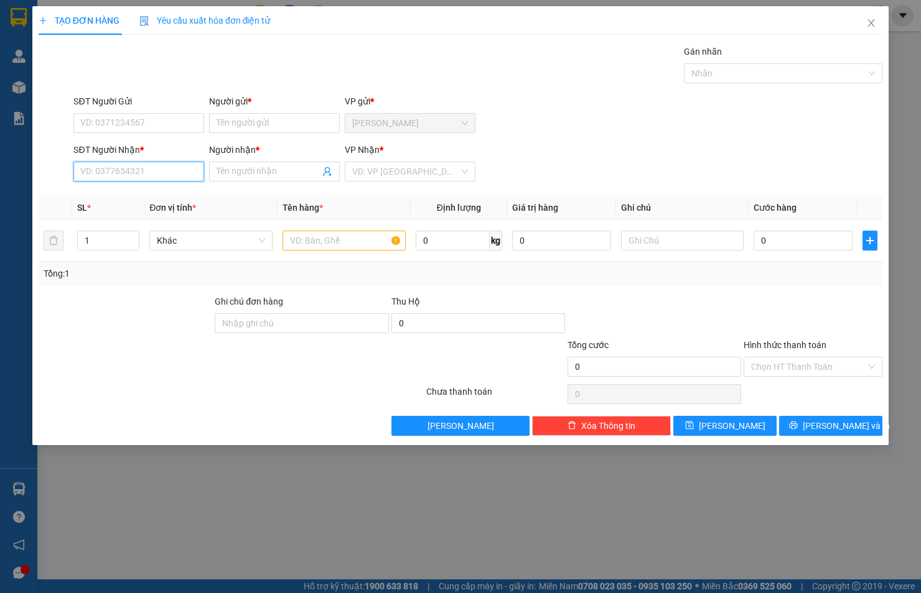
click at [199, 165] on input "SĐT Người Nhận *" at bounding box center [138, 172] width 131 height 20
drag, startPoint x: 199, startPoint y: 165, endPoint x: 101, endPoint y: 173, distance: 97.9
click at [101, 173] on input "09022020" at bounding box center [138, 172] width 131 height 20
click at [90, 188] on div "0902904998 - KHA" at bounding box center [138, 197] width 131 height 20
type input "0902904998"
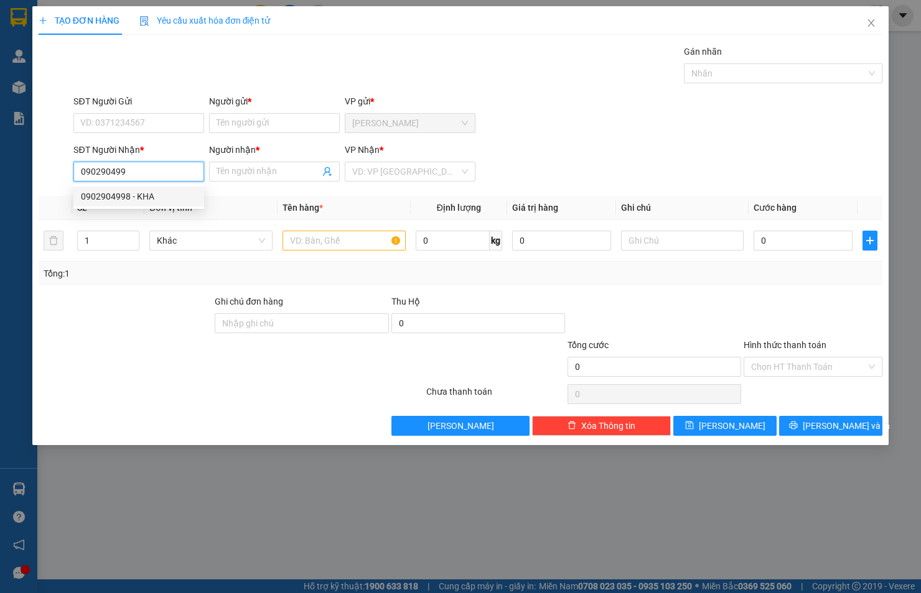
type input "KHA"
type input "0902904998"
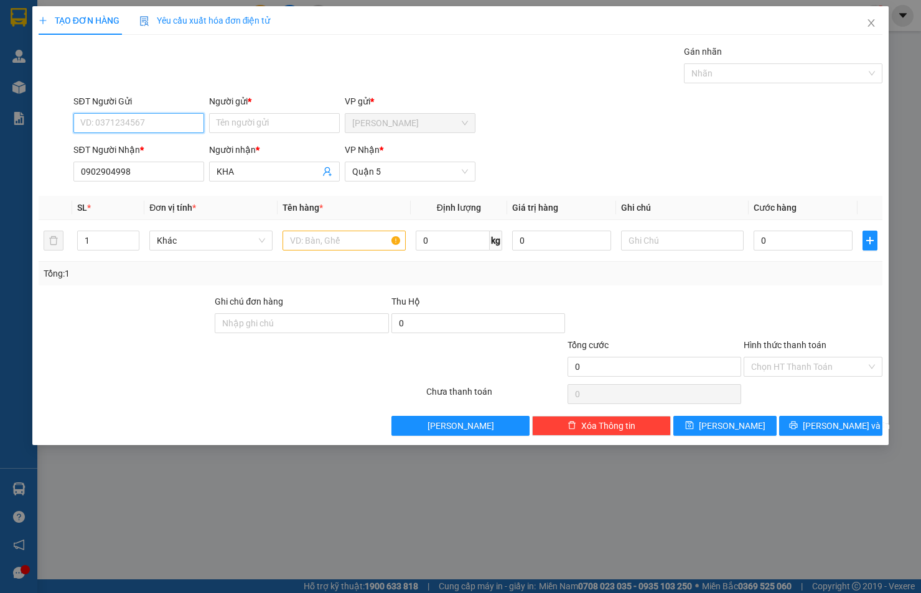
click at [119, 117] on input "SĐT Người Gửi" at bounding box center [138, 123] width 131 height 20
click at [131, 143] on div "0902904998 - KHA" at bounding box center [139, 148] width 116 height 14
type input "0902904998"
type input "KHA"
click at [305, 234] on input "text" at bounding box center [343, 241] width 123 height 20
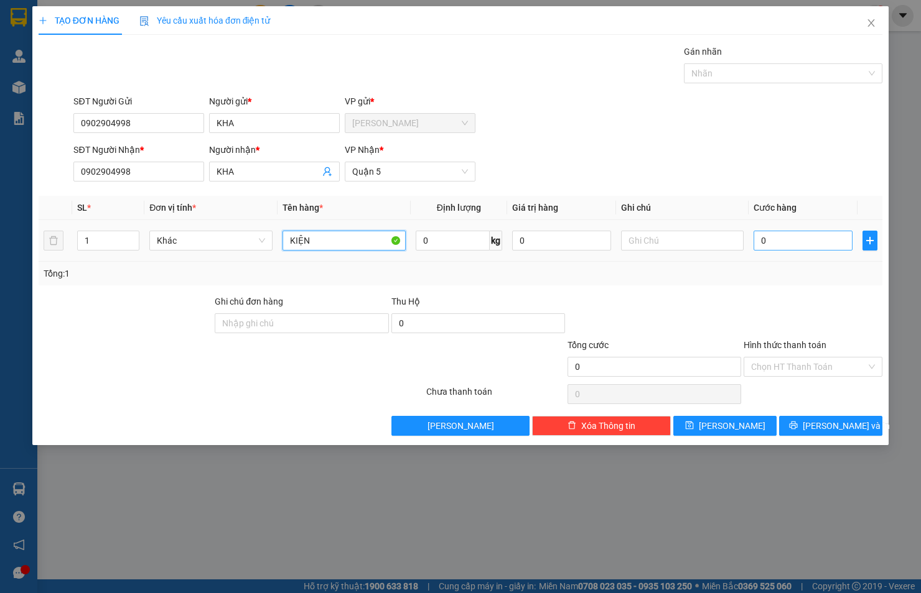
type input "KIỆN"
click at [771, 240] on input "0" at bounding box center [802, 241] width 99 height 20
type input "3"
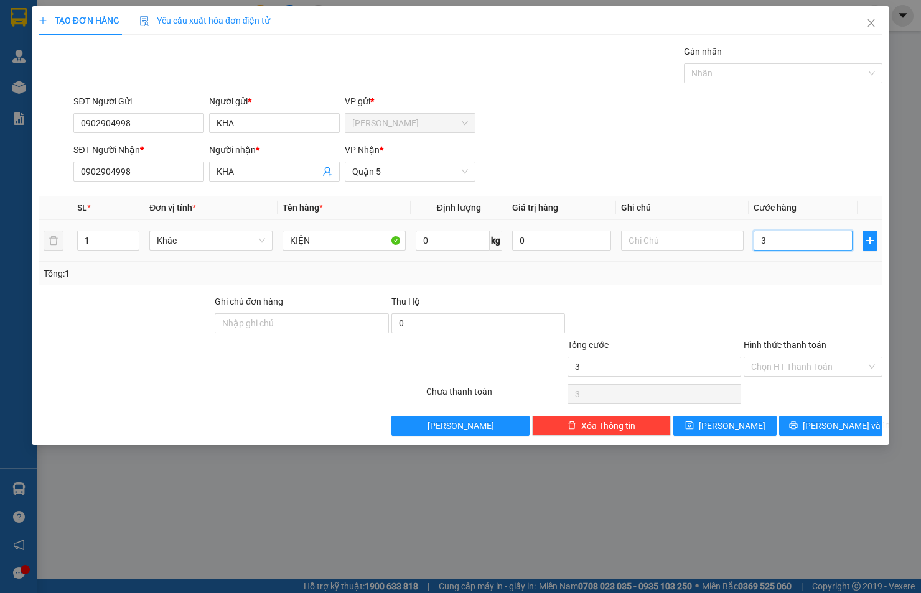
type input "30"
type input "30.000"
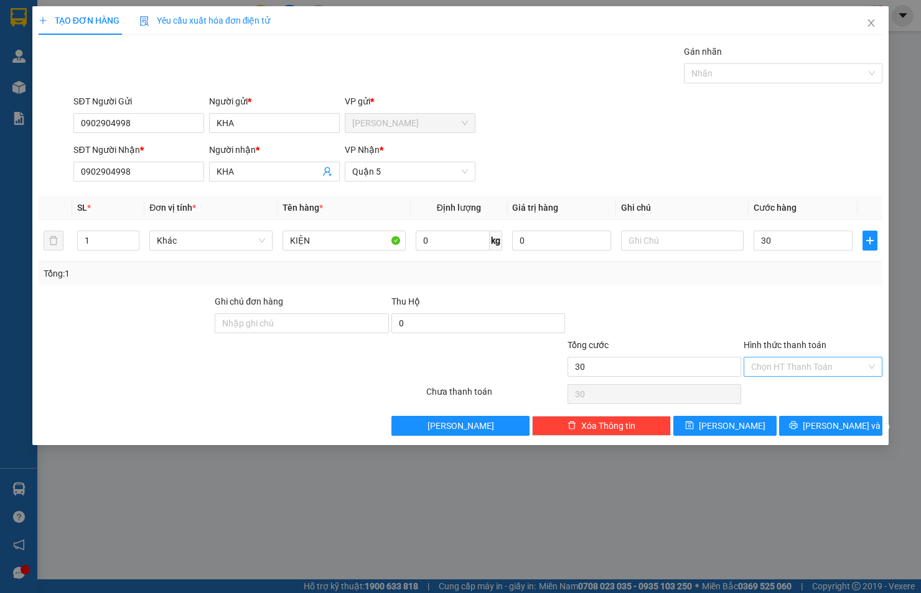
type input "30.000"
click at [786, 358] on input "Hình thức thanh toán" at bounding box center [808, 367] width 115 height 19
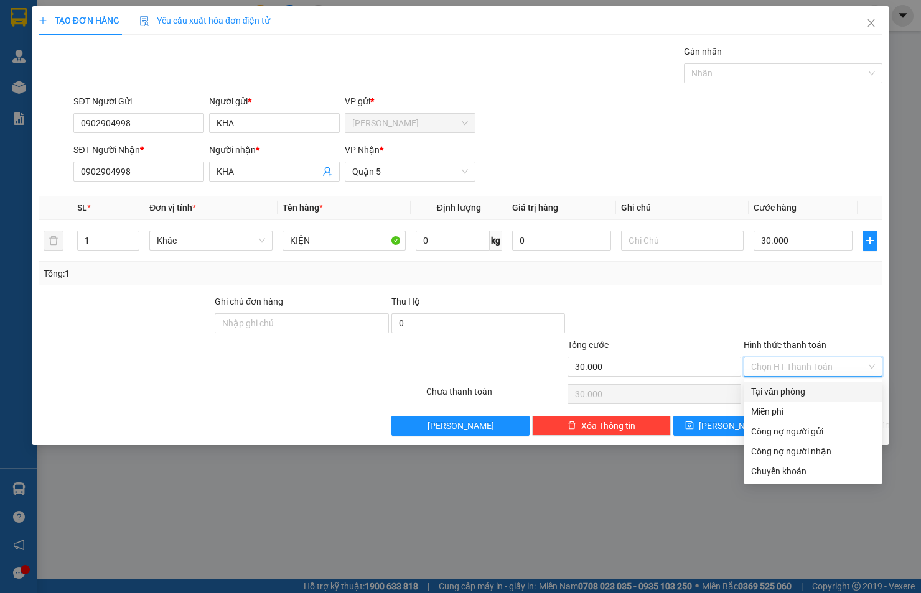
drag, startPoint x: 784, startPoint y: 390, endPoint x: 791, endPoint y: 393, distance: 7.0
click at [786, 393] on div "Tại văn phòng" at bounding box center [813, 392] width 124 height 14
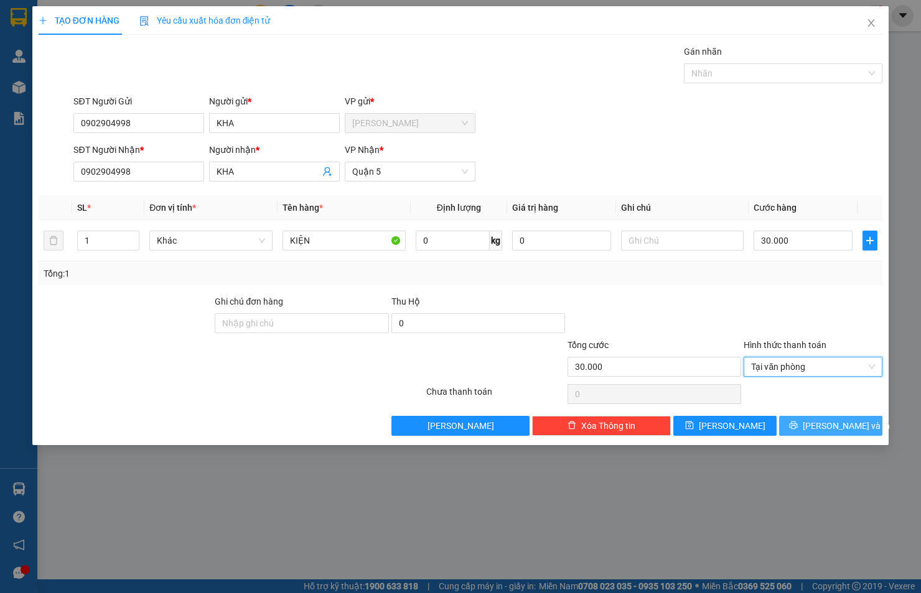
click at [821, 421] on span "[PERSON_NAME] và In" at bounding box center [845, 426] width 87 height 14
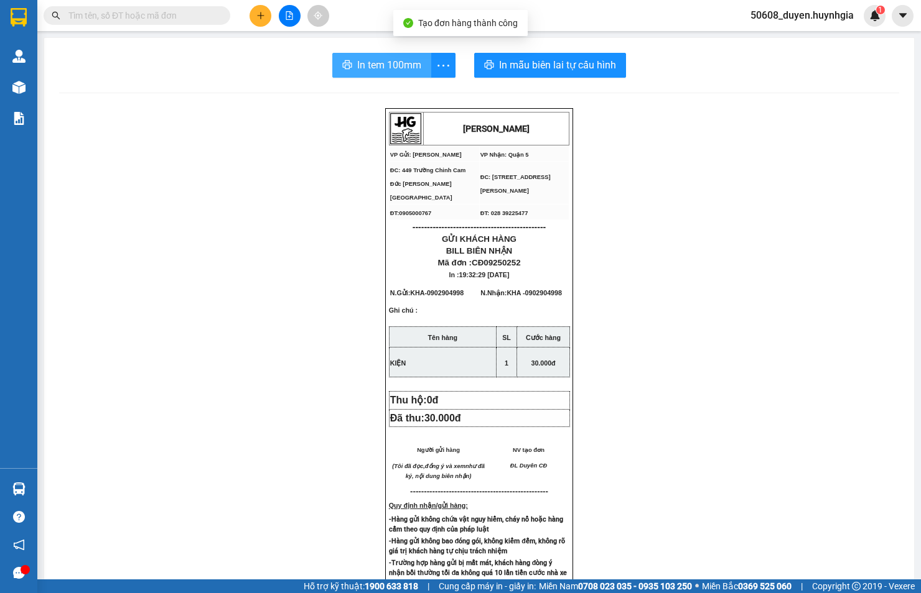
click at [363, 61] on span "In tem 100mm" at bounding box center [389, 65] width 64 height 16
click at [369, 65] on span "In tem 100mm" at bounding box center [389, 65] width 64 height 16
click at [257, 19] on icon "plus" at bounding box center [260, 15] width 9 height 9
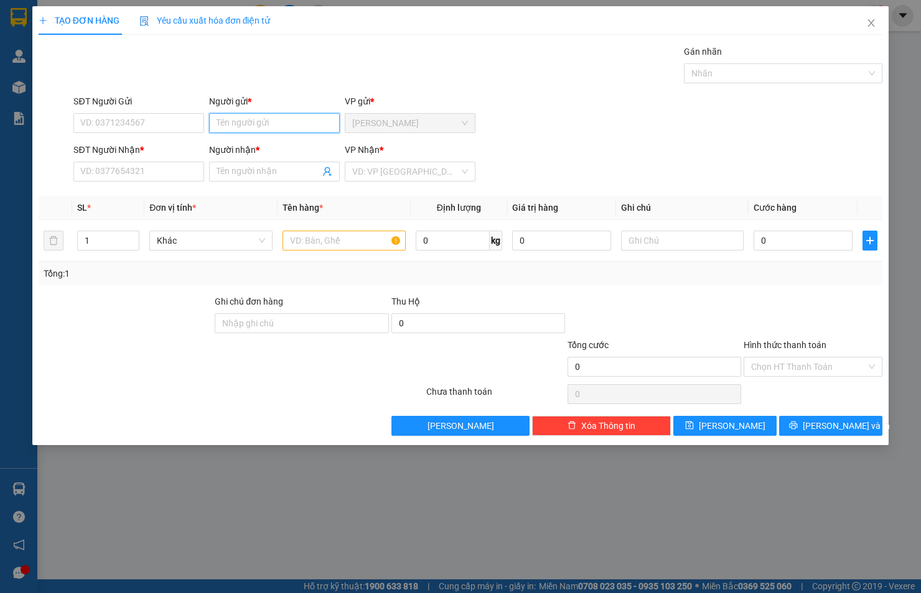
click at [265, 117] on input "Người gửi *" at bounding box center [274, 123] width 131 height 20
type input "SƯƠNG TÀI"
click at [151, 125] on input "SĐT Người Gửi" at bounding box center [138, 123] width 131 height 20
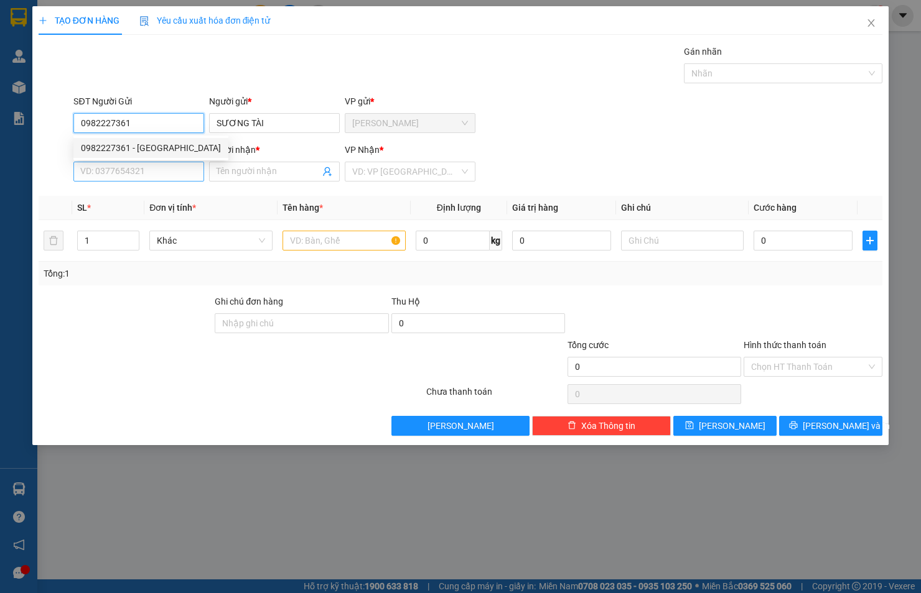
type input "0982227361"
click at [164, 173] on input "SĐT Người Nhận *" at bounding box center [138, 172] width 131 height 20
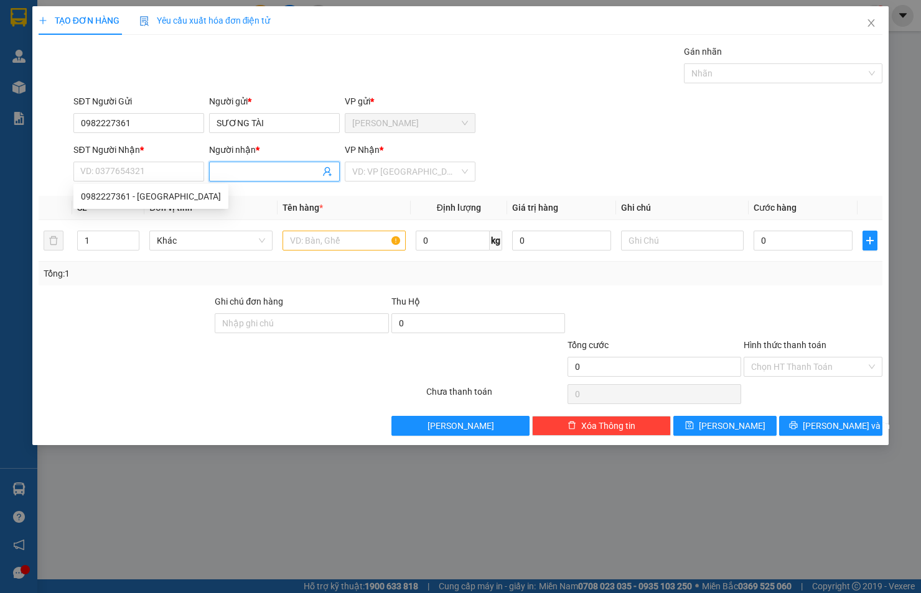
click at [246, 170] on input "Người nhận *" at bounding box center [267, 172] width 103 height 14
type input "LINH AN ĐÔNG"
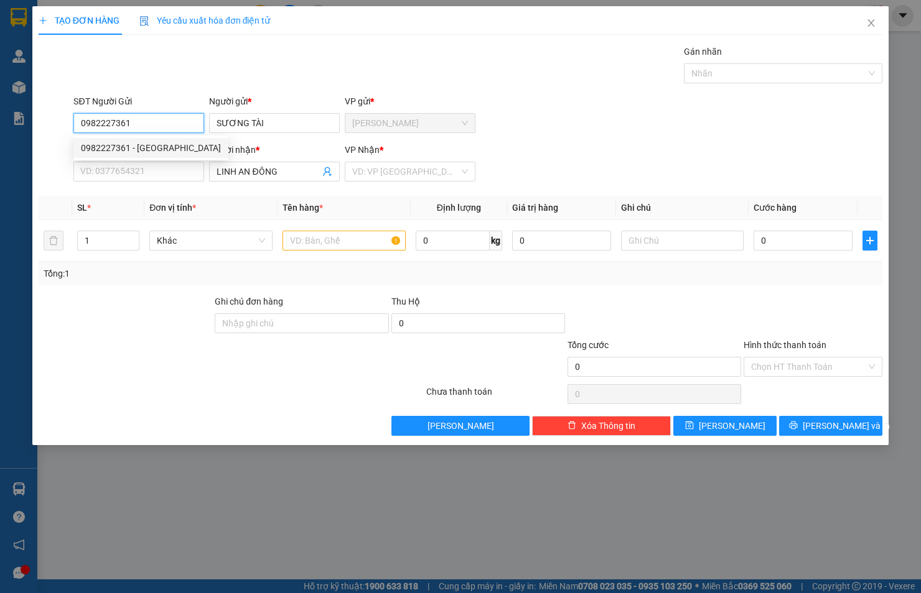
drag, startPoint x: 154, startPoint y: 122, endPoint x: 50, endPoint y: 136, distance: 105.4
click at [50, 136] on div "SĐT Người Gửi 0982227361 Người gửi * SƯƠNG TÀI VP gửi * [PERSON_NAME]" at bounding box center [460, 117] width 846 height 44
click at [104, 170] on input "SĐT Người Nhận *" at bounding box center [138, 172] width 131 height 20
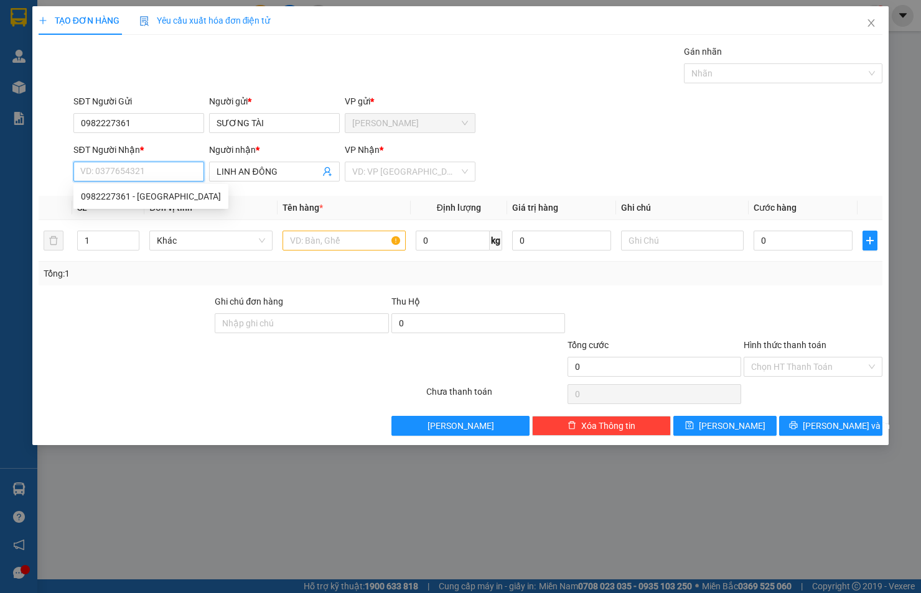
paste input "0982227361"
click at [350, 172] on div "VD: VP [GEOGRAPHIC_DATA]" at bounding box center [410, 172] width 131 height 20
type input "0982227361"
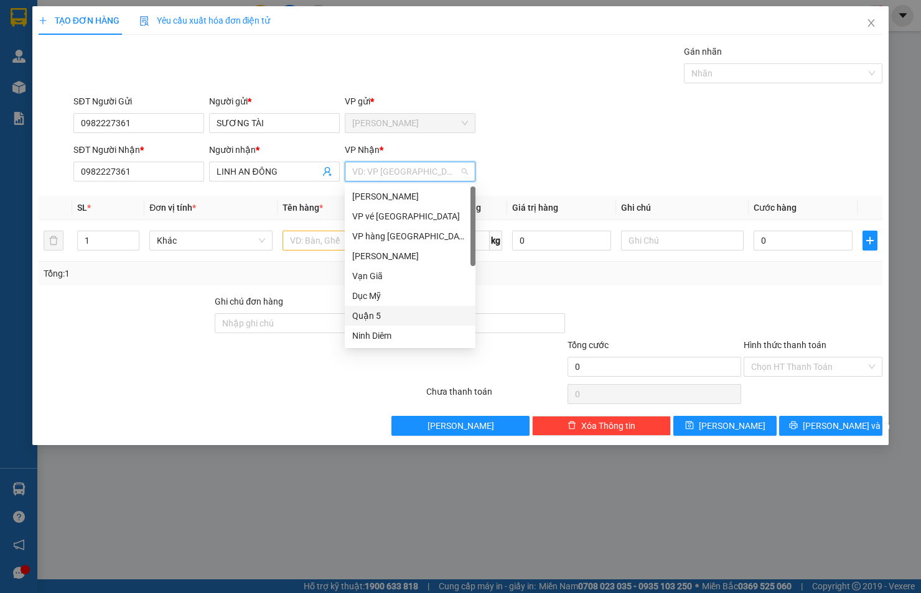
click at [382, 314] on div "Quận 5" at bounding box center [410, 316] width 116 height 14
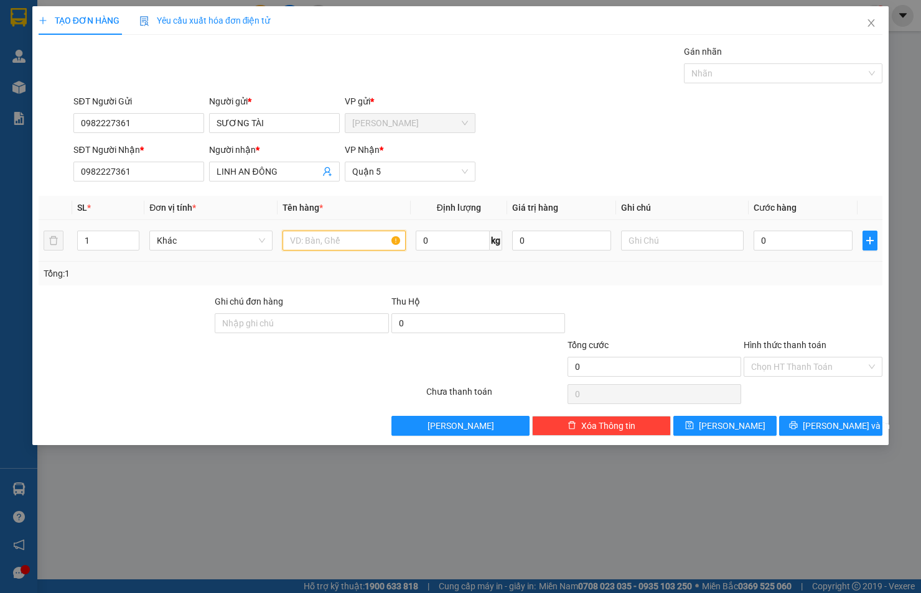
click at [361, 241] on input "text" at bounding box center [343, 241] width 123 height 20
type input "CỤC ĐEN"
click at [822, 246] on input "0" at bounding box center [802, 241] width 99 height 20
type input "2"
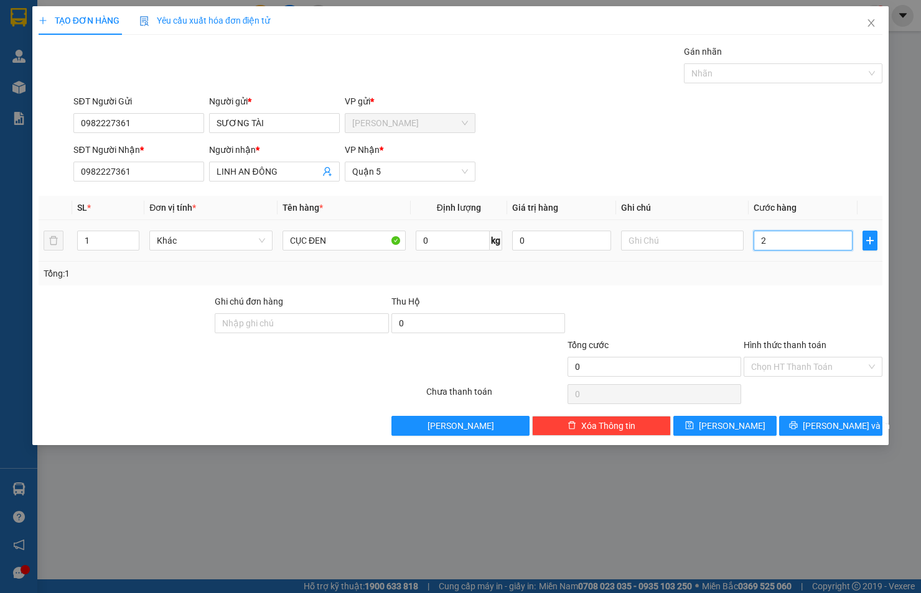
type input "2"
type input "20"
type input "20.000"
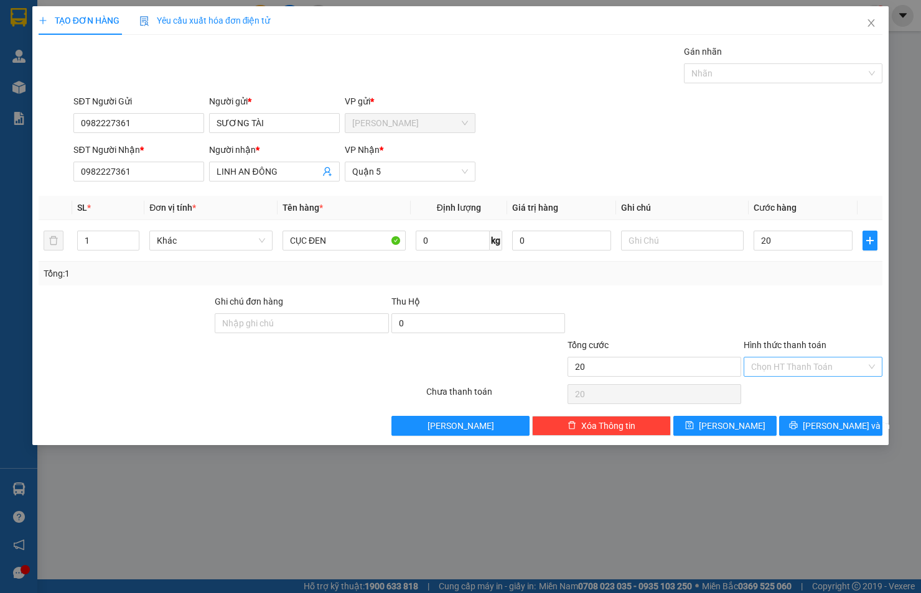
type input "20.000"
click at [825, 364] on input "Hình thức thanh toán" at bounding box center [808, 367] width 115 height 19
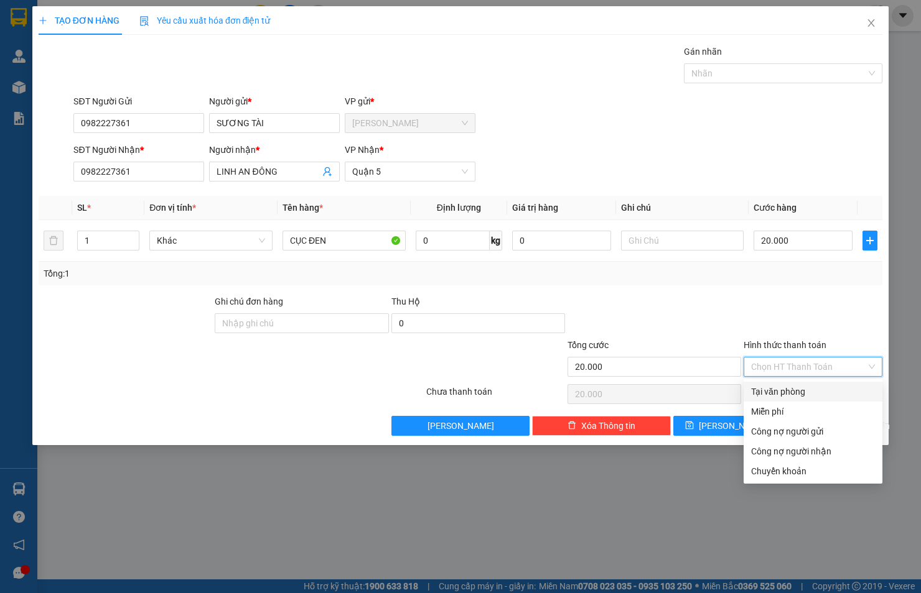
click at [812, 394] on div "Tại văn phòng" at bounding box center [813, 392] width 124 height 14
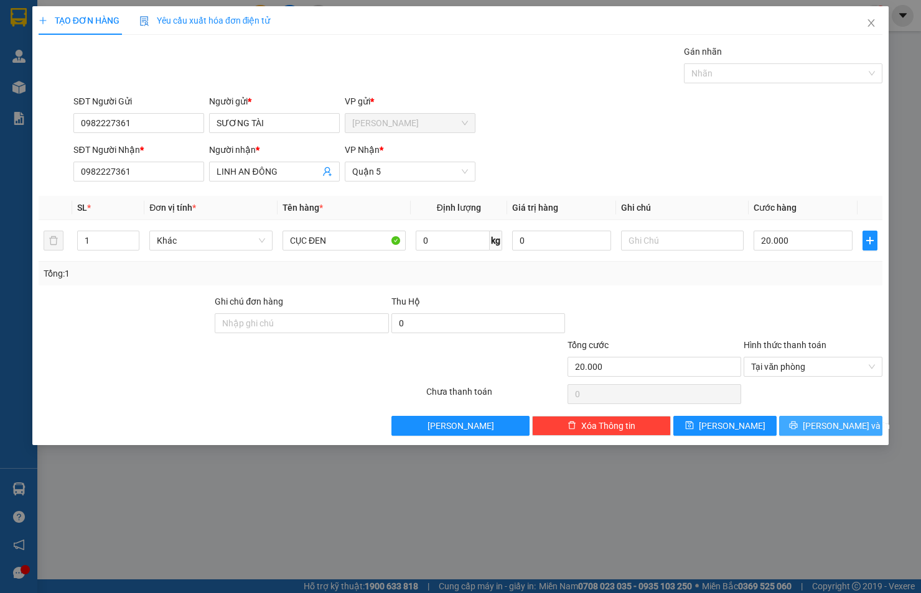
click at [821, 420] on span "[PERSON_NAME] và In" at bounding box center [845, 426] width 87 height 14
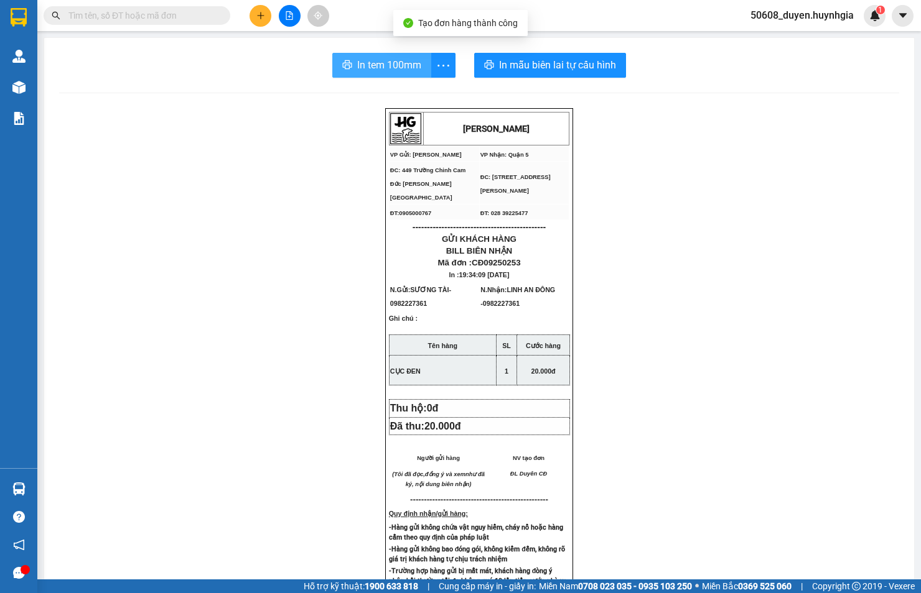
click at [373, 66] on span "In tem 100mm" at bounding box center [389, 65] width 64 height 16
click at [264, 17] on button at bounding box center [260, 16] width 22 height 22
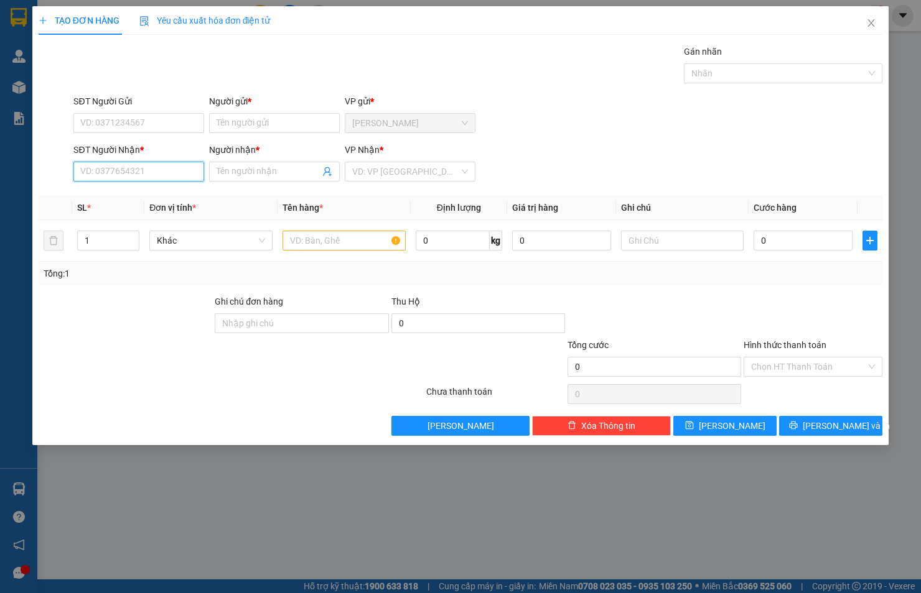
click at [159, 171] on input "SĐT Người Nhận *" at bounding box center [138, 172] width 131 height 20
type input "0939706"
drag, startPoint x: 152, startPoint y: 171, endPoint x: -11, endPoint y: 179, distance: 163.8
click at [0, 179] on html "Kết quả tìm kiếm ( 0 ) Bộ lọc No Data 50608_duyen.huynhgia 1 Quản [PERSON_NAME]…" at bounding box center [460, 296] width 921 height 593
click at [104, 113] on input "SĐT Người Gửi" at bounding box center [138, 123] width 131 height 20
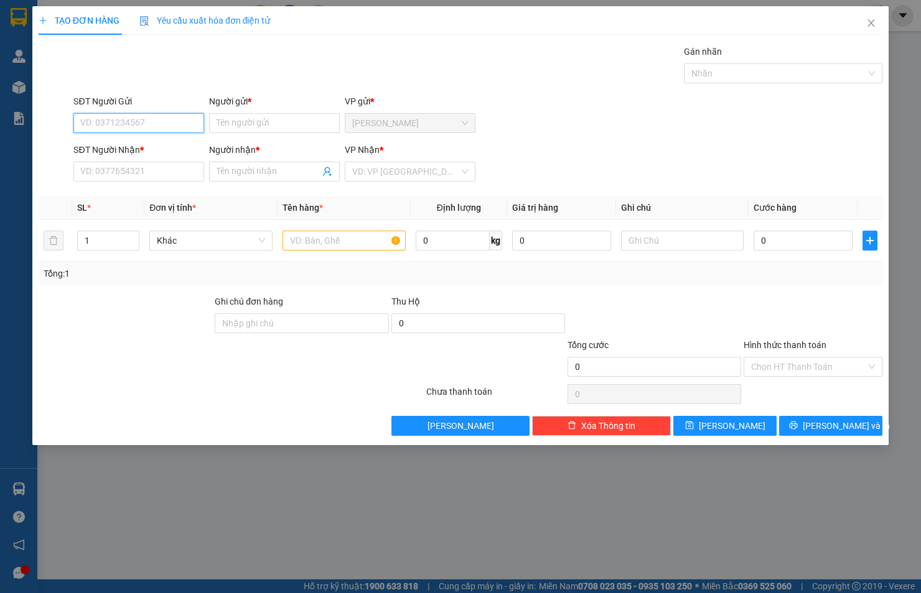
paste input "0939706"
click at [128, 136] on div "0939706041 0939706041 - KHẢI" at bounding box center [138, 148] width 131 height 25
click at [140, 129] on input "0939706" at bounding box center [138, 123] width 131 height 20
click at [138, 142] on div "0939706041 - KHẢI" at bounding box center [139, 148] width 116 height 14
type input "0939706041"
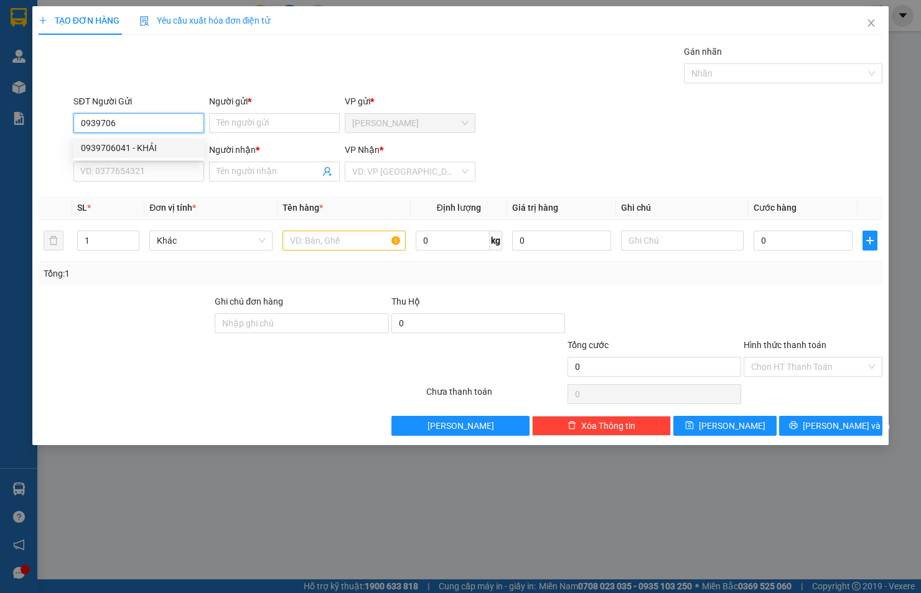
type input "KHẢI"
type input "0947901168"
type input "[PERSON_NAME]"
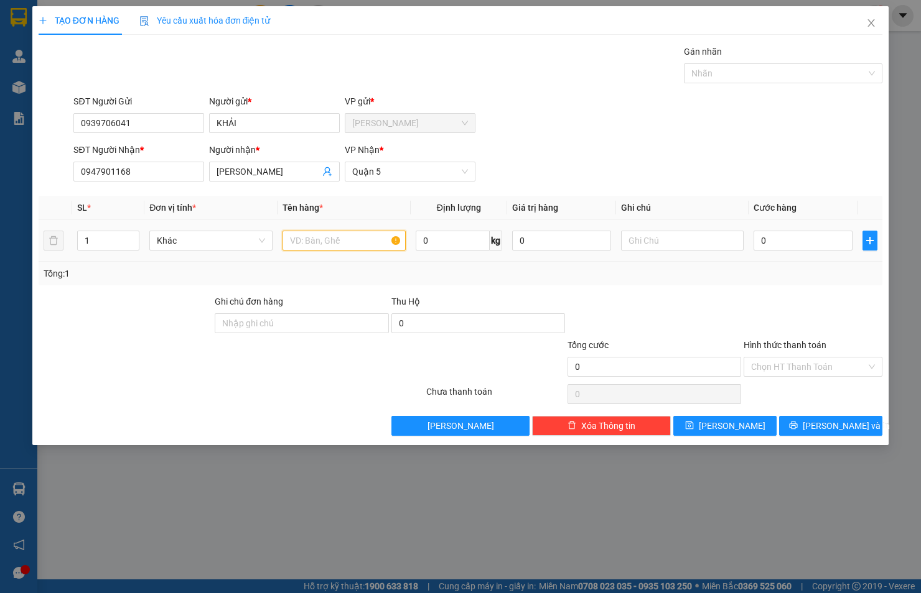
click at [315, 246] on input "text" at bounding box center [343, 241] width 123 height 20
type input "HỘP"
click at [815, 238] on input "0" at bounding box center [802, 241] width 99 height 20
type input "2"
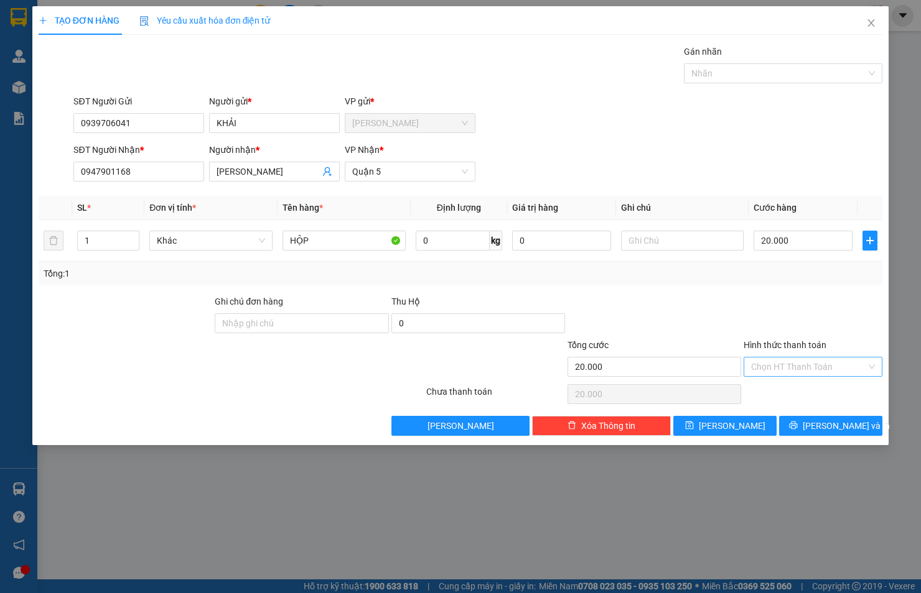
click at [825, 361] on input "Hình thức thanh toán" at bounding box center [808, 367] width 115 height 19
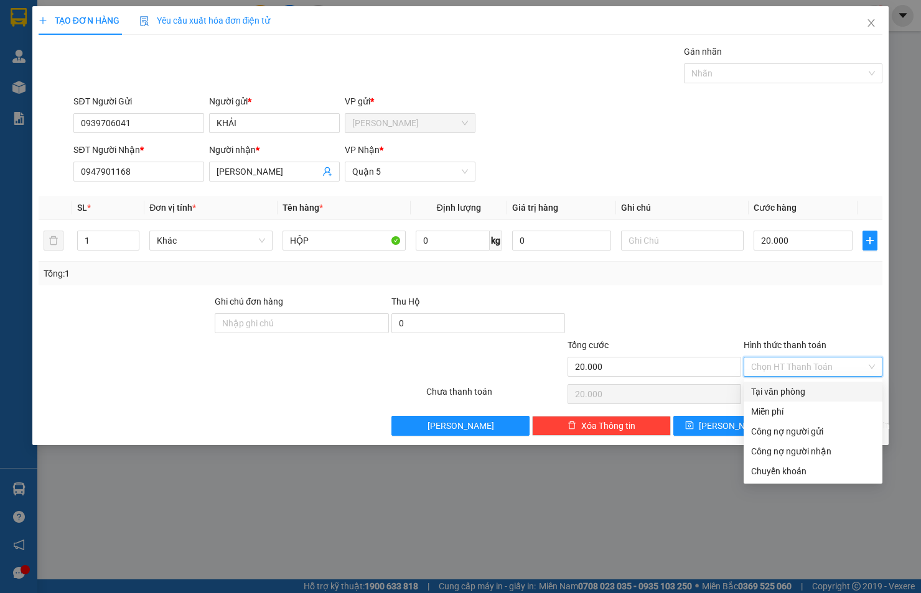
click at [819, 391] on div "Tại văn phòng" at bounding box center [813, 392] width 124 height 14
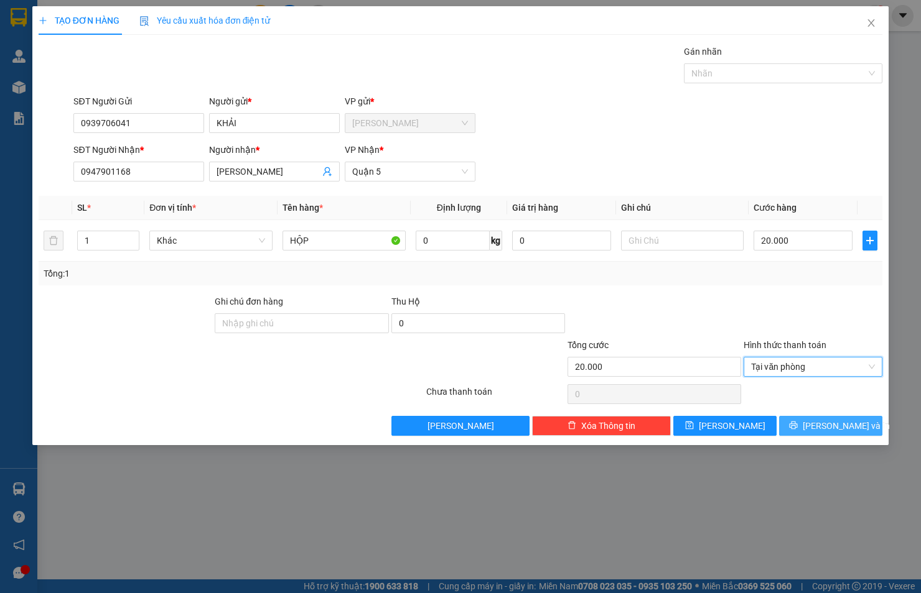
click at [830, 422] on span "[PERSON_NAME] và In" at bounding box center [845, 426] width 87 height 14
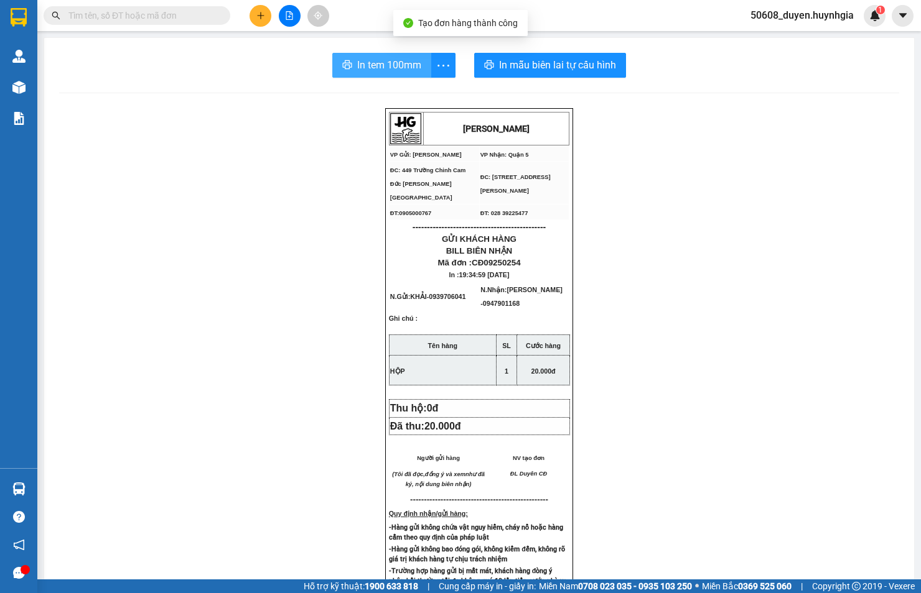
click at [367, 69] on span "In tem 100mm" at bounding box center [389, 65] width 64 height 16
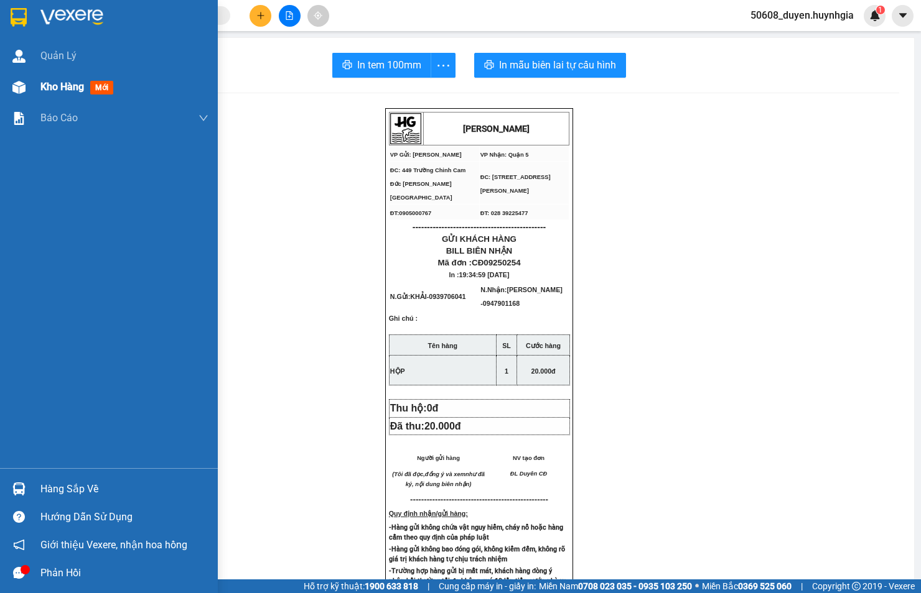
click at [17, 96] on div at bounding box center [19, 88] width 22 height 22
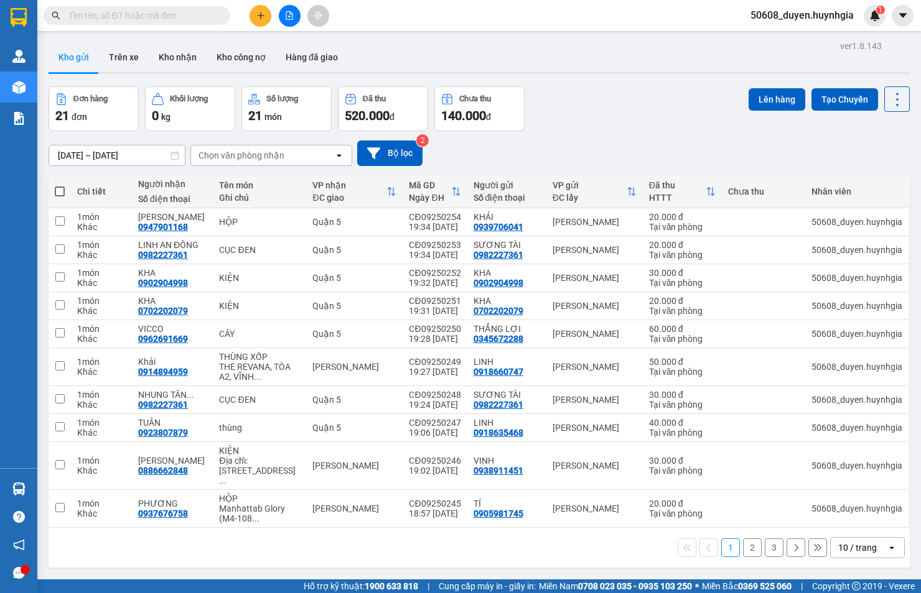
click at [56, 191] on span at bounding box center [60, 192] width 10 height 10
click at [60, 185] on input "checkbox" at bounding box center [60, 185] width 0 height 0
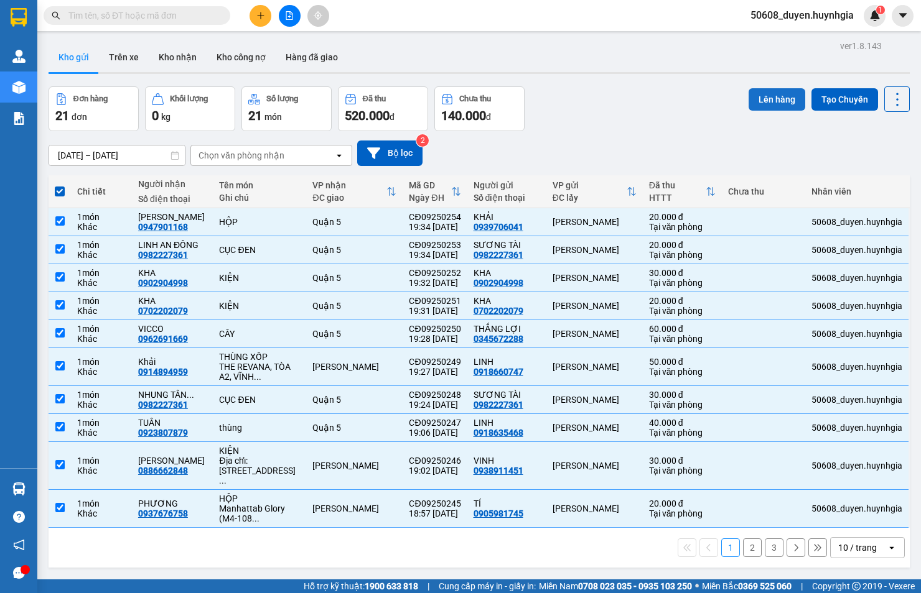
click at [748, 95] on button "Lên hàng" at bounding box center [776, 99] width 57 height 22
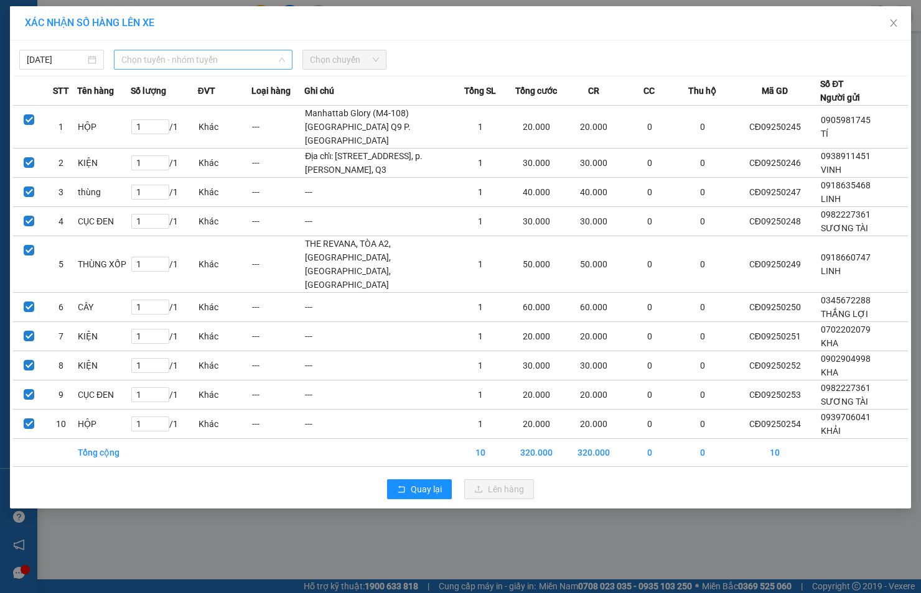
click at [230, 58] on span "Chọn tuyến - nhóm tuyến" at bounding box center [203, 59] width 164 height 19
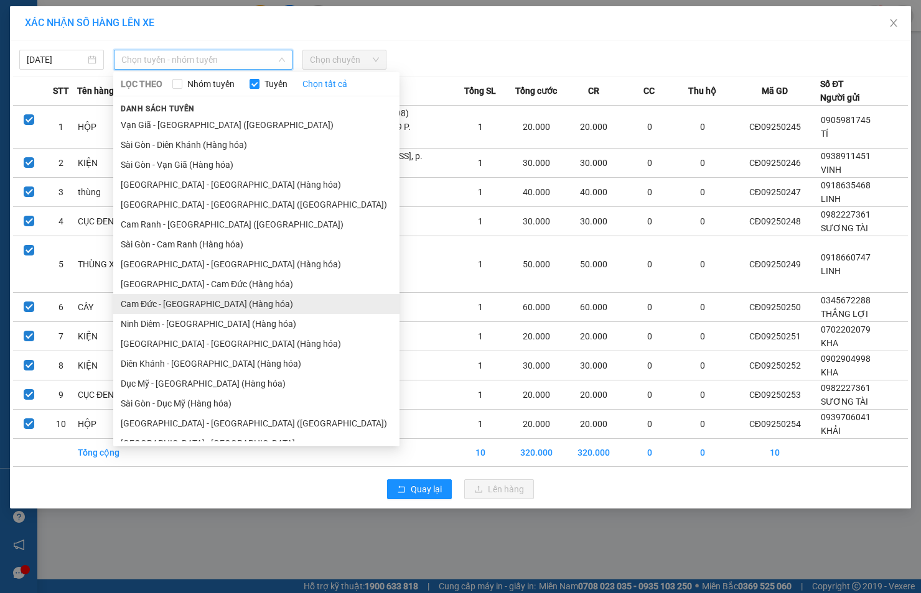
click at [185, 299] on li "Cam Đức - [GEOGRAPHIC_DATA] (Hàng hóa)" at bounding box center [256, 304] width 286 height 20
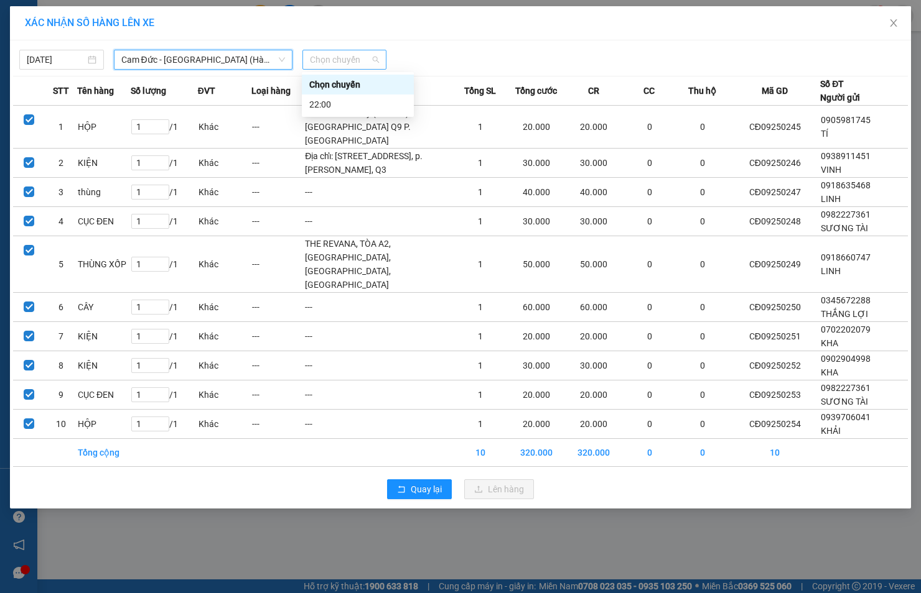
click at [346, 60] on span "Chọn chuyến" at bounding box center [345, 59] width 70 height 19
click at [326, 100] on div "22:00" at bounding box center [357, 105] width 97 height 14
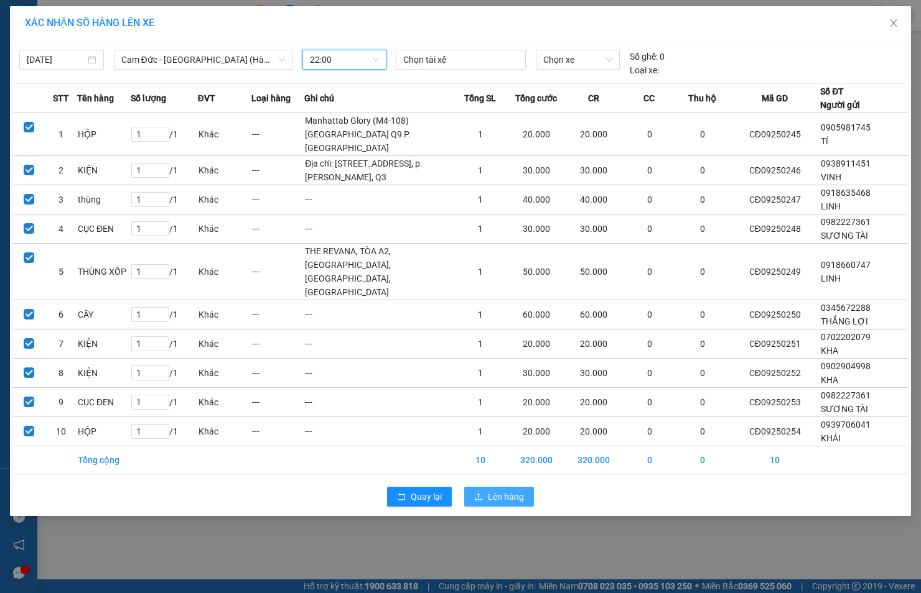
click at [521, 504] on span "Lên hàng" at bounding box center [506, 497] width 36 height 14
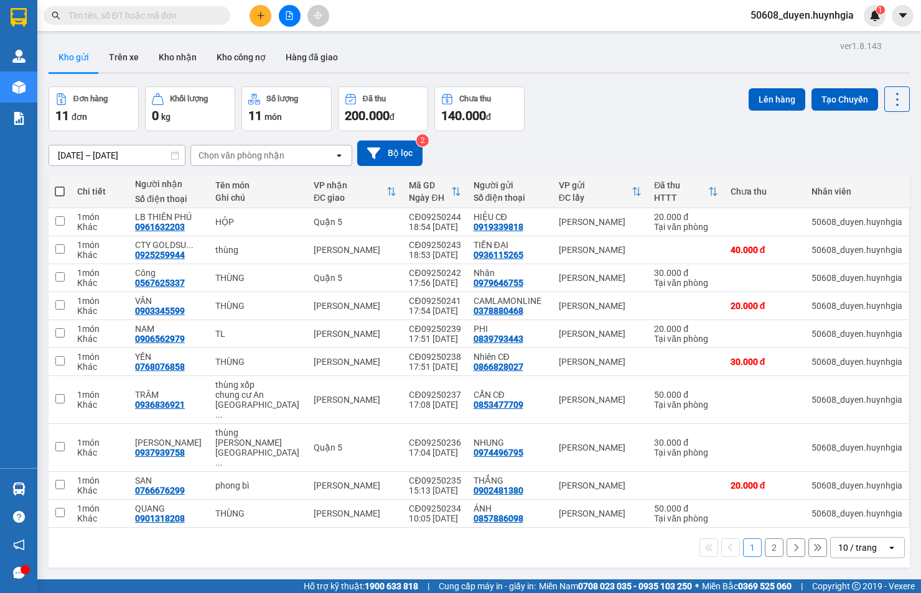
click at [60, 185] on label at bounding box center [60, 191] width 10 height 12
click at [60, 185] on input "checkbox" at bounding box center [60, 185] width 0 height 0
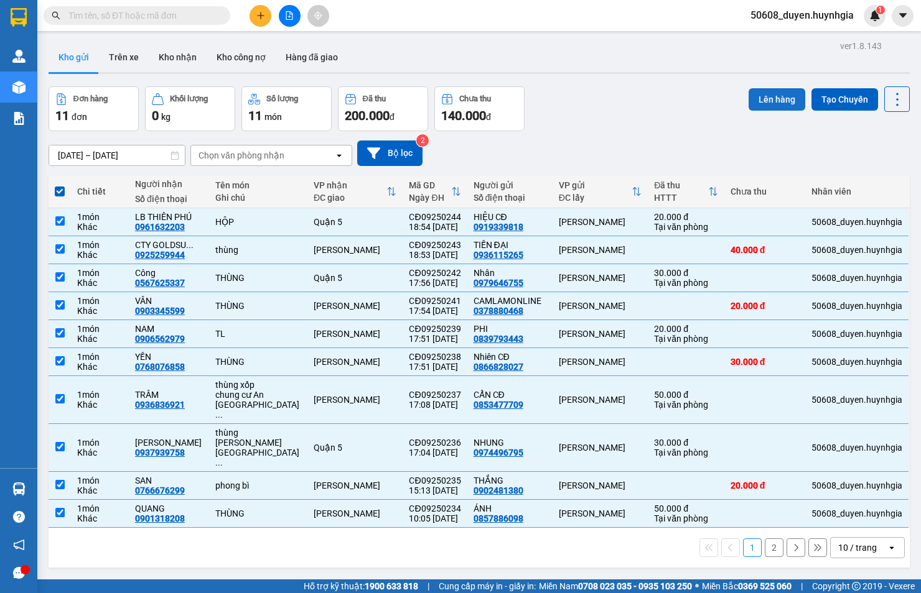
click at [759, 93] on button "Lên hàng" at bounding box center [776, 99] width 57 height 22
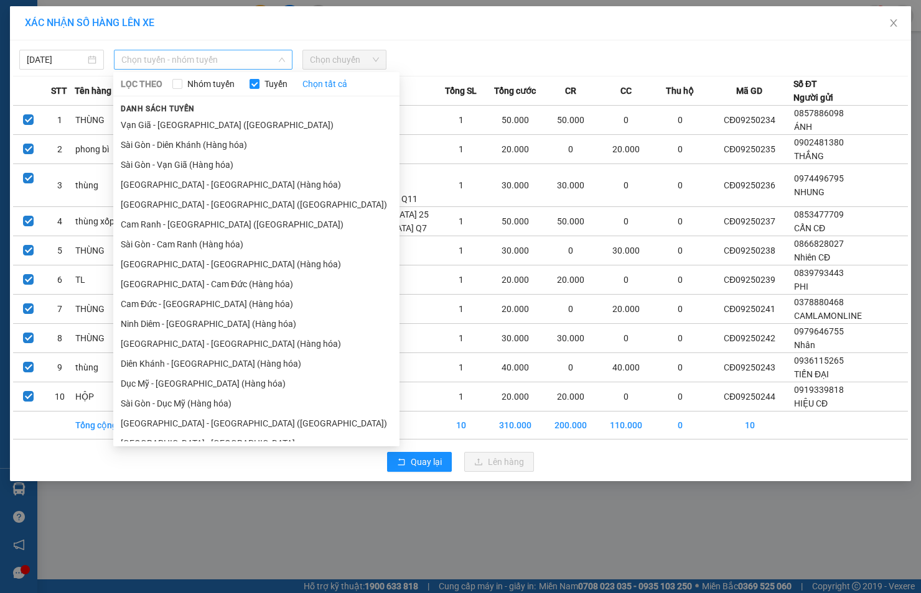
click at [155, 55] on span "Chọn tuyến - nhóm tuyến" at bounding box center [203, 59] width 164 height 19
click at [193, 307] on li "Cam Đức - [GEOGRAPHIC_DATA] (Hàng hóa)" at bounding box center [256, 304] width 286 height 20
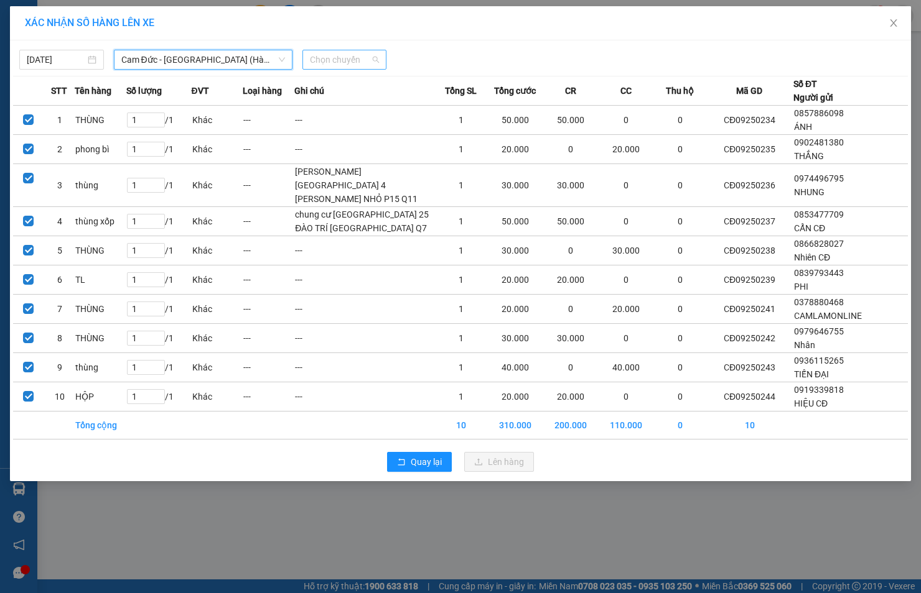
click at [342, 62] on span "Chọn chuyến" at bounding box center [345, 59] width 70 height 19
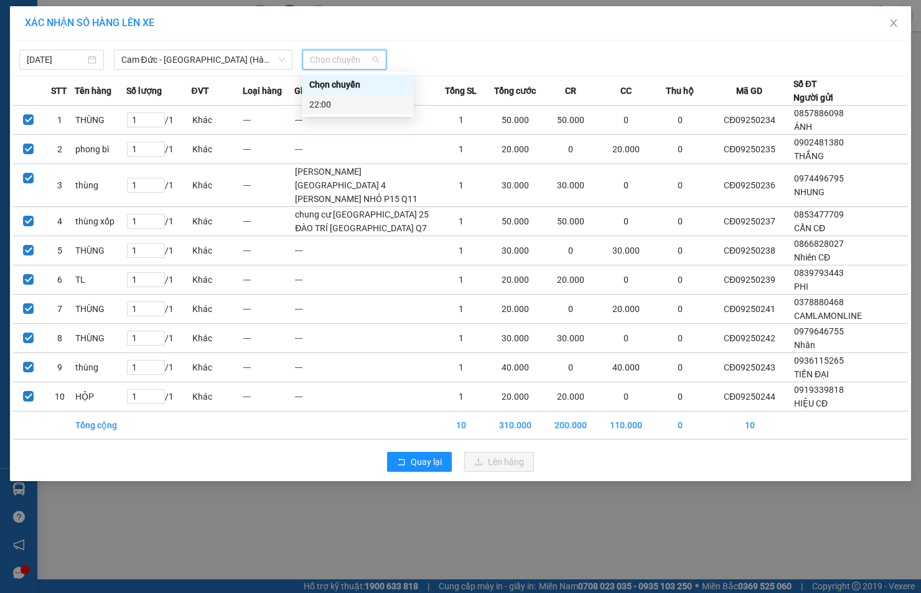
click at [324, 103] on div "22:00" at bounding box center [357, 105] width 97 height 14
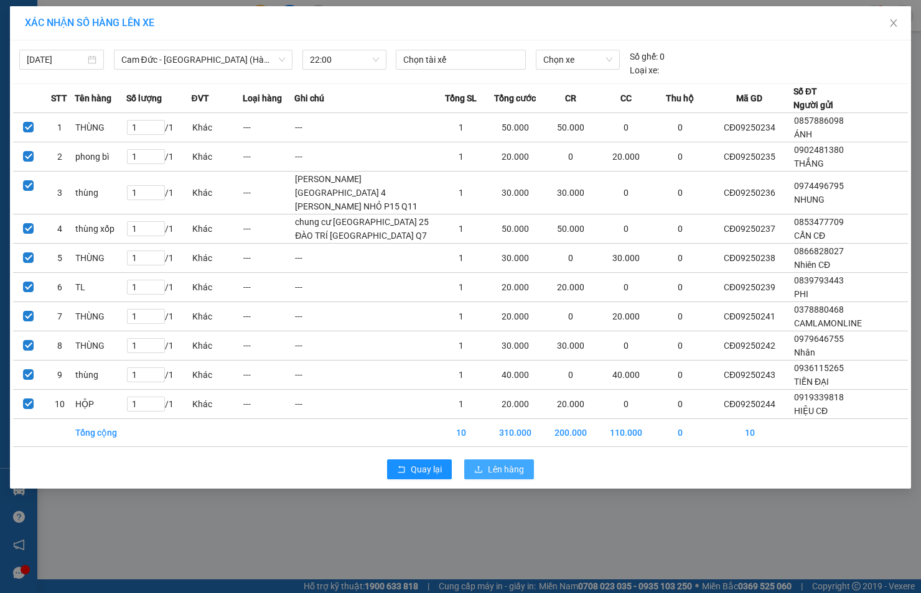
click at [512, 476] on span "Lên hàng" at bounding box center [506, 470] width 36 height 14
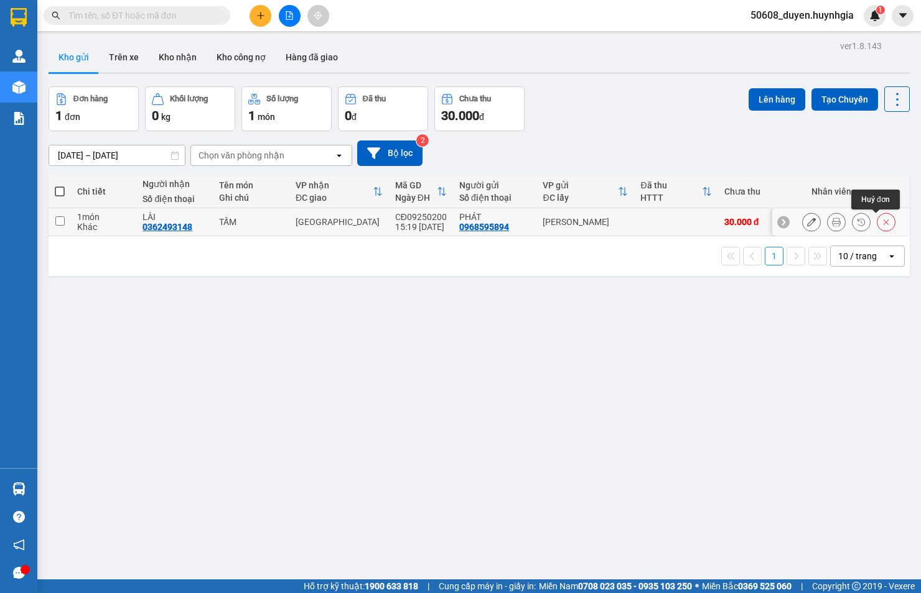
click at [881, 221] on icon at bounding box center [885, 222] width 9 height 9
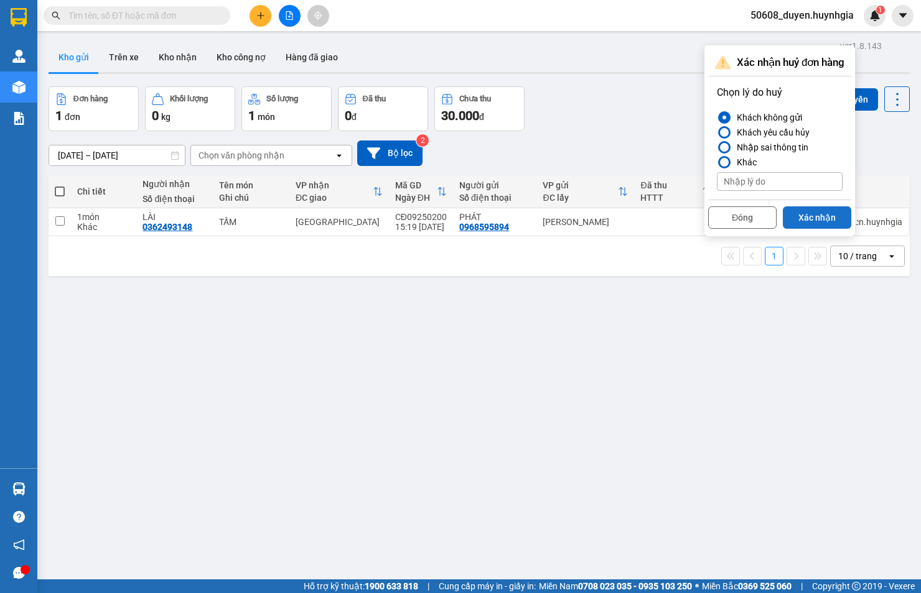
click at [811, 216] on button "Xác nhận" at bounding box center [816, 217] width 68 height 22
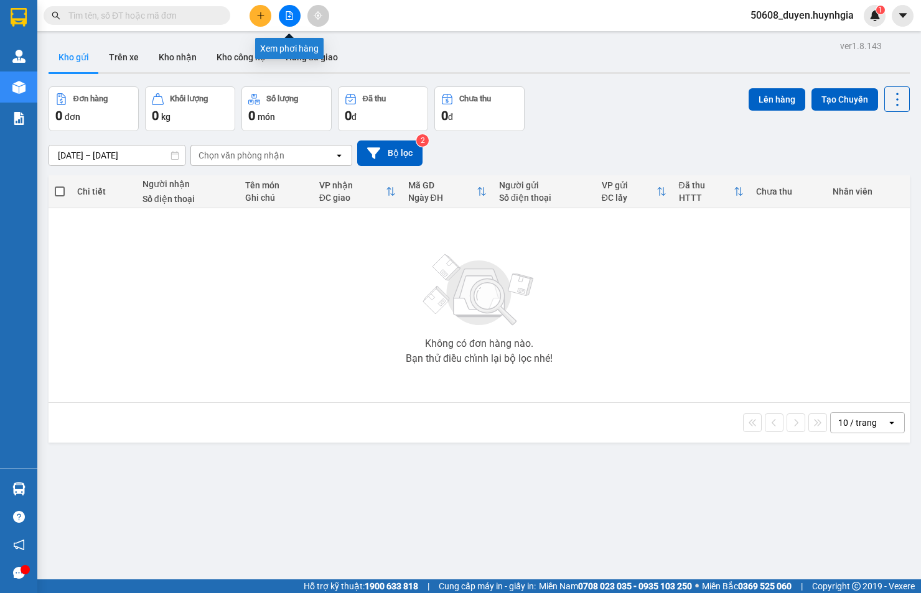
click at [292, 14] on icon "file-add" at bounding box center [289, 15] width 7 height 9
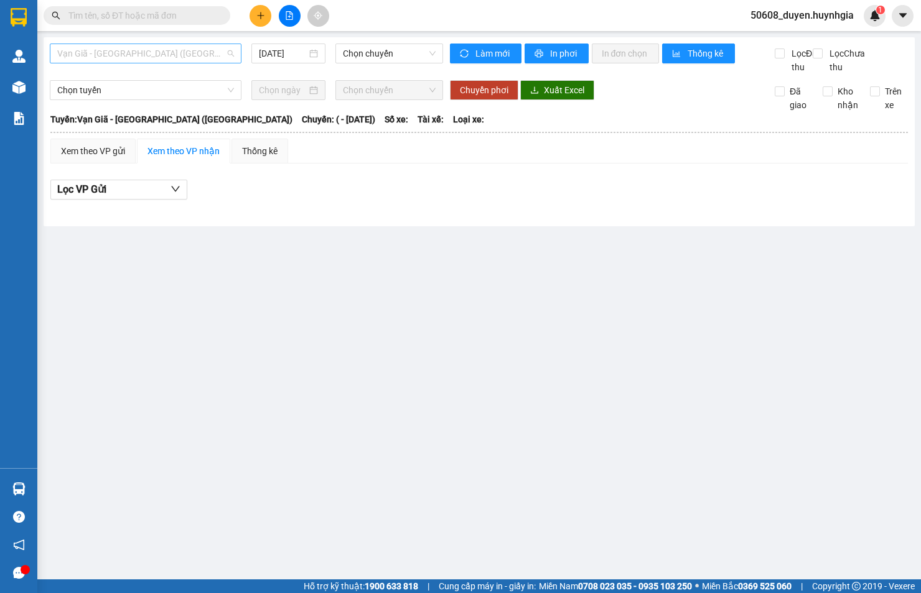
click at [193, 45] on span "Vạn Giã - [GEOGRAPHIC_DATA] ([GEOGRAPHIC_DATA])" at bounding box center [145, 53] width 177 height 19
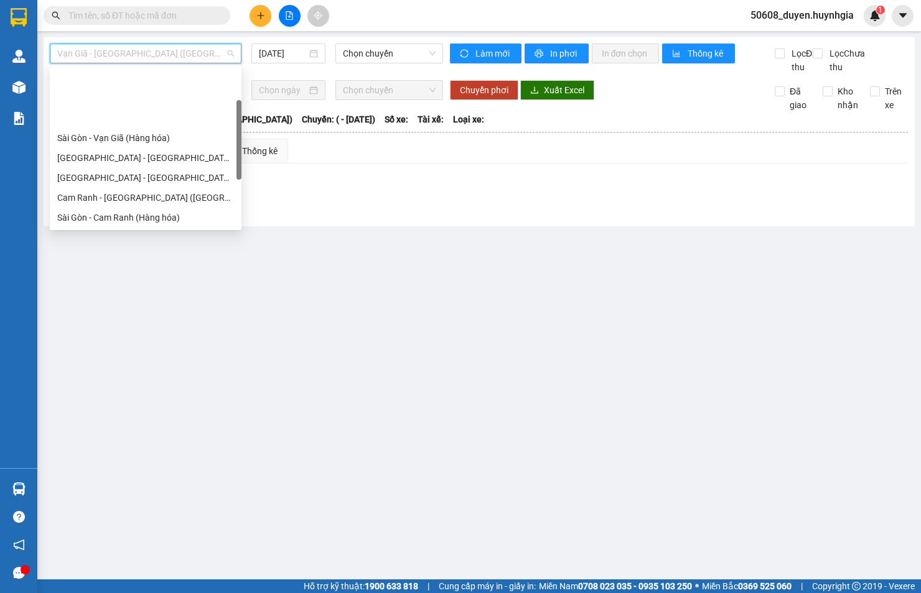
click at [137, 271] on div "Cam Đức - [GEOGRAPHIC_DATA] (Hàng hóa)" at bounding box center [145, 278] width 177 height 14
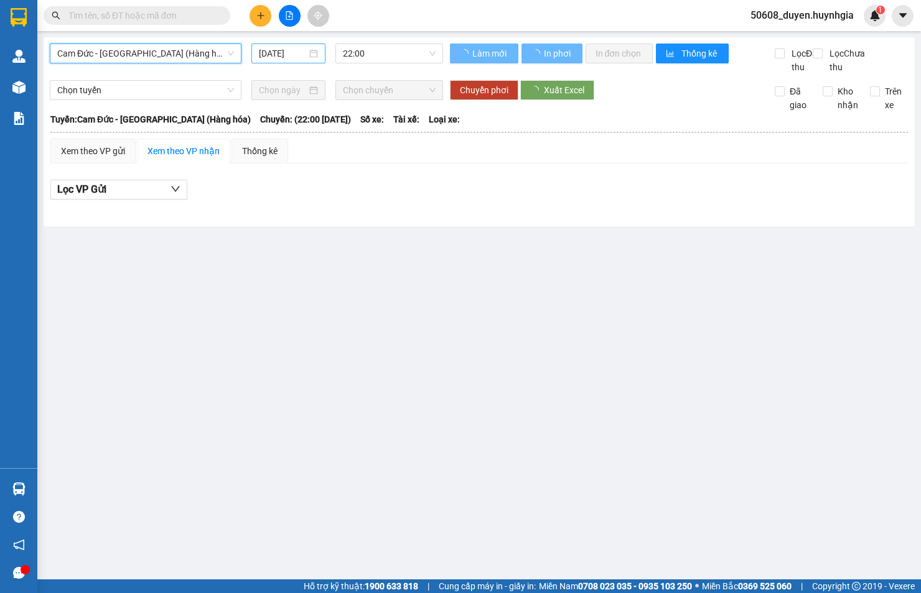
click at [282, 55] on input "[DATE]" at bounding box center [283, 54] width 48 height 14
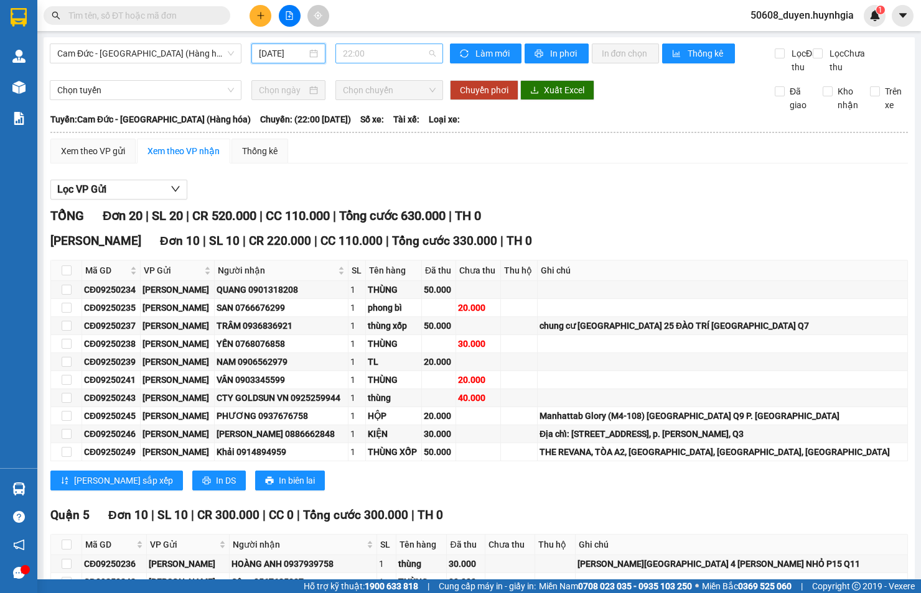
click at [349, 50] on span "22:00" at bounding box center [389, 53] width 93 height 19
click at [597, 164] on div "Xem theo VP gửi Xem theo VP nhận Thống kê" at bounding box center [478, 151] width 857 height 25
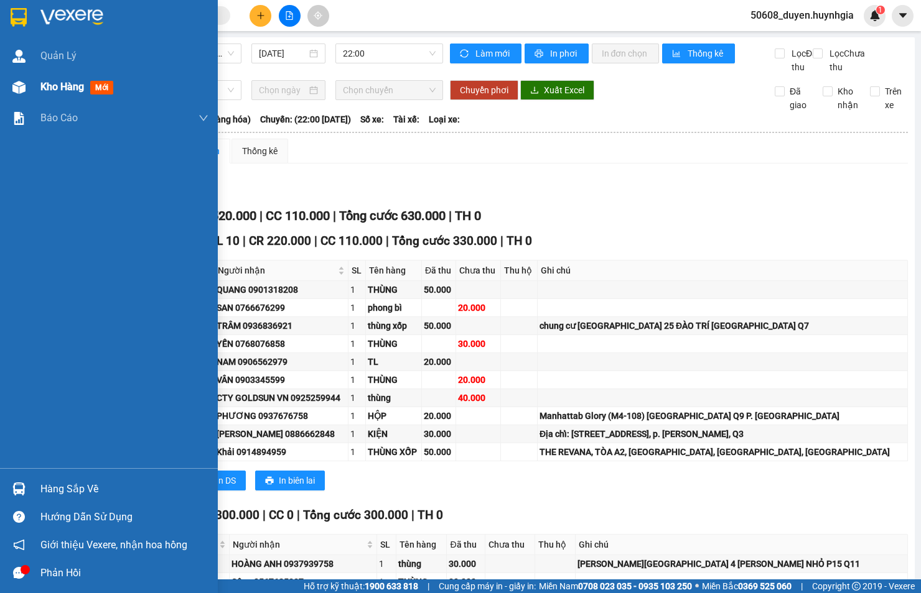
click at [17, 89] on img at bounding box center [18, 87] width 13 height 13
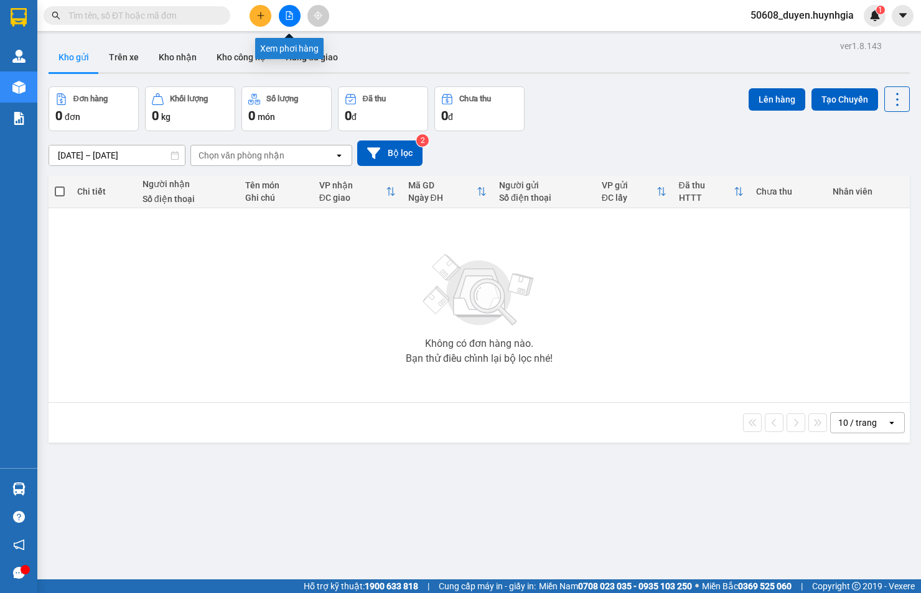
click at [295, 14] on button at bounding box center [290, 16] width 22 height 22
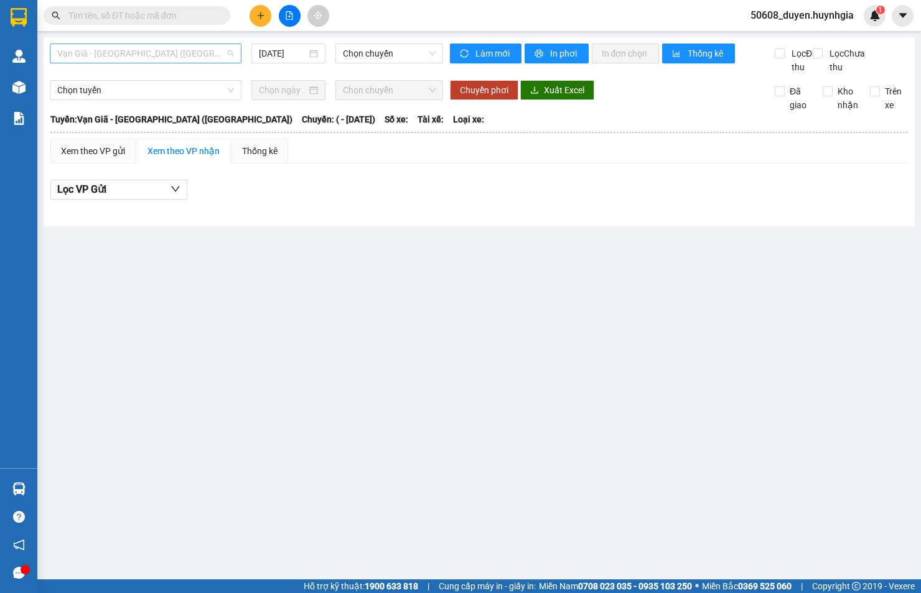
click at [172, 47] on span "Vạn Giã - [GEOGRAPHIC_DATA] ([GEOGRAPHIC_DATA])" at bounding box center [145, 53] width 177 height 19
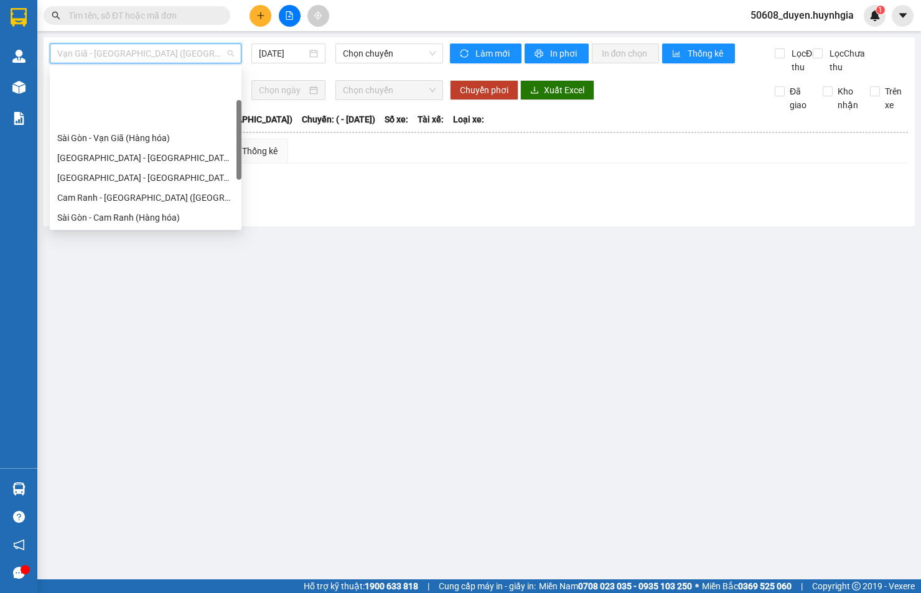
click at [118, 271] on div "Cam Đức - [GEOGRAPHIC_DATA] (Hàng hóa)" at bounding box center [145, 278] width 177 height 14
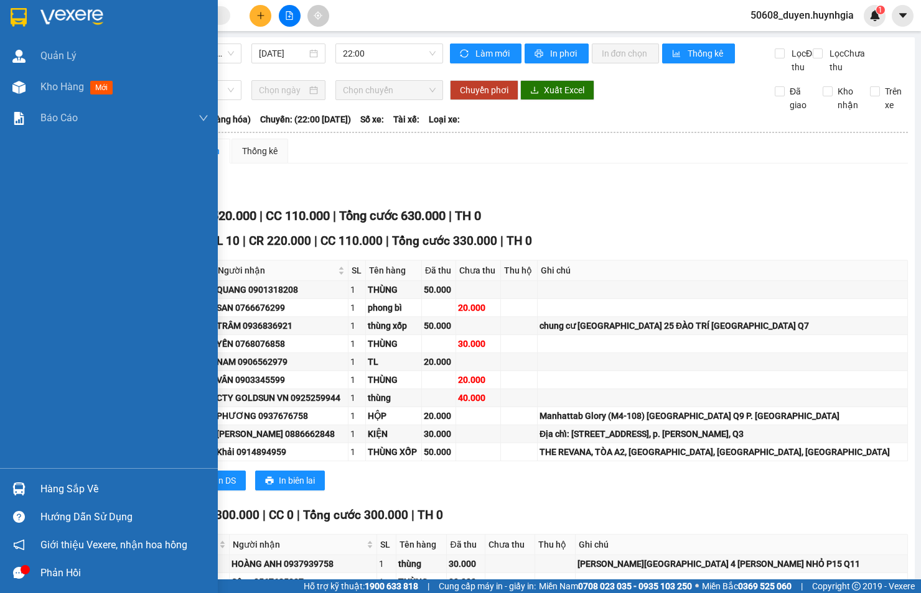
click at [27, 430] on div "Quản [PERSON_NAME] hàng mới Báo cáo Báo cáo dòng tiền (nhân viên) - mới Báo cáo…" at bounding box center [109, 254] width 218 height 428
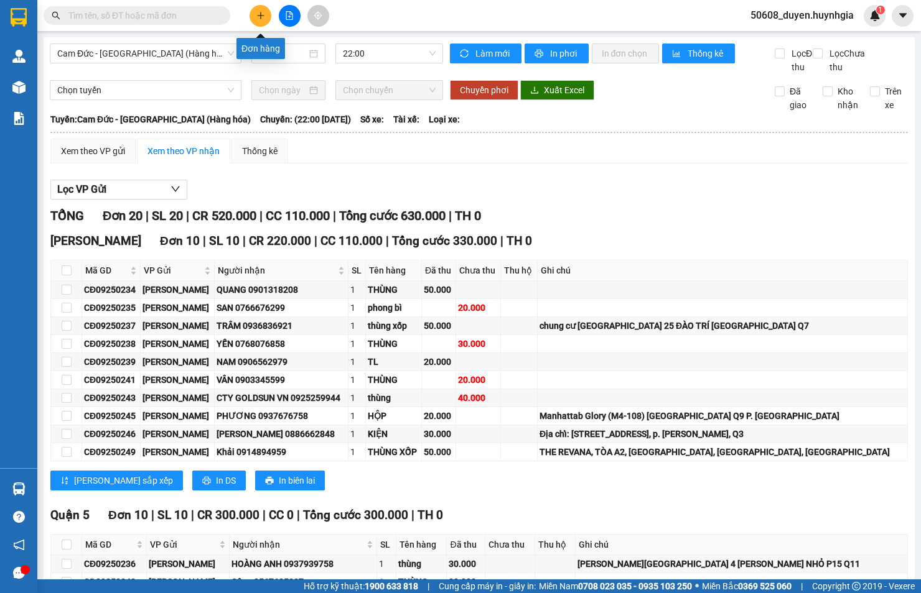
click at [268, 14] on button at bounding box center [260, 16] width 22 height 22
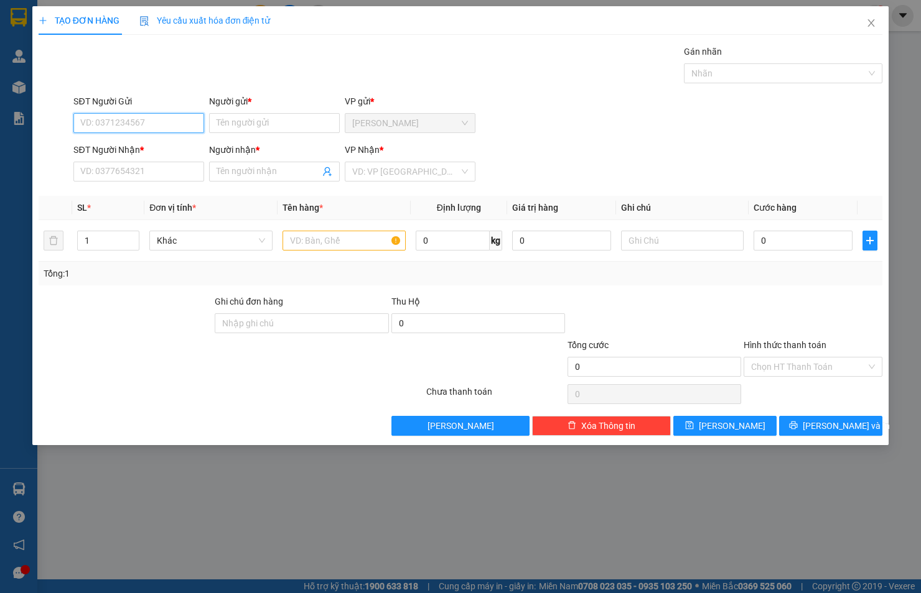
click at [169, 124] on input "SĐT Người Gửi" at bounding box center [138, 123] width 131 height 20
click at [159, 179] on input "SĐT Người Nhận *" at bounding box center [138, 172] width 131 height 20
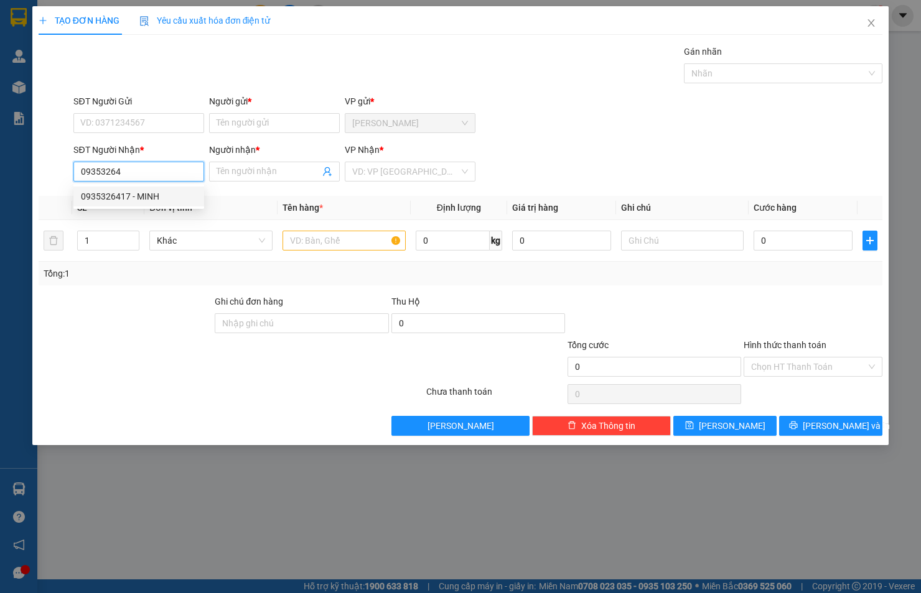
click at [153, 196] on div "0935326417 - MINH" at bounding box center [139, 197] width 116 height 14
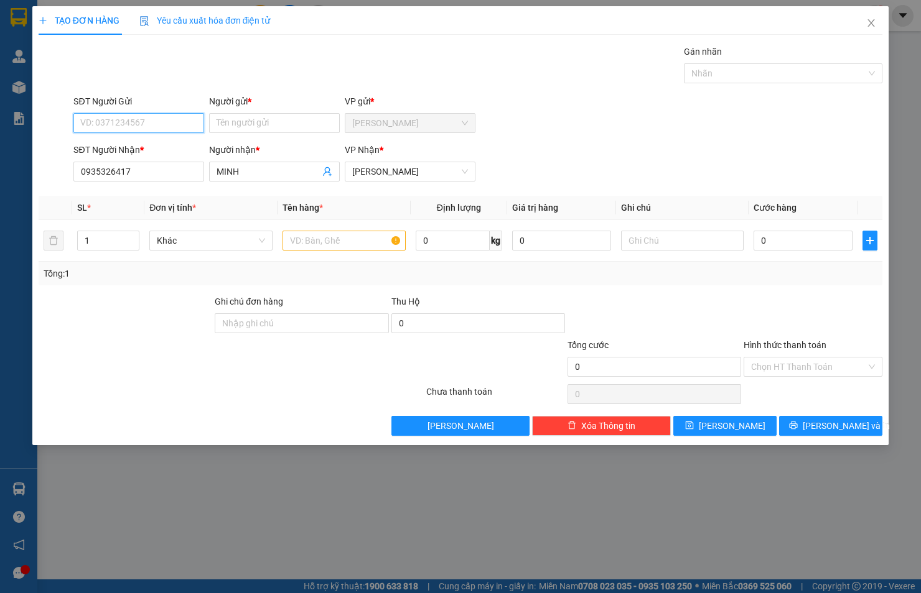
click at [145, 124] on input "SĐT Người Gửi" at bounding box center [138, 123] width 131 height 20
click at [139, 144] on div "0964665196 - TRẦM" at bounding box center [139, 148] width 116 height 14
click at [350, 237] on input "text" at bounding box center [343, 241] width 123 height 20
click at [49, 239] on tr "1 Khác 0 kg 0 0" at bounding box center [460, 241] width 843 height 42
click at [384, 241] on input "text" at bounding box center [343, 241] width 123 height 20
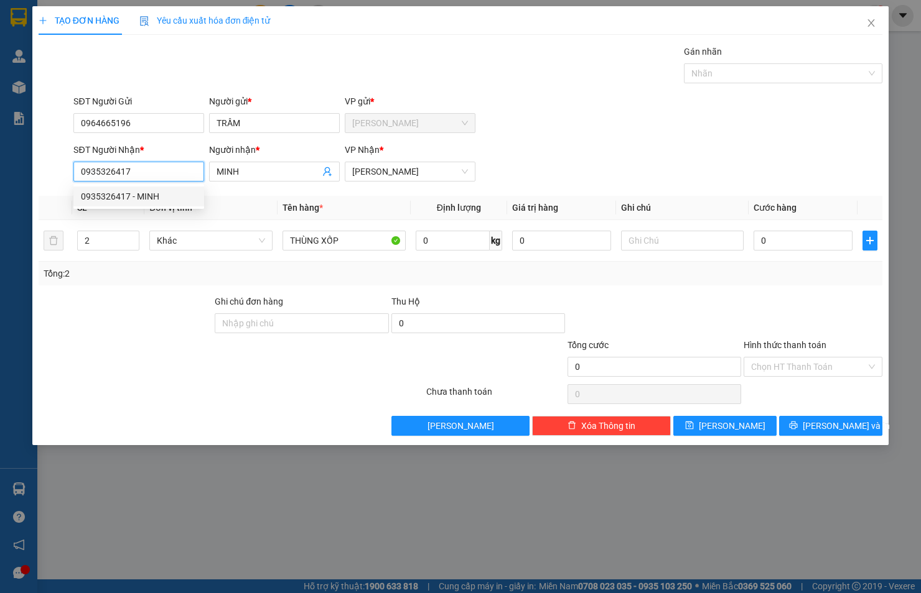
drag, startPoint x: 138, startPoint y: 168, endPoint x: 40, endPoint y: 181, distance: 99.1
click at [40, 181] on div "SĐT Người Nhận * 0935326417 Người nhận * MINH VP Nhận * [PERSON_NAME]" at bounding box center [460, 165] width 846 height 44
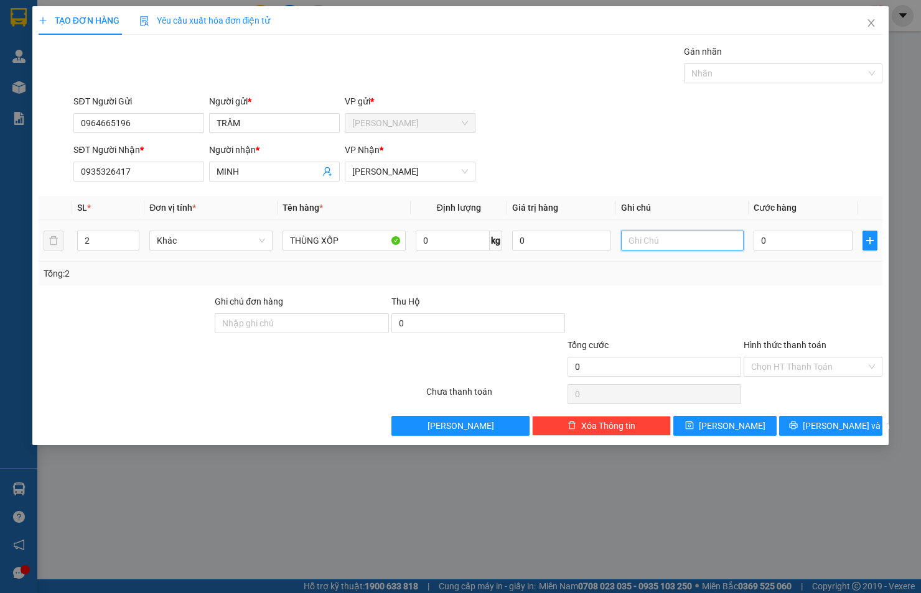
click at [625, 238] on input "text" at bounding box center [682, 241] width 123 height 20
paste input "THÁP 1 MASTERI THẢO ĐIỀN Q2"
click at [775, 244] on input "0" at bounding box center [802, 241] width 99 height 20
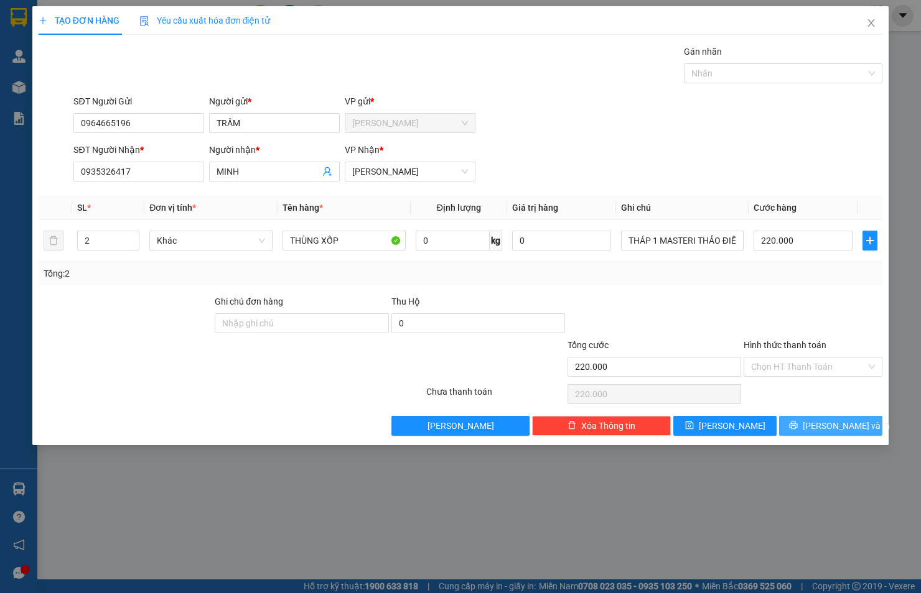
click at [831, 424] on span "[PERSON_NAME] và In" at bounding box center [845, 426] width 87 height 14
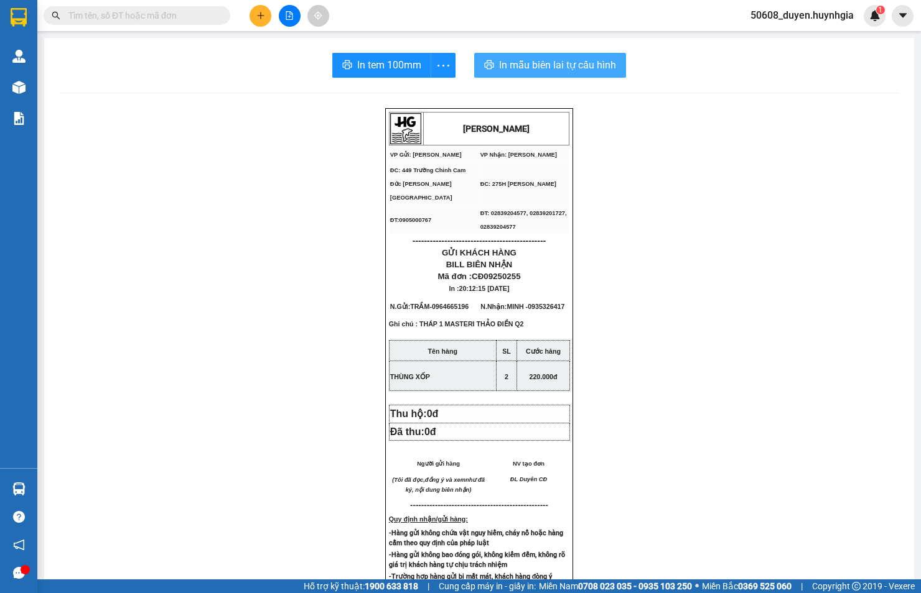
click at [529, 58] on span "In mẫu biên lai tự cấu hình" at bounding box center [557, 65] width 117 height 16
click at [255, 13] on button at bounding box center [260, 16] width 22 height 22
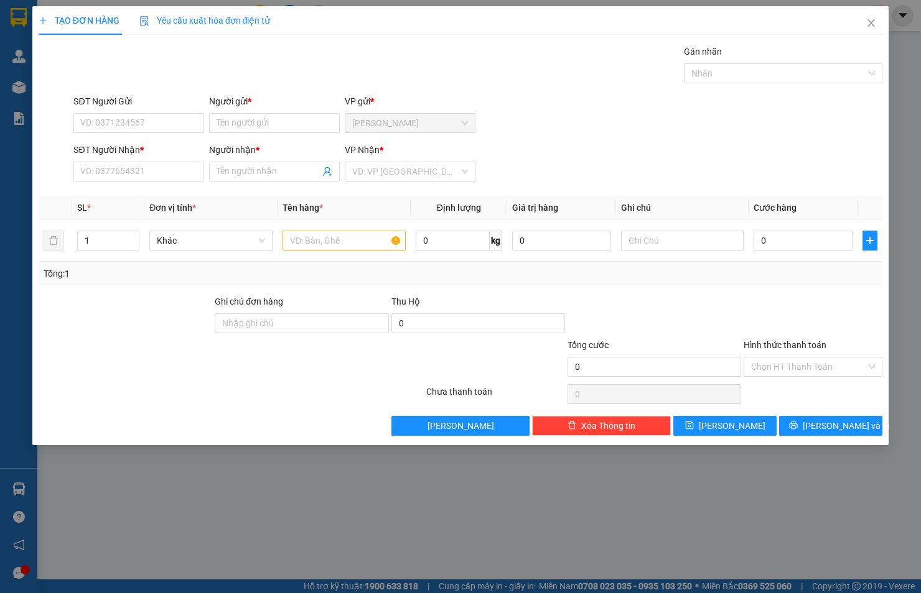
click at [575, 165] on div "SĐT Người Nhận * VD: 0377654321 Người nhận * Tên người nhận VP Nhận * VD: VP [G…" at bounding box center [478, 165] width 814 height 44
click at [163, 170] on input "SĐT Người Nhận *" at bounding box center [138, 172] width 131 height 20
click at [129, 170] on input "093979" at bounding box center [138, 172] width 131 height 20
click at [284, 111] on div "Người gửi *" at bounding box center [274, 104] width 131 height 19
click at [148, 128] on input "SĐT Người Gửi" at bounding box center [138, 123] width 131 height 20
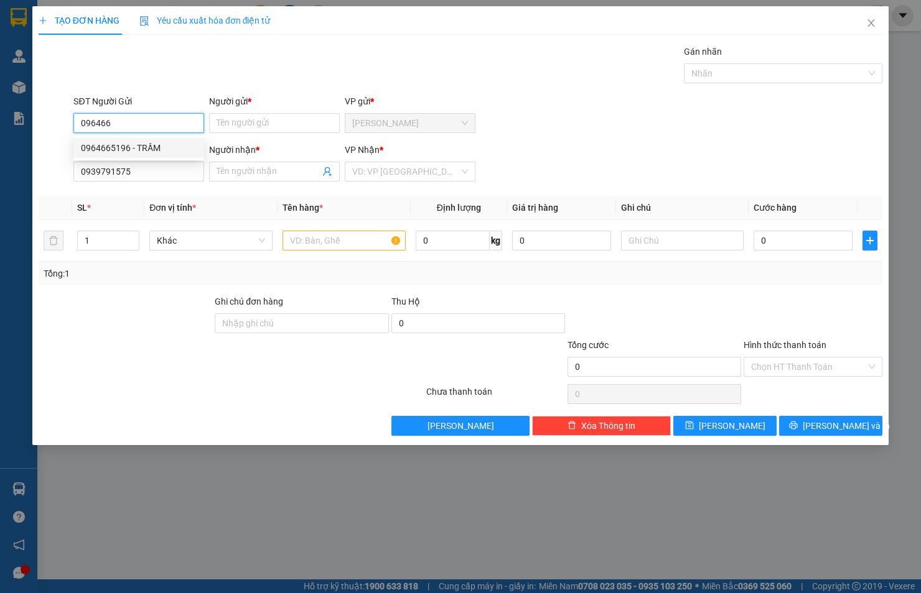
click at [135, 142] on div "0964665196 - TRẦM" at bounding box center [139, 148] width 116 height 14
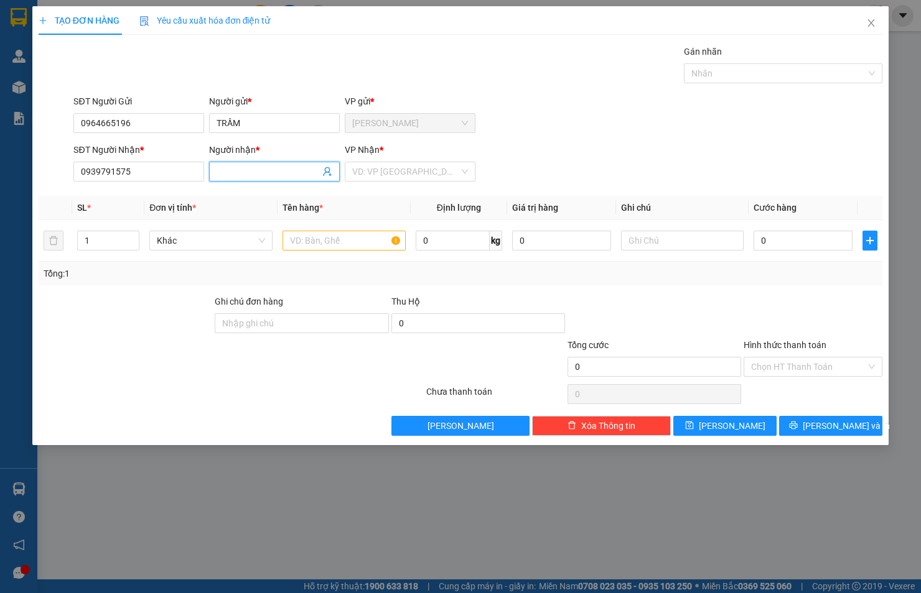
click at [253, 168] on input "Người nhận *" at bounding box center [267, 172] width 103 height 14
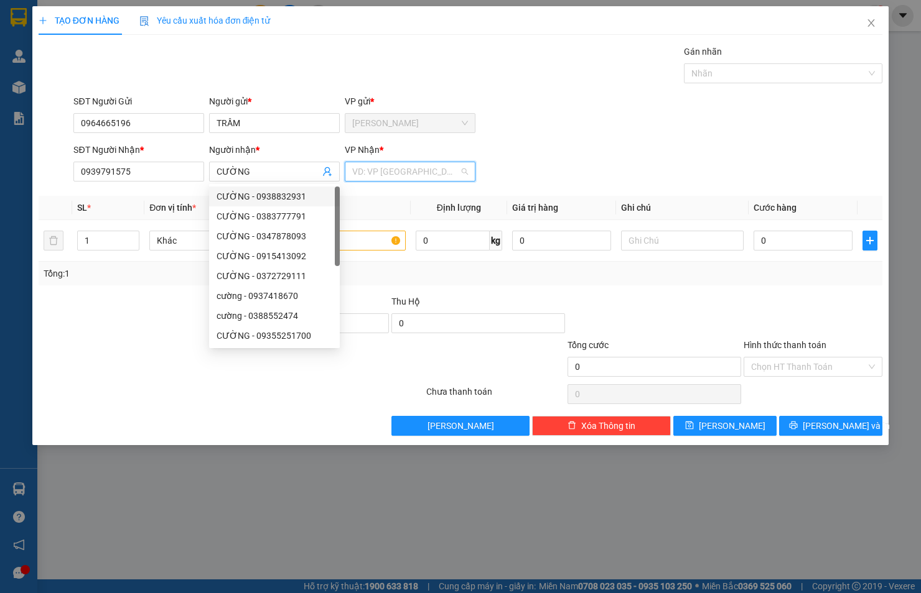
click at [383, 164] on input "search" at bounding box center [405, 171] width 107 height 19
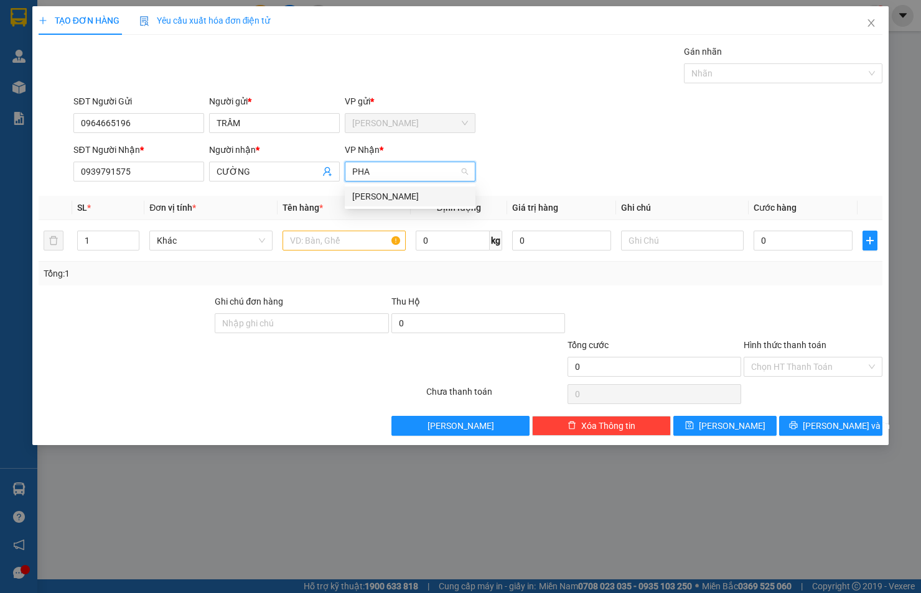
click at [384, 191] on div "[PERSON_NAME]" at bounding box center [410, 197] width 116 height 14
click at [360, 237] on input "text" at bounding box center [343, 241] width 123 height 20
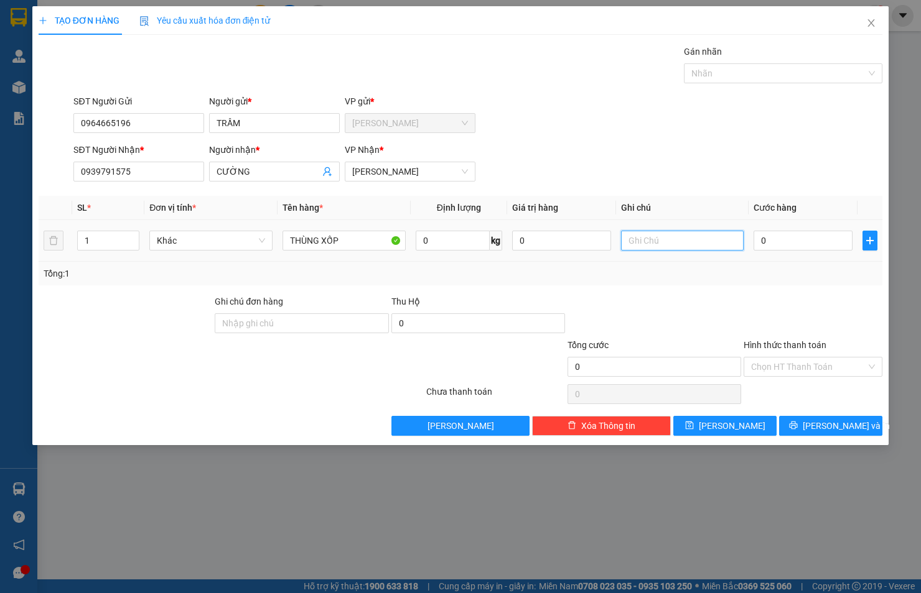
click at [667, 231] on input "text" at bounding box center [682, 241] width 123 height 20
click at [473, 64] on div "Gán nhãn Nhãn" at bounding box center [478, 67] width 814 height 44
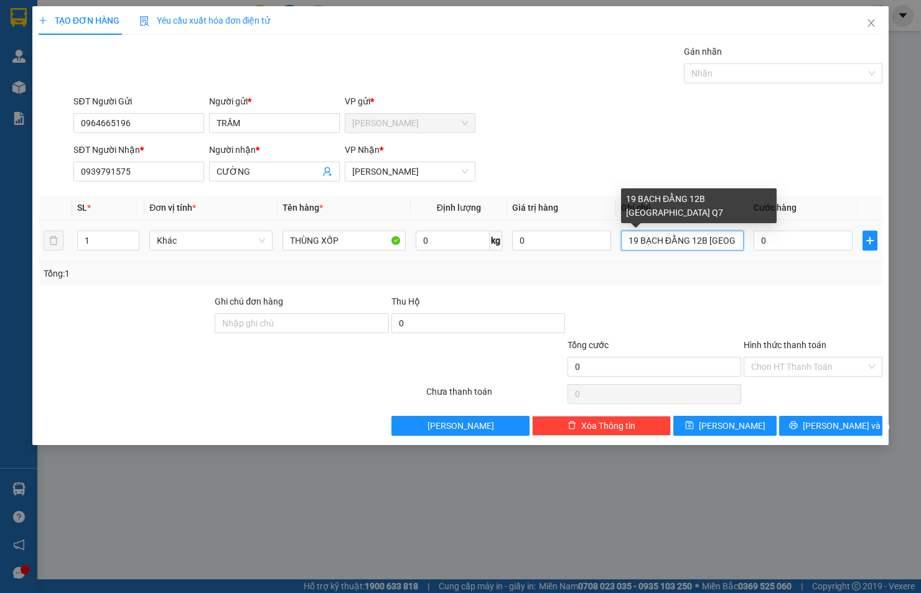
click at [677, 246] on input "19 BẠCH ĐẰNG 12B [GEOGRAPHIC_DATA] Q7" at bounding box center [682, 241] width 123 height 20
click at [645, 241] on input "19 BẠCH ĐẰNG 12B [GEOGRAPHIC_DATA] Q7" at bounding box center [682, 241] width 123 height 20
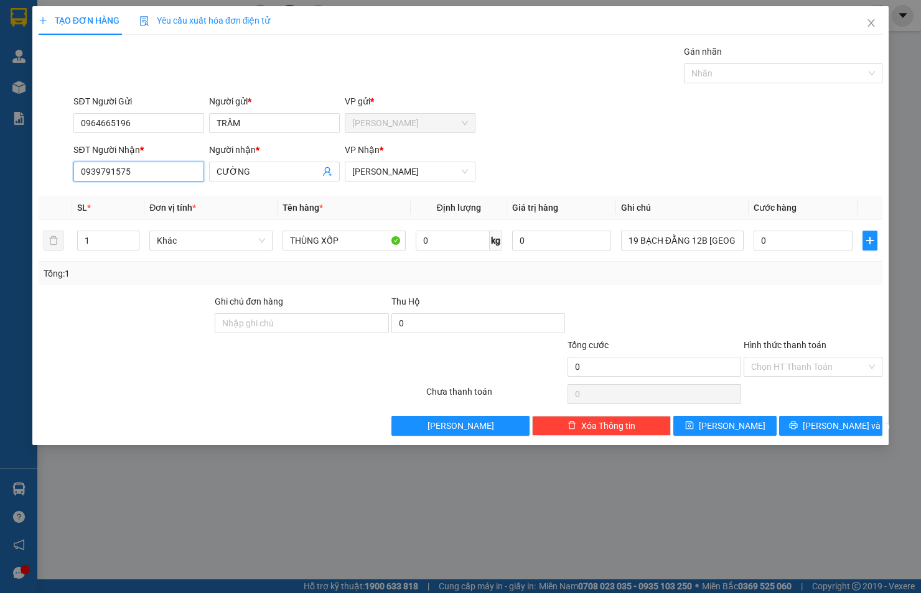
drag, startPoint x: 131, startPoint y: 172, endPoint x: 25, endPoint y: 180, distance: 106.7
click at [25, 180] on div "TẠO ĐƠN HÀNG Yêu cầu xuất hóa đơn điện tử Transit Pickup Surcharge Ids Transit …" at bounding box center [460, 296] width 921 height 593
click at [794, 239] on input "0" at bounding box center [802, 241] width 99 height 20
click at [817, 434] on button "[PERSON_NAME] và In" at bounding box center [830, 426] width 103 height 20
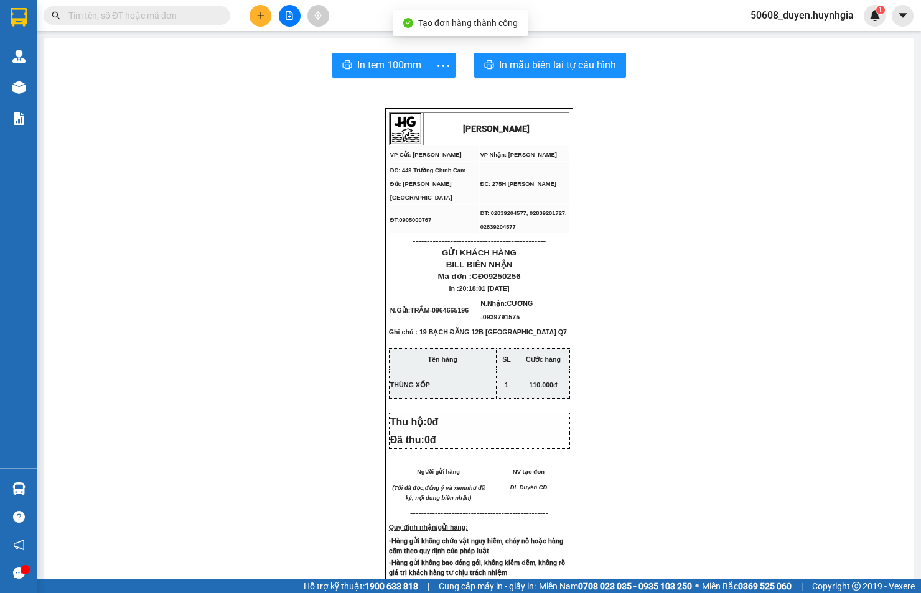
click at [512, 51] on div "In tem 100mm In mẫu biên lai tự cấu hình [PERSON_NAME] VP Gửi: Cam Đức VP Nhậ…" at bounding box center [479, 513] width 870 height 950
click at [556, 61] on span "In mẫu biên lai tự cấu hình" at bounding box center [557, 65] width 117 height 16
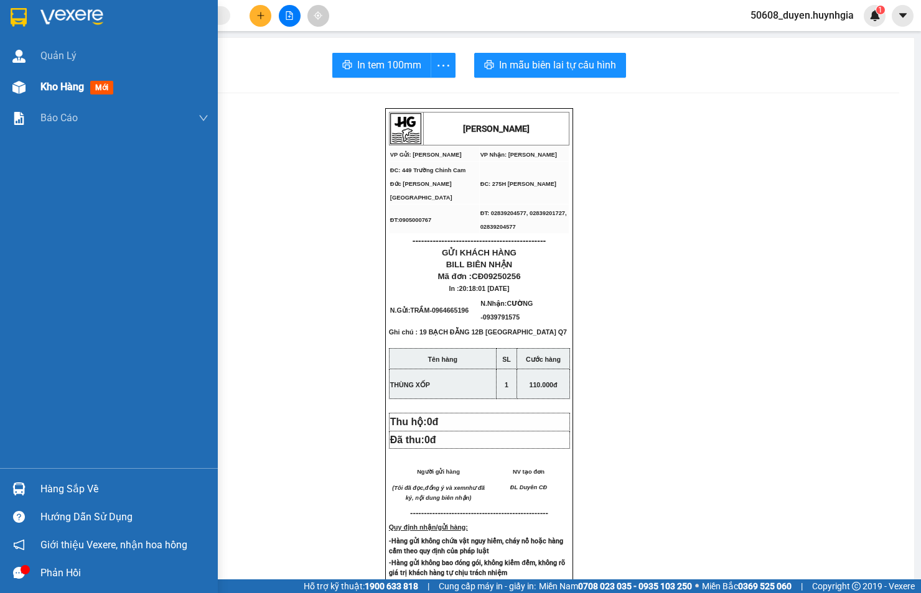
click at [32, 77] on div "Kho hàng mới" at bounding box center [109, 87] width 218 height 31
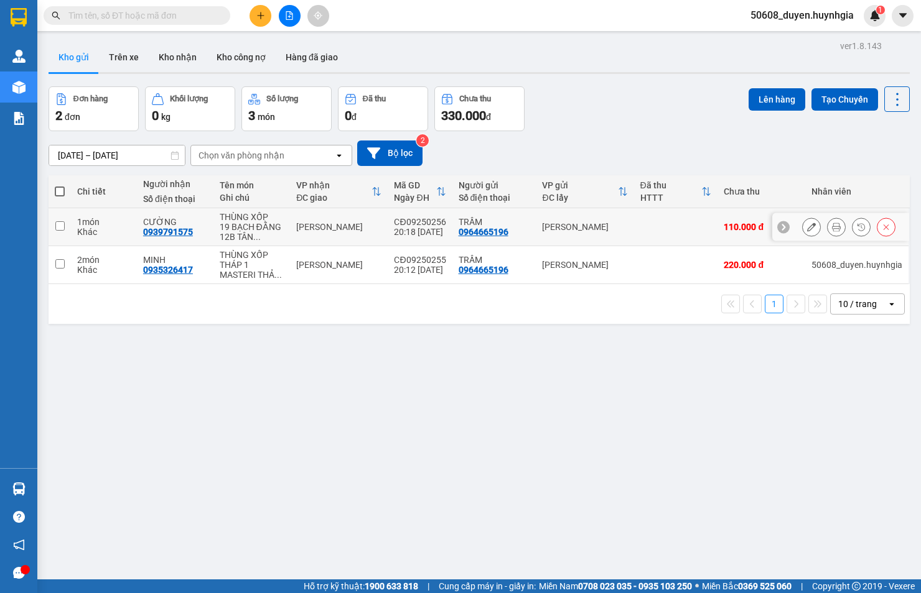
click at [807, 227] on icon at bounding box center [811, 227] width 9 height 9
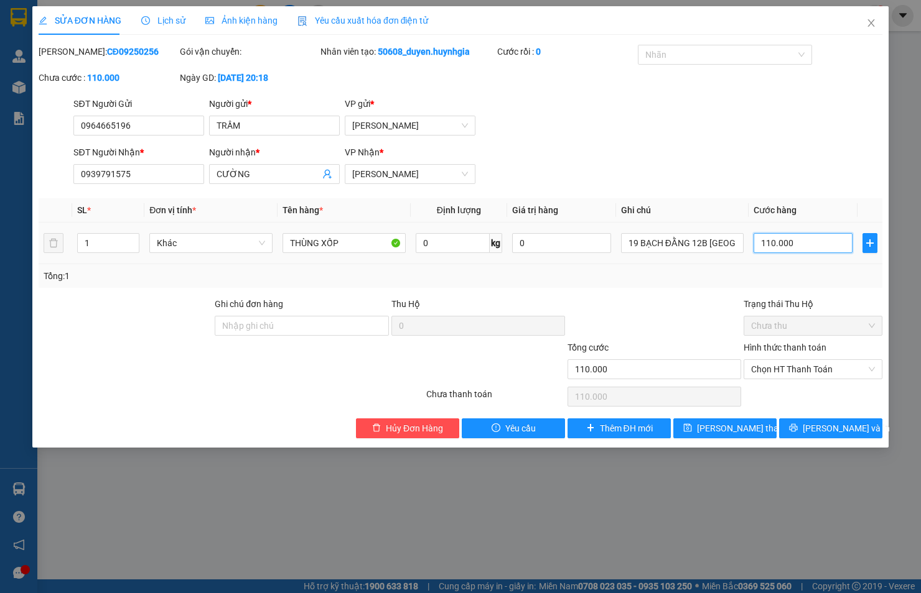
click at [781, 238] on input "110.000" at bounding box center [802, 243] width 99 height 20
click at [835, 360] on div "Chọn HT Thanh Toán" at bounding box center [812, 370] width 139 height 20
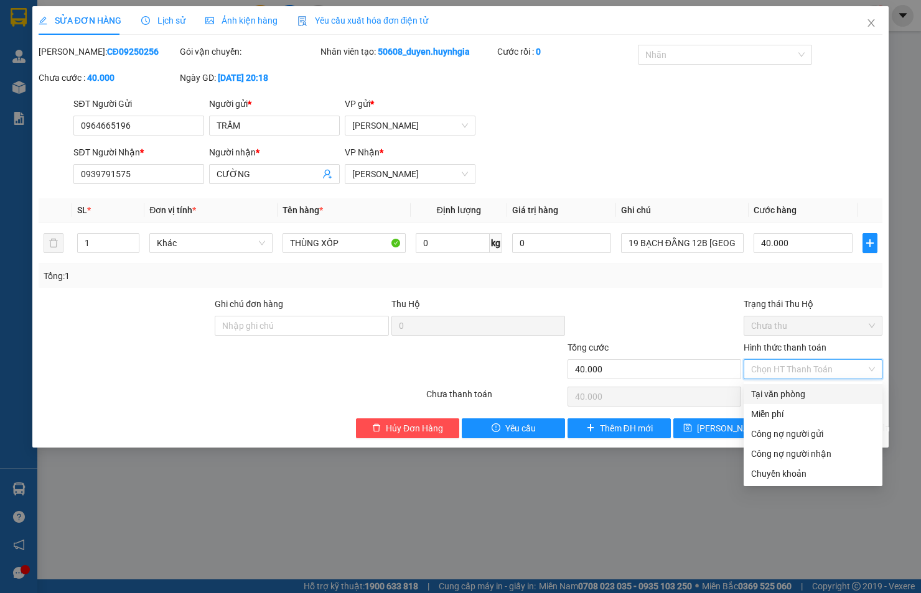
click at [815, 387] on div "Tại văn phòng" at bounding box center [813, 394] width 124 height 14
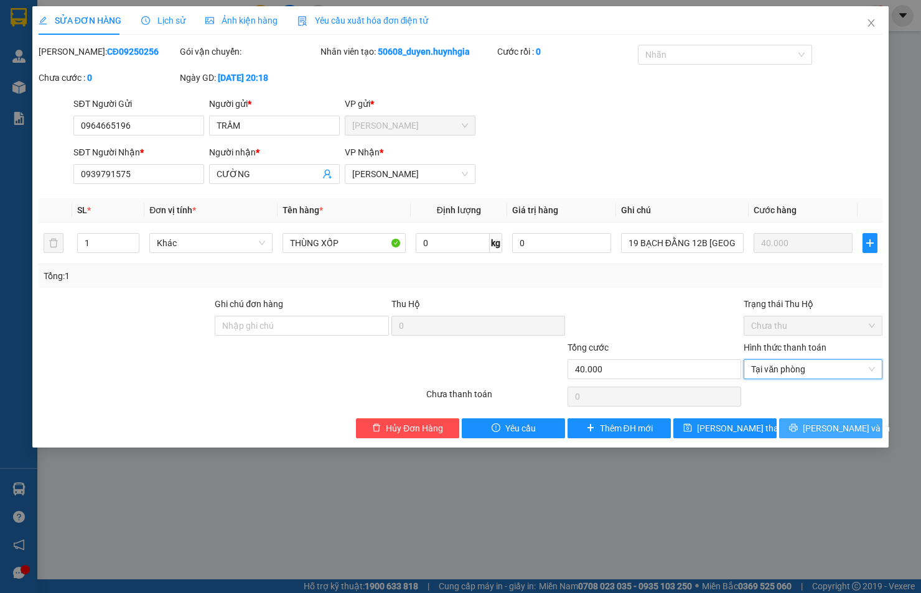
click at [835, 430] on span "[PERSON_NAME] và In" at bounding box center [845, 429] width 87 height 14
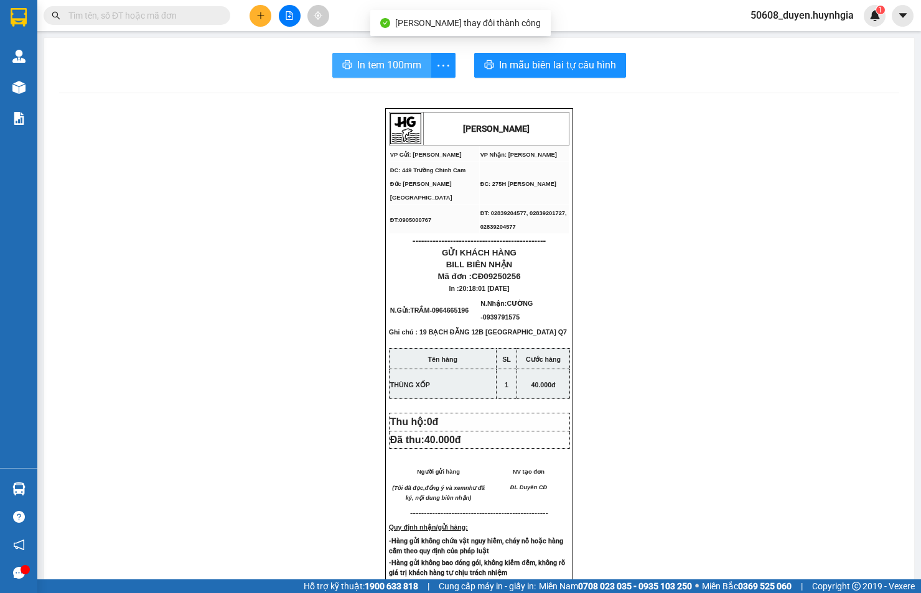
click at [412, 68] on span "In tem 100mm" at bounding box center [389, 65] width 64 height 16
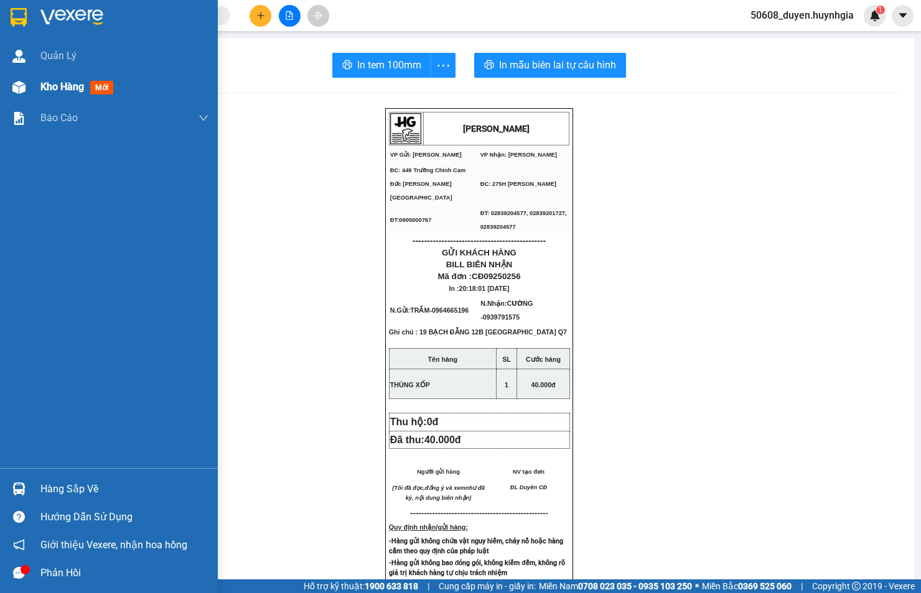
click at [32, 85] on div "Kho hàng mới" at bounding box center [109, 87] width 218 height 31
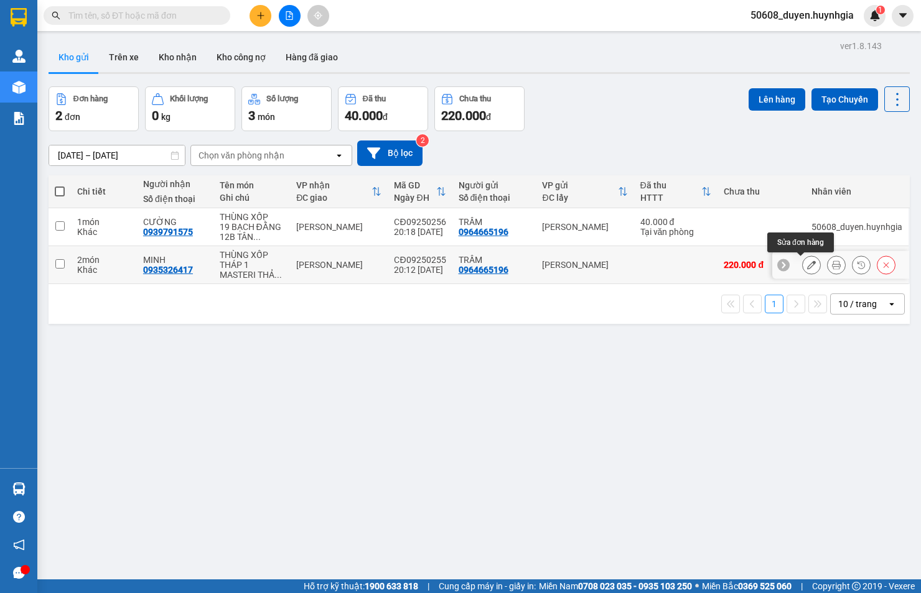
click at [802, 261] on button at bounding box center [810, 265] width 17 height 22
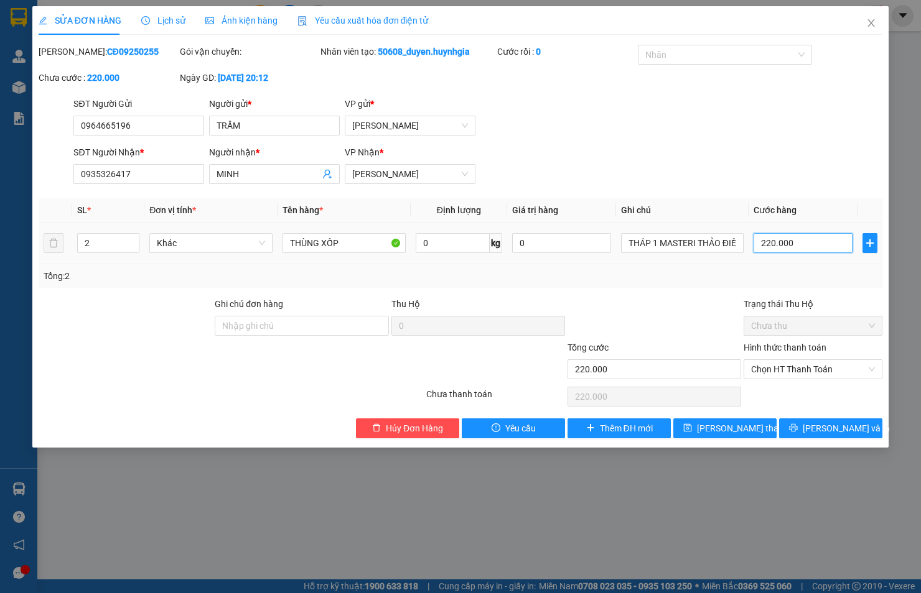
click at [778, 235] on input "220.000" at bounding box center [802, 243] width 99 height 20
click at [787, 377] on span "Chọn HT Thanh Toán" at bounding box center [813, 369] width 124 height 19
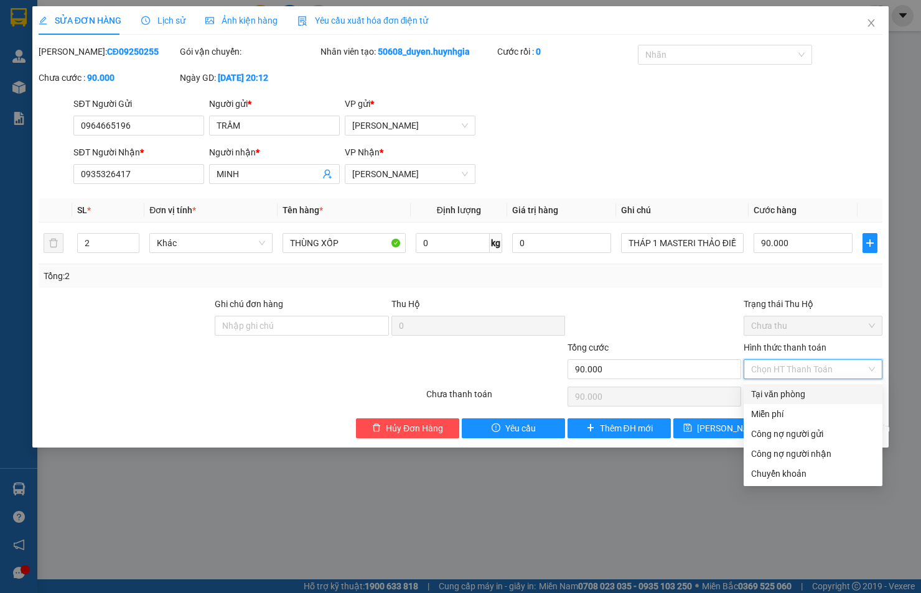
click at [790, 392] on div "Tại văn phòng" at bounding box center [813, 394] width 124 height 14
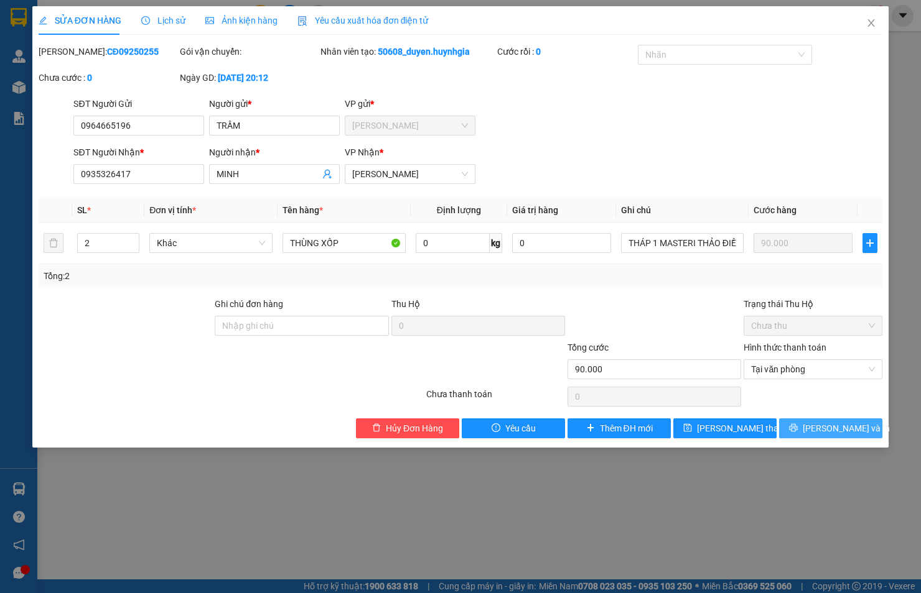
click at [824, 423] on span "[PERSON_NAME] và In" at bounding box center [845, 429] width 87 height 14
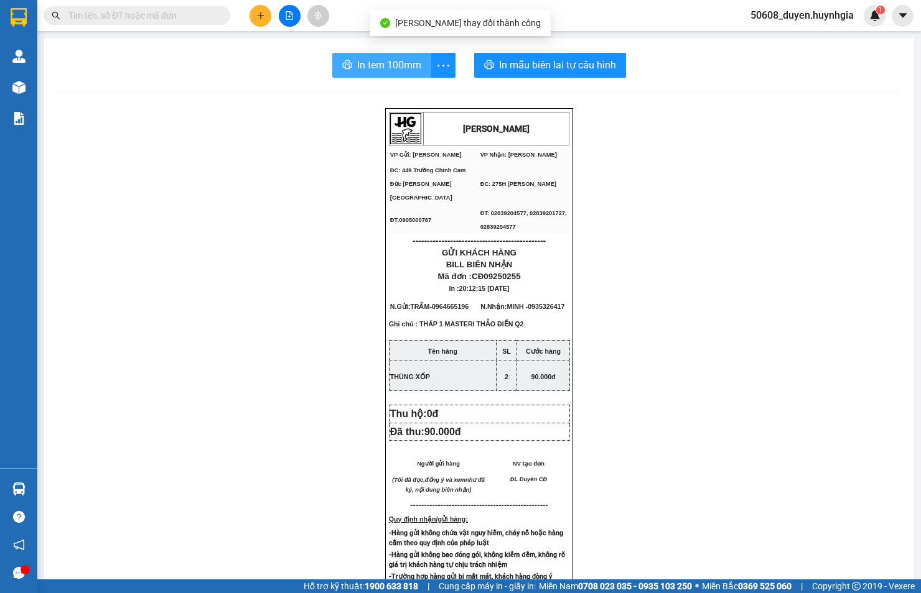
click at [357, 65] on span "In tem 100mm" at bounding box center [389, 65] width 64 height 16
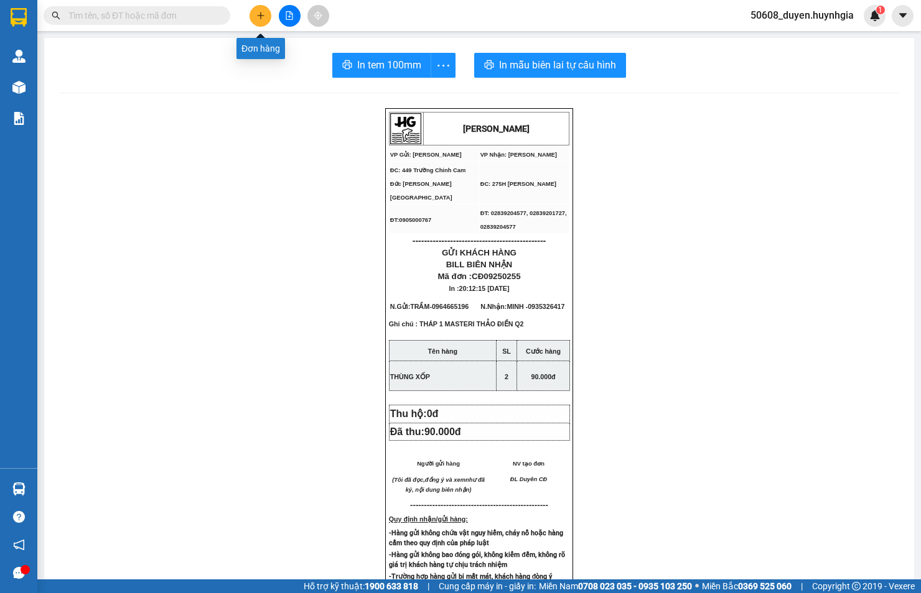
click at [263, 16] on icon "plus" at bounding box center [260, 15] width 9 height 9
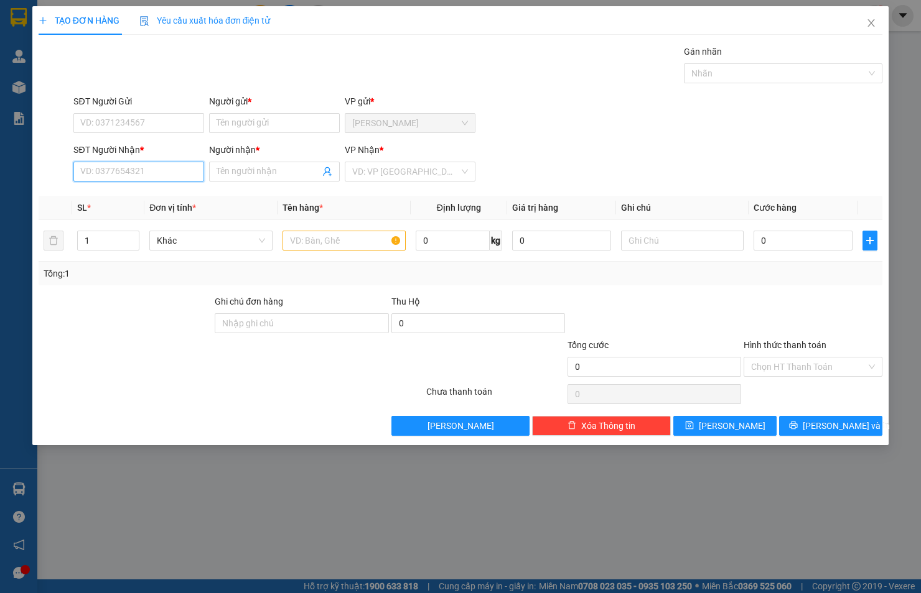
click at [157, 172] on input "SĐT Người Nhận *" at bounding box center [138, 172] width 131 height 20
click at [148, 190] on div "0862781838 - VƯƠNG" at bounding box center [139, 197] width 116 height 14
click at [160, 125] on input "SĐT Người Gửi" at bounding box center [138, 123] width 131 height 20
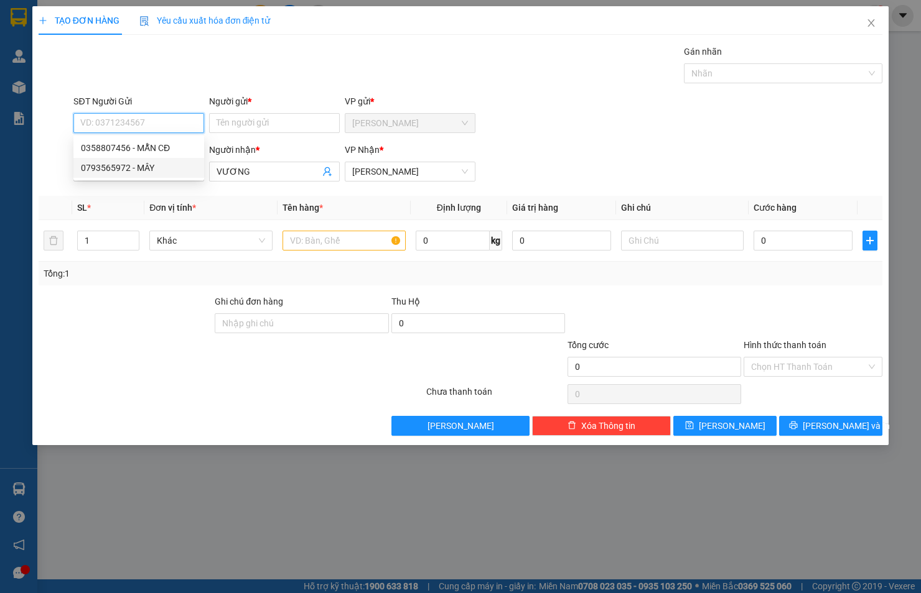
click at [159, 161] on div "0793565972 - MÂY" at bounding box center [139, 168] width 116 height 14
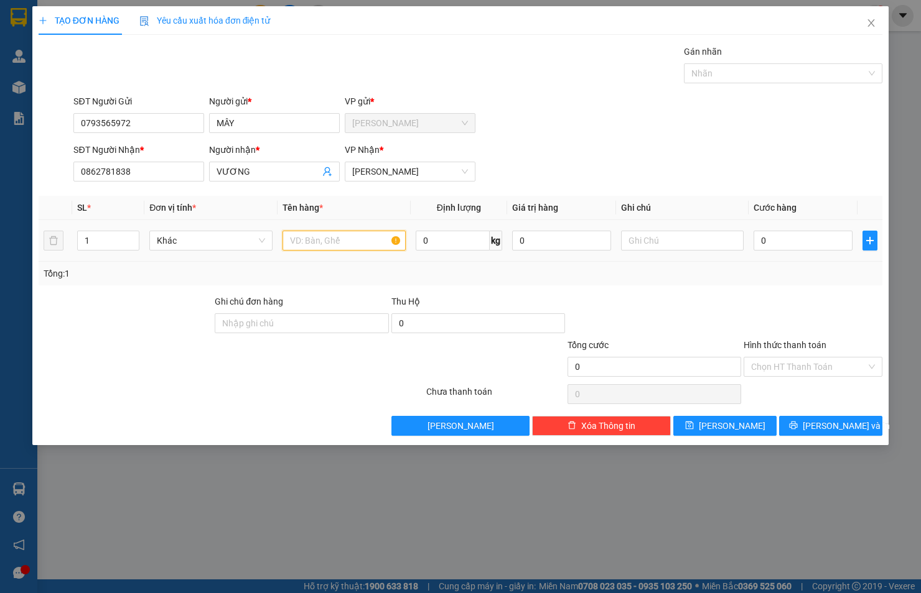
click at [293, 246] on input "text" at bounding box center [343, 241] width 123 height 20
click at [794, 247] on input "0" at bounding box center [802, 241] width 99 height 20
click at [799, 363] on input "Hình thức thanh toán" at bounding box center [808, 367] width 115 height 19
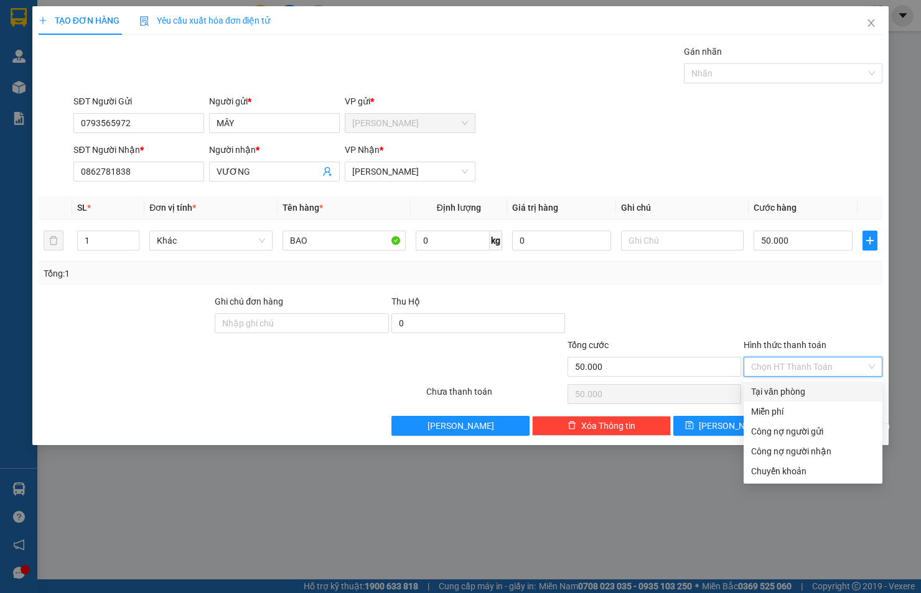
click at [804, 385] on div "Tại văn phòng" at bounding box center [813, 392] width 124 height 14
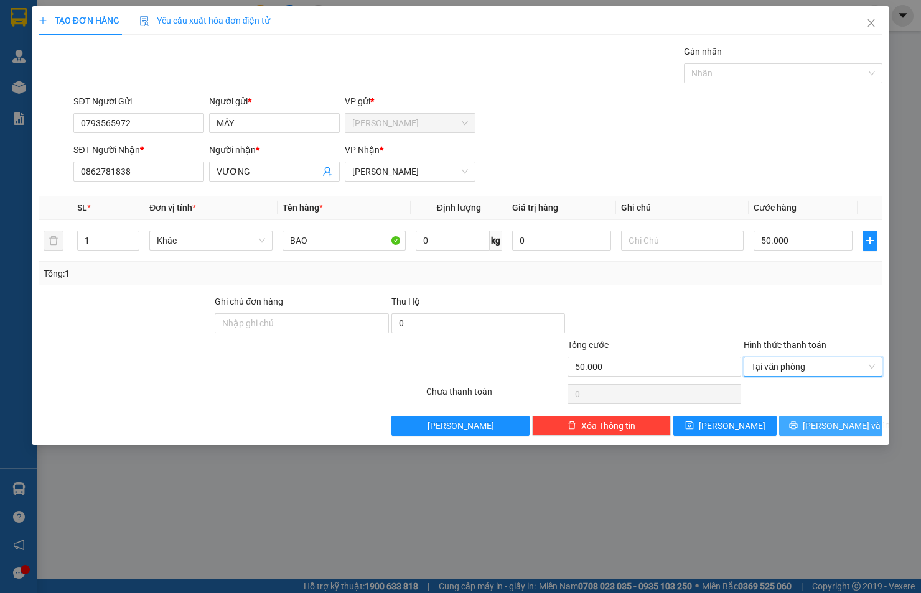
click at [817, 424] on button "[PERSON_NAME] và In" at bounding box center [830, 426] width 103 height 20
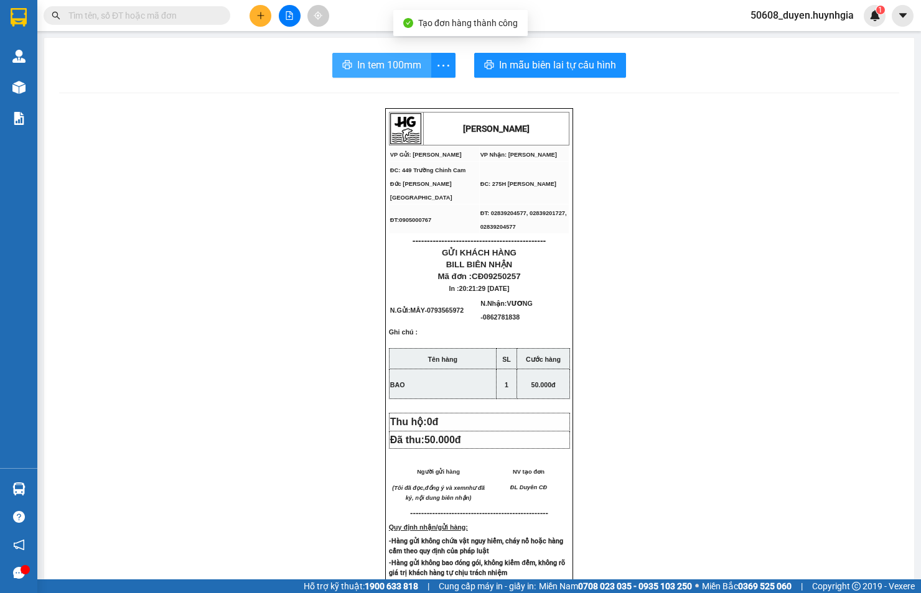
click at [397, 65] on span "In tem 100mm" at bounding box center [389, 65] width 64 height 16
click at [624, 182] on div "[PERSON_NAME] VP Gửi: Cam Đức VP Nhận: [PERSON_NAME] ĐC: 449 Trường Chinh Cam…" at bounding box center [479, 531] width 840 height 846
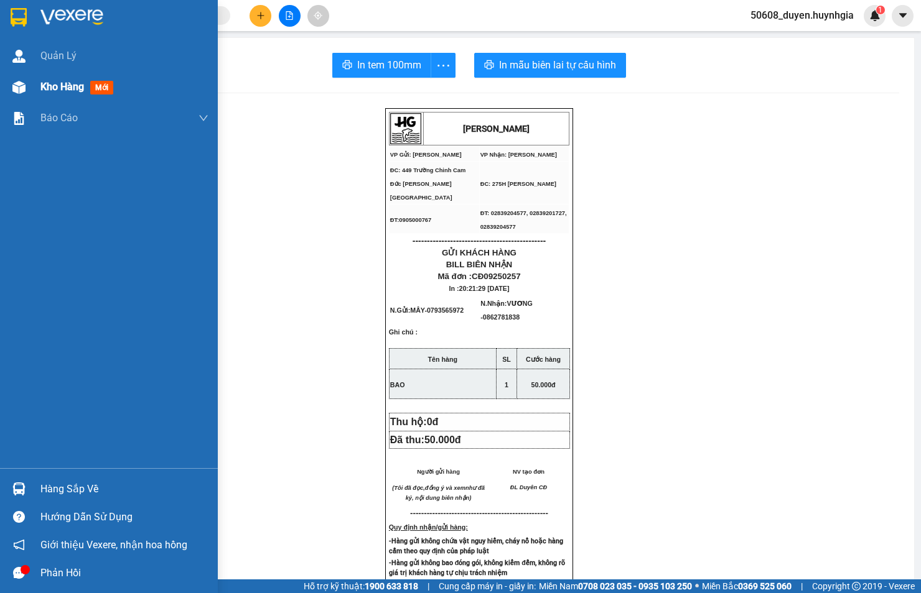
drag, startPoint x: 34, startPoint y: 82, endPoint x: 53, endPoint y: 81, distance: 18.7
click at [34, 82] on div "Kho hàng mới" at bounding box center [109, 87] width 218 height 31
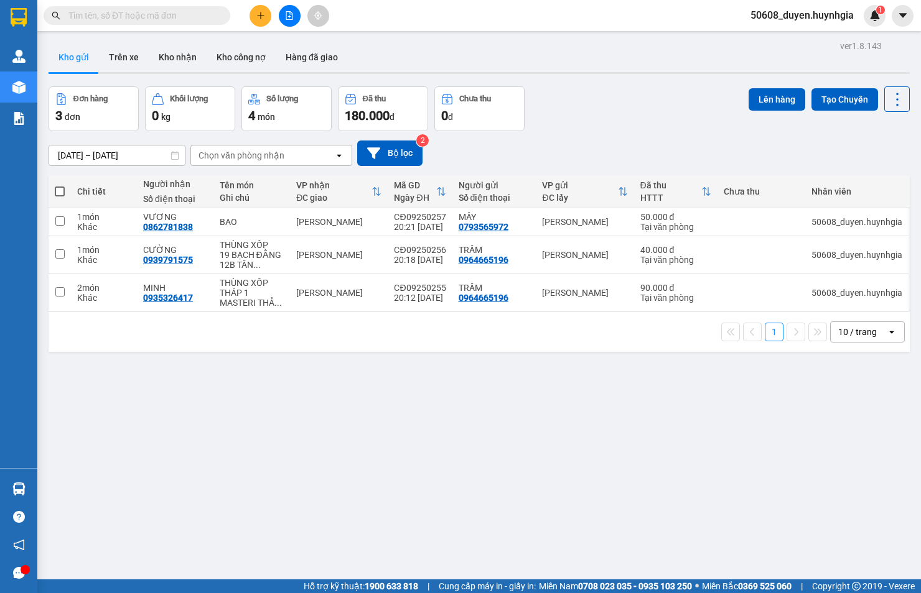
click at [62, 190] on span at bounding box center [60, 192] width 10 height 10
click at [60, 185] on input "checkbox" at bounding box center [60, 185] width 0 height 0
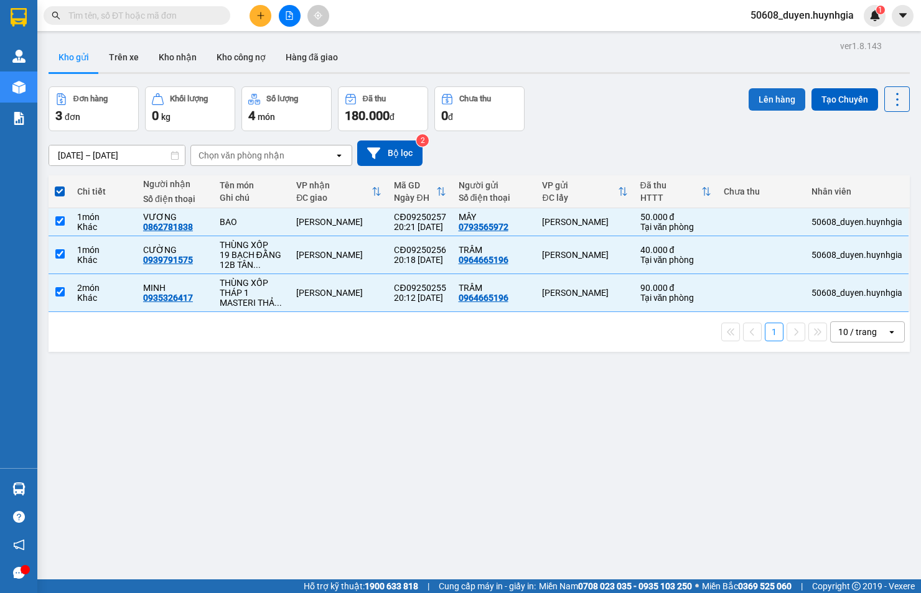
click at [771, 95] on button "Lên hàng" at bounding box center [776, 99] width 57 height 22
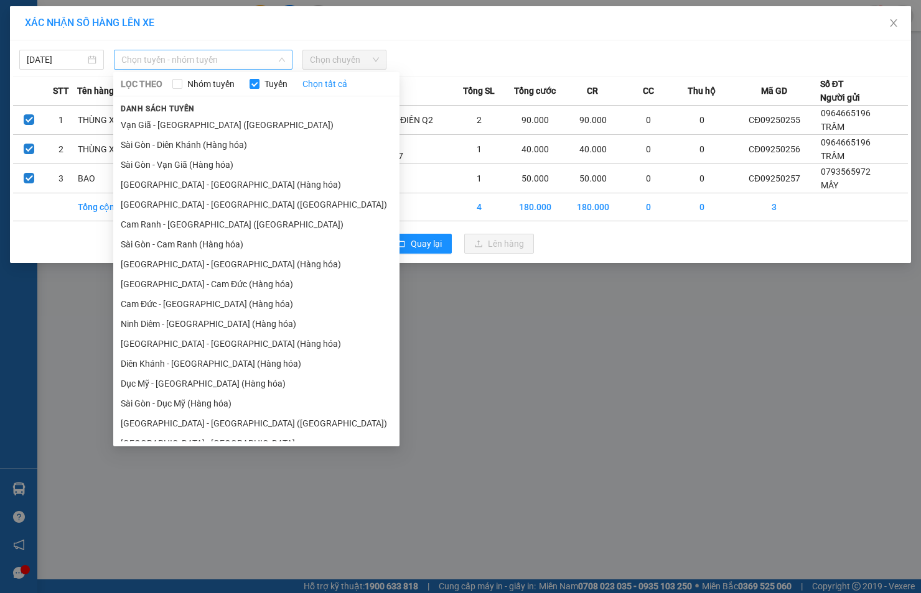
click at [187, 62] on span "Chọn tuyến - nhóm tuyến" at bounding box center [203, 59] width 164 height 19
click at [160, 309] on li "Cam Đức - [GEOGRAPHIC_DATA] (Hàng hóa)" at bounding box center [256, 304] width 286 height 20
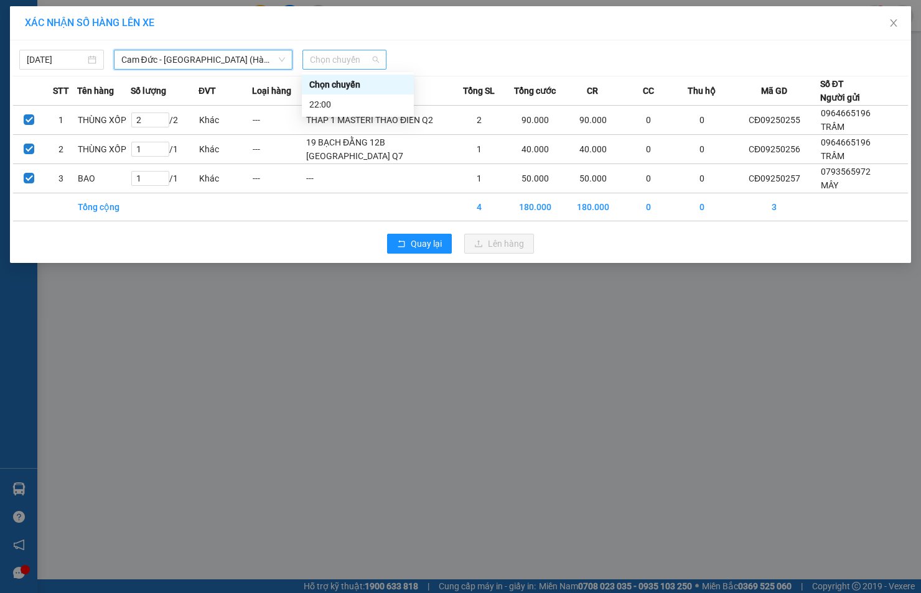
click at [350, 53] on span "Chọn chuyến" at bounding box center [345, 59] width 70 height 19
click at [322, 98] on div "22:00" at bounding box center [357, 105] width 97 height 14
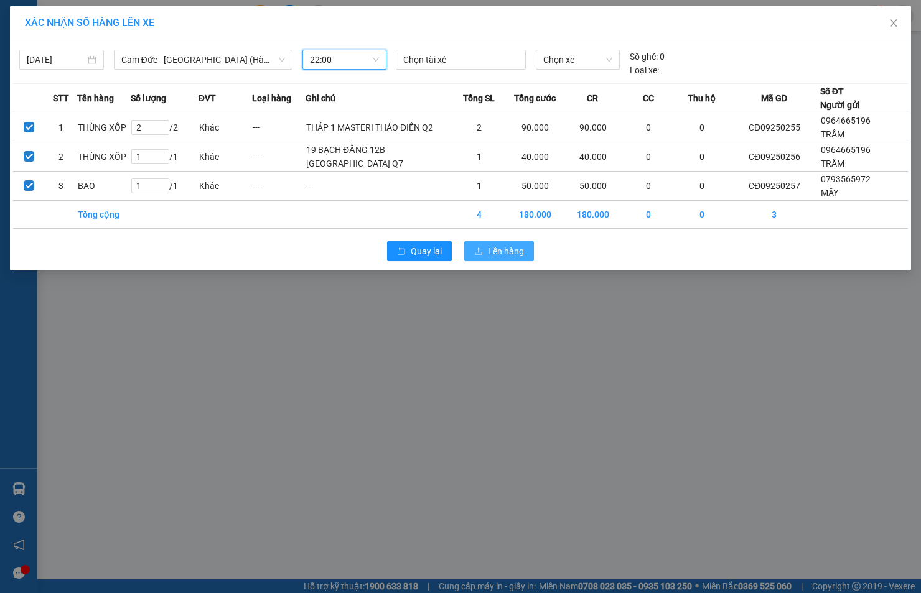
click at [484, 260] on button "Lên hàng" at bounding box center [499, 251] width 70 height 20
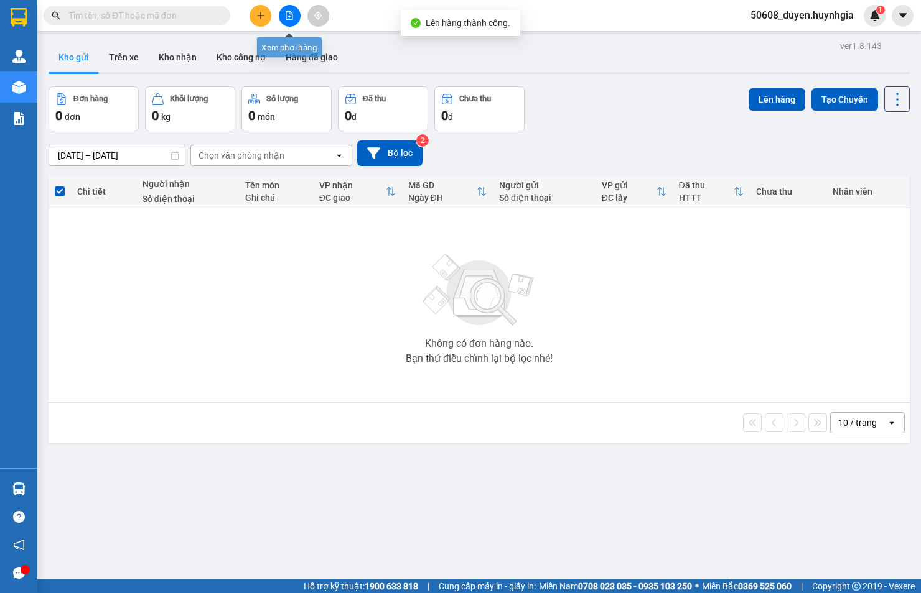
click at [282, 12] on button at bounding box center [290, 16] width 22 height 22
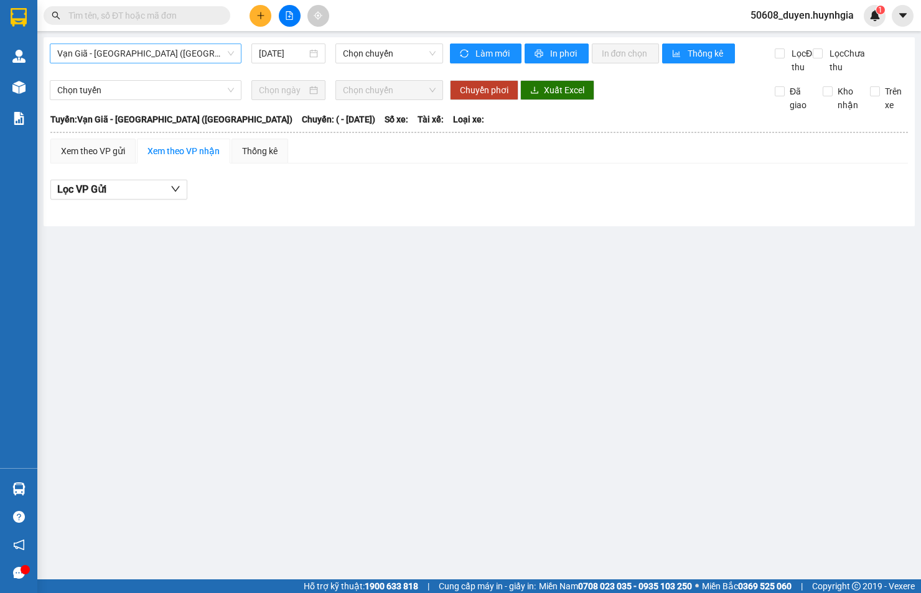
click at [200, 44] on div "Vạn Giã - [GEOGRAPHIC_DATA] ([GEOGRAPHIC_DATA])" at bounding box center [146, 54] width 192 height 20
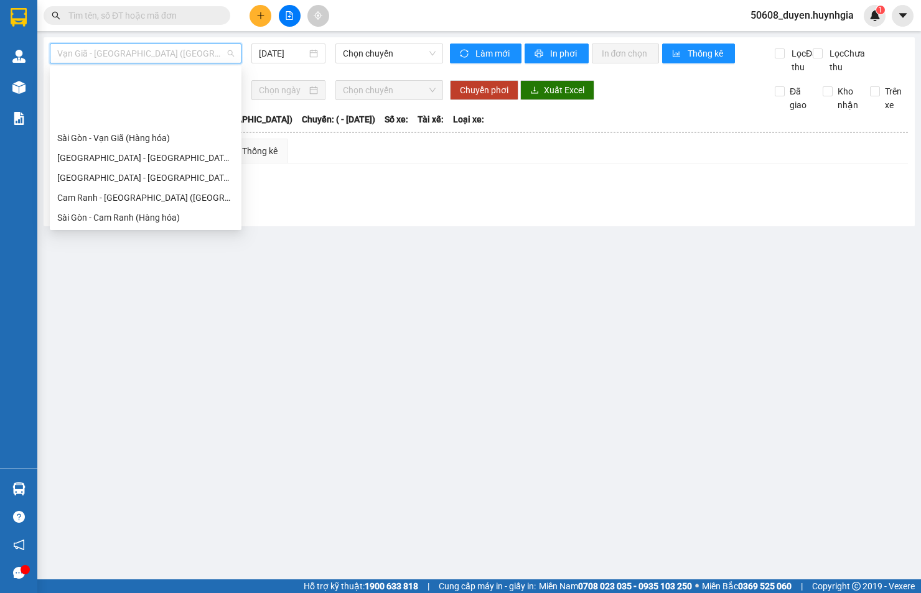
click at [120, 271] on div "Cam Đức - [GEOGRAPHIC_DATA] (Hàng hóa)" at bounding box center [145, 278] width 177 height 14
